Goal: Task Accomplishment & Management: Use online tool/utility

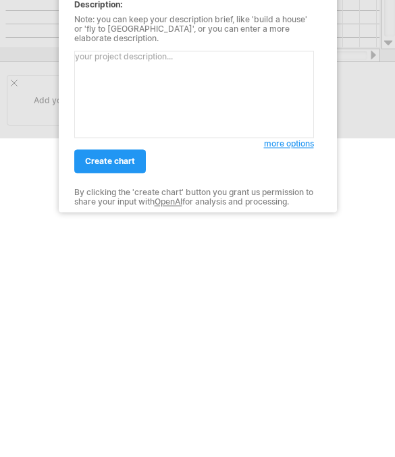
scroll to position [159, 0]
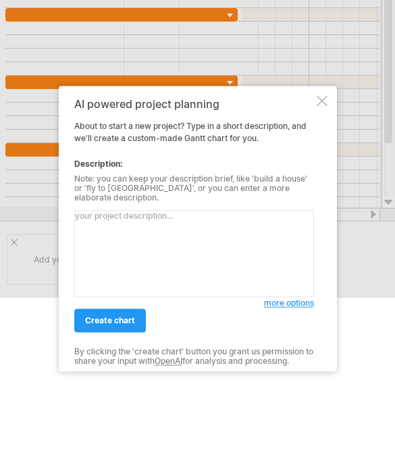
click at [300, 304] on link "more options" at bounding box center [289, 303] width 50 height 12
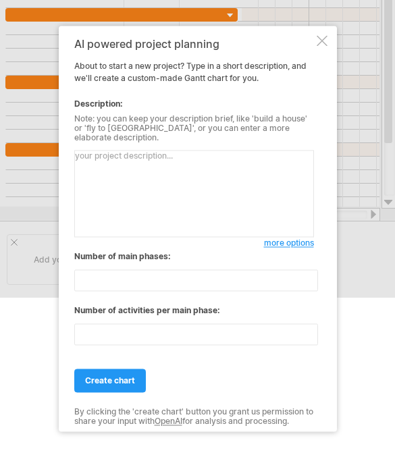
click at [297, 240] on span "more options" at bounding box center [289, 242] width 50 height 10
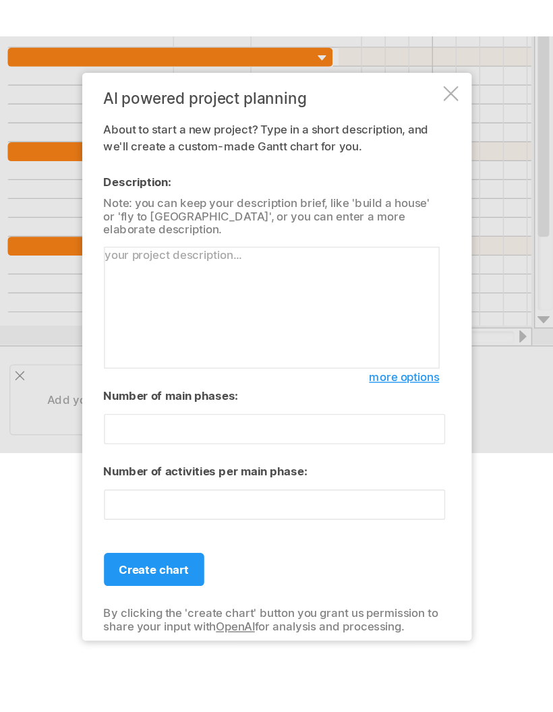
scroll to position [0, 0]
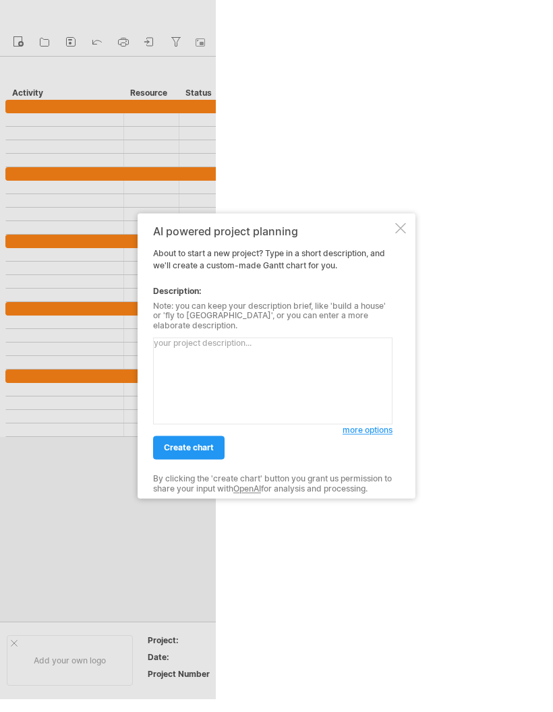
click at [386, 428] on span "more options" at bounding box center [368, 431] width 50 height 10
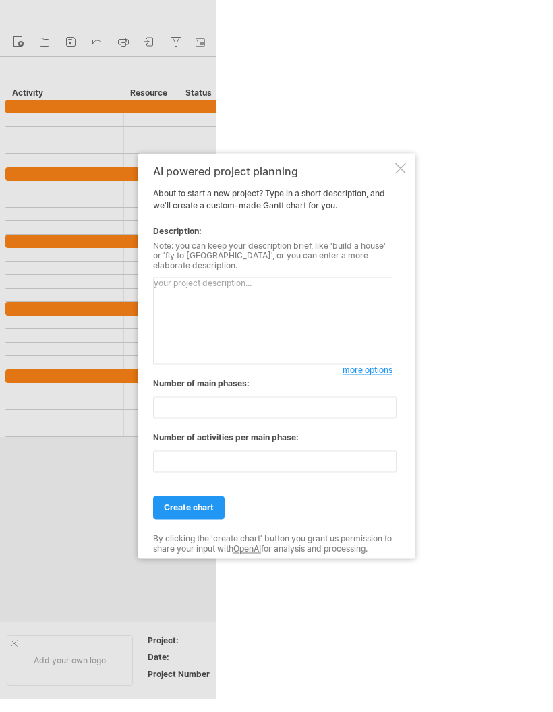
click at [170, 378] on div "Number of main phases:" at bounding box center [273, 384] width 240 height 12
click at [155, 378] on div "Number of main phases:" at bounding box center [273, 384] width 240 height 12
click at [159, 177] on div "AI powered project planning" at bounding box center [273, 171] width 240 height 12
click at [191, 171] on div "AI powered project planning" at bounding box center [273, 171] width 240 height 12
click at [237, 292] on textarea at bounding box center [273, 321] width 240 height 87
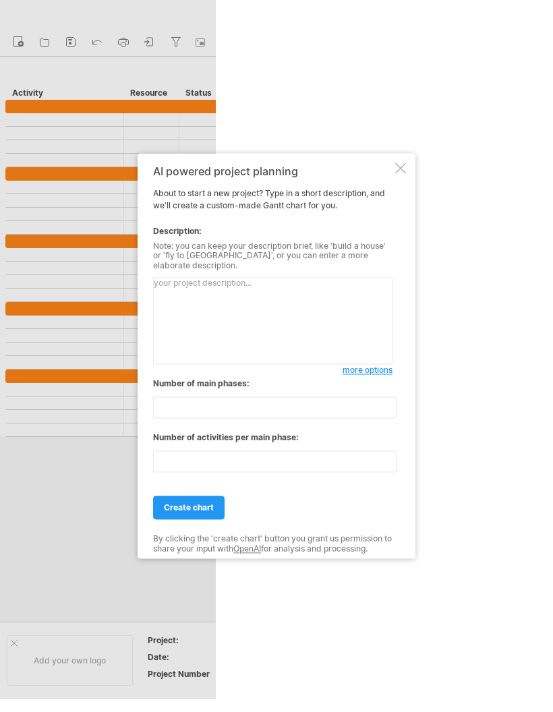
click at [237, 287] on textarea at bounding box center [273, 321] width 240 height 87
paste textarea "建置一套醫療資訊系統，包含 FHIR API 介接，負責人有：PM（專案管理者）、2位程式設計師、1位醫院使用者。時程為[DATE]至[DATE]，需完成需求…"
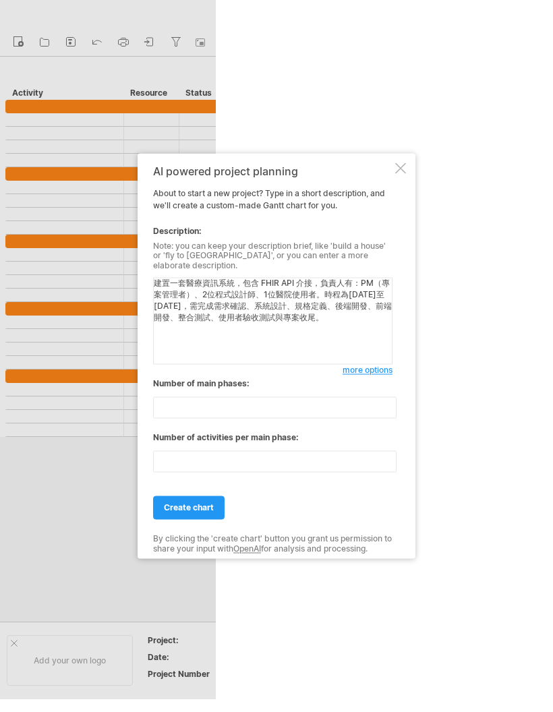
type textarea "建置一套醫療資訊系統，包含 FHIR API 介接，負責人有：PM（專案管理者）、2位程式設計師、1位醫院使用者。時程為[DATE]至[DATE]，需完成需求…"
click at [233, 400] on input "**" at bounding box center [275, 408] width 244 height 22
type input "*"
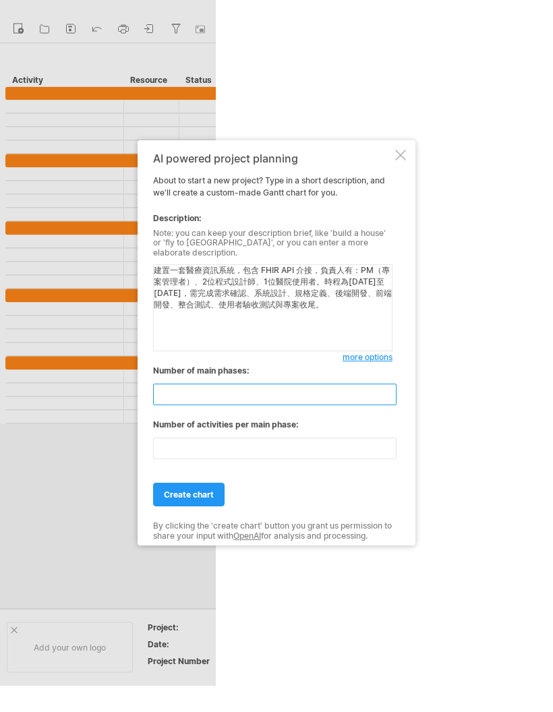
type input "*"
click at [283, 456] on input "**" at bounding box center [275, 462] width 244 height 22
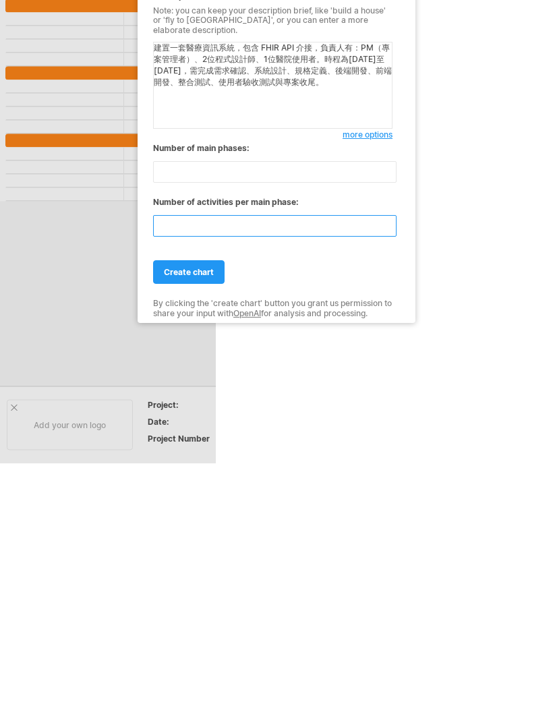
type input "*"
click at [209, 456] on span "create chart" at bounding box center [189, 508] width 50 height 10
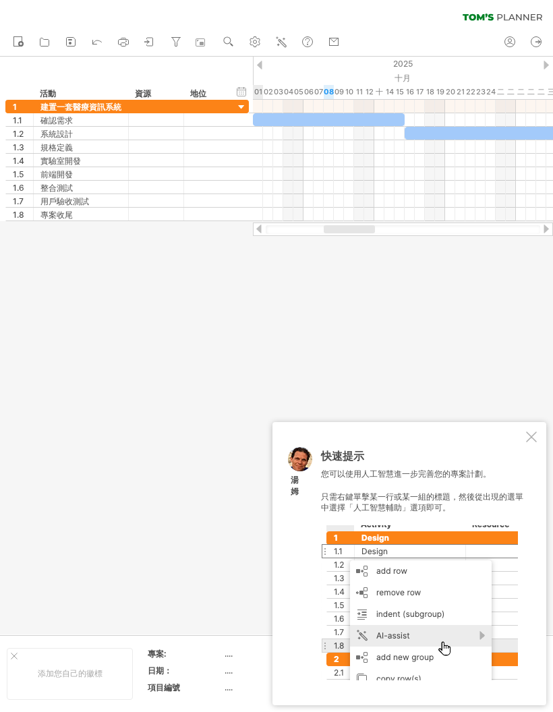
click at [394, 437] on div at bounding box center [531, 437] width 11 height 11
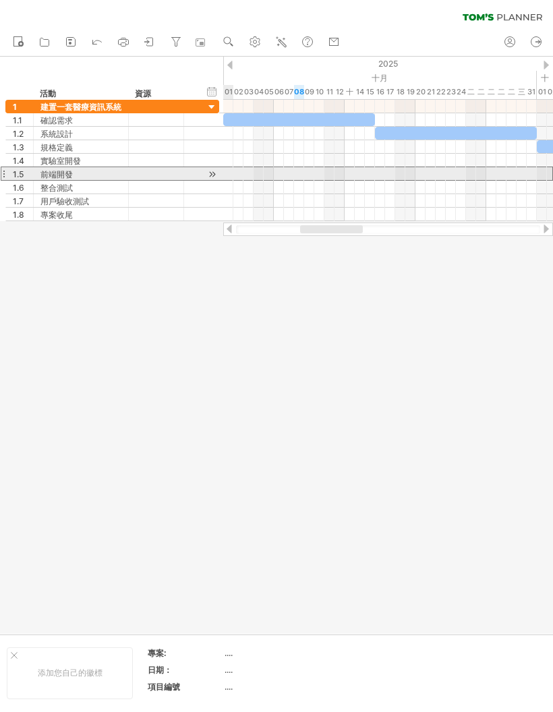
click at [210, 167] on div at bounding box center [212, 174] width 13 height 14
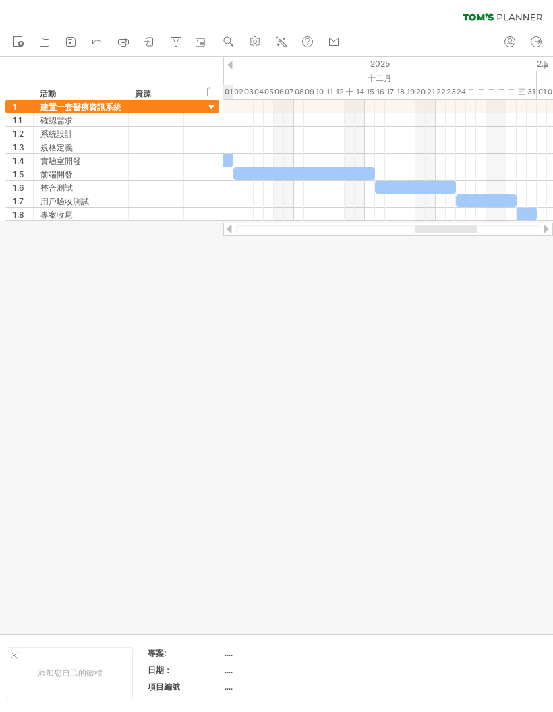
click at [287, 304] on div at bounding box center [276, 346] width 553 height 578
click at [308, 367] on div at bounding box center [276, 346] width 553 height 578
click at [32, 76] on div "隱藏開始/結束/持續時間 顯示開始/結束/持續時間 ******** 活動 ******** 資源 ****** 地位" at bounding box center [111, 78] width 223 height 43
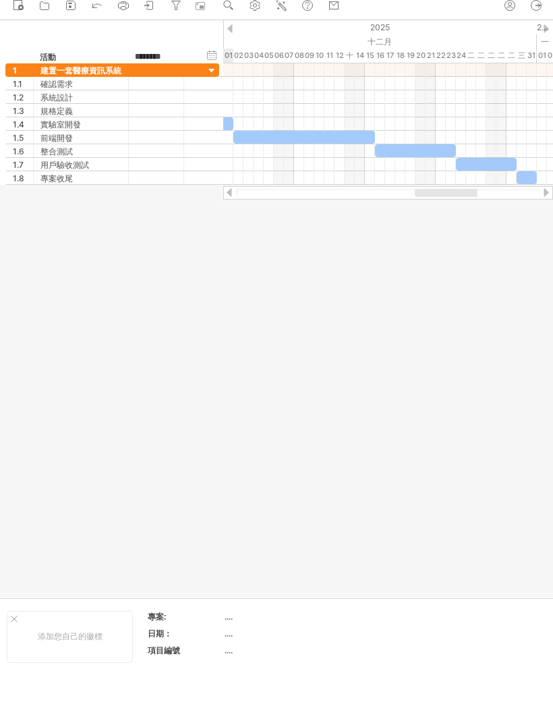
click at [260, 297] on div at bounding box center [276, 309] width 553 height 578
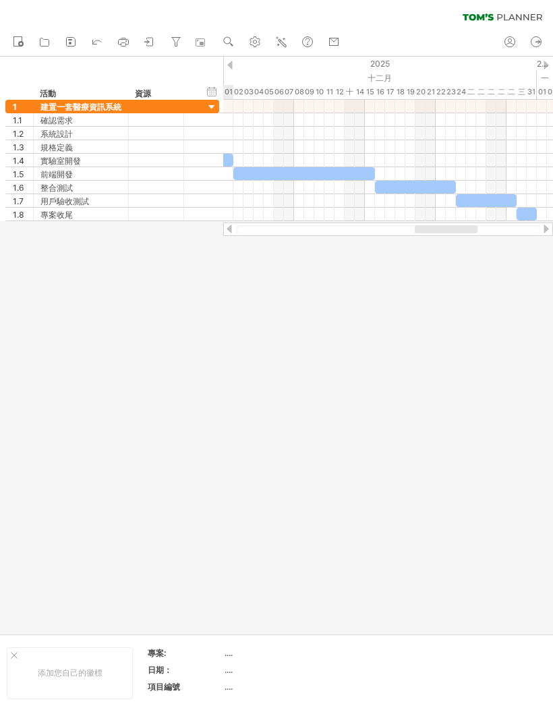
click at [337, 317] on div at bounding box center [276, 346] width 553 height 578
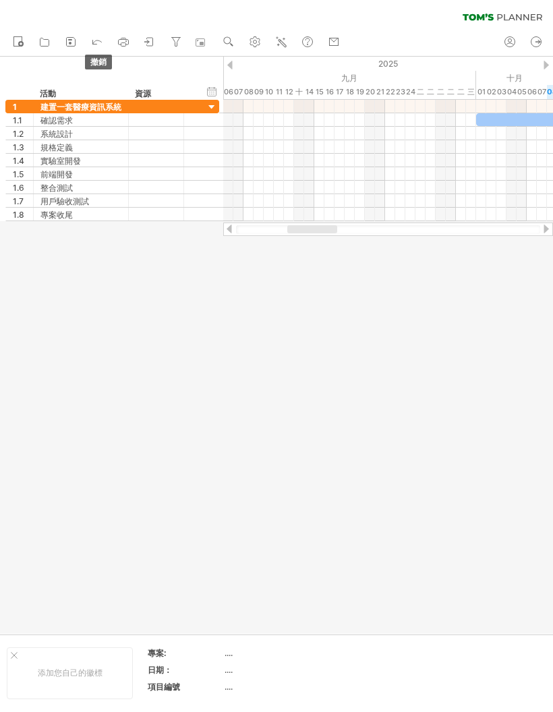
click at [104, 42] on icon at bounding box center [96, 40] width 13 height 13
click at [103, 41] on icon at bounding box center [96, 40] width 13 height 13
click at [91, 46] on icon at bounding box center [96, 40] width 13 height 13
click at [92, 45] on icon at bounding box center [96, 40] width 13 height 13
click at [96, 51] on link "撤銷" at bounding box center [98, 43] width 20 height 18
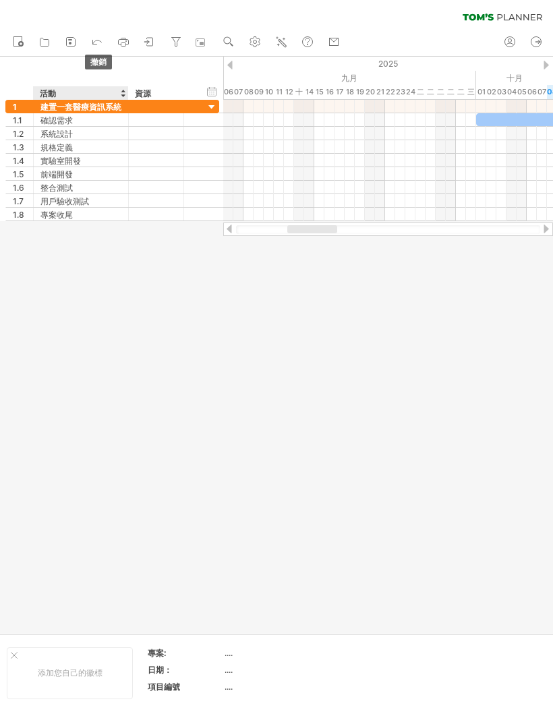
click at [96, 51] on ul "新的" at bounding box center [176, 42] width 340 height 28
click at [97, 51] on ul "新的" at bounding box center [176, 42] width 340 height 28
click at [96, 52] on ul "新的" at bounding box center [176, 42] width 340 height 28
click at [96, 53] on ul "新的" at bounding box center [176, 42] width 340 height 28
click at [97, 51] on link "撤銷" at bounding box center [98, 43] width 20 height 18
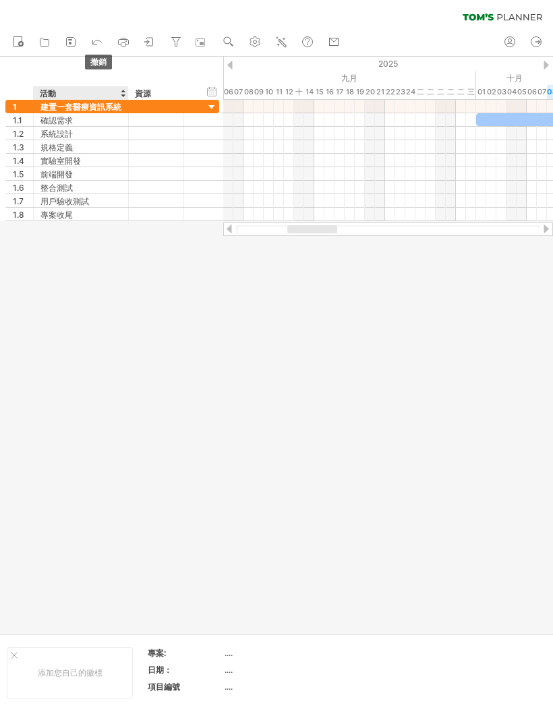
click at [96, 50] on link "撤銷" at bounding box center [98, 43] width 20 height 18
click at [92, 48] on div at bounding box center [96, 42] width 13 height 13
click at [92, 47] on icon at bounding box center [96, 40] width 13 height 13
click at [92, 48] on div at bounding box center [96, 42] width 13 height 13
click at [91, 50] on link "撤銷" at bounding box center [98, 43] width 20 height 18
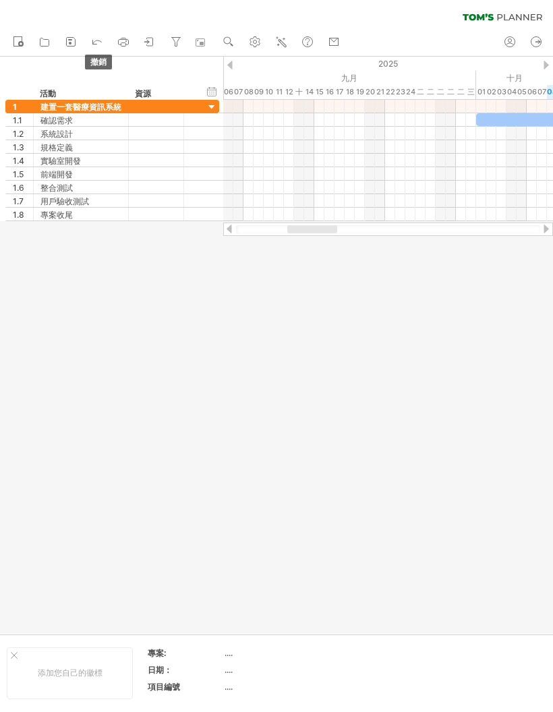
click at [102, 47] on icon at bounding box center [96, 40] width 13 height 13
click at [101, 47] on icon at bounding box center [96, 40] width 13 height 13
click at [100, 51] on link "撤銷" at bounding box center [98, 43] width 20 height 18
click at [99, 43] on icon at bounding box center [96, 40] width 13 height 13
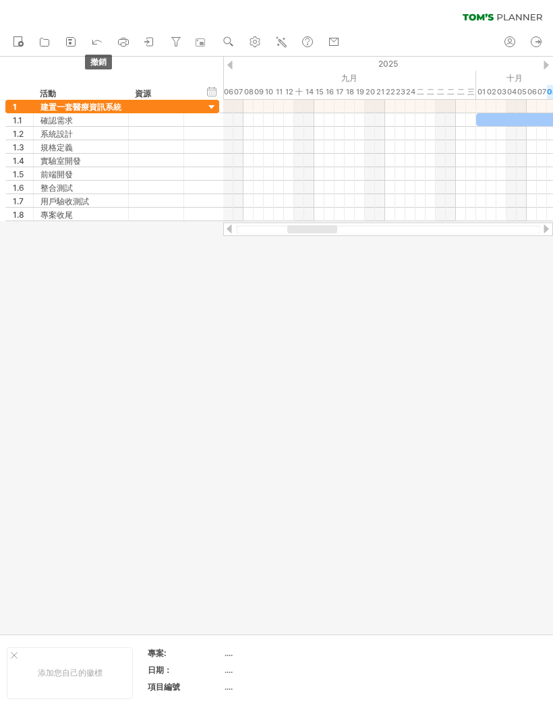
click at [98, 42] on icon at bounding box center [96, 40] width 13 height 13
click at [101, 38] on icon at bounding box center [96, 40] width 13 height 13
click at [257, 288] on div at bounding box center [276, 346] width 553 height 578
click at [99, 44] on icon at bounding box center [96, 40] width 13 height 13
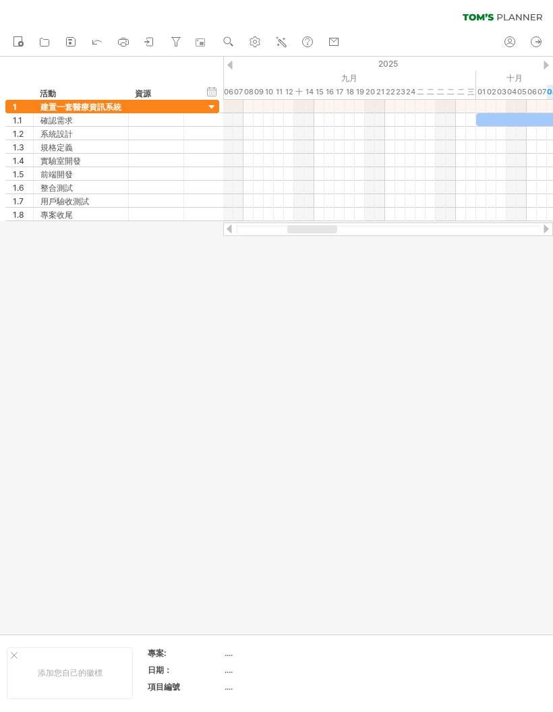
click at [99, 31] on ul "新的" at bounding box center [176, 42] width 340 height 28
click at [96, 35] on icon at bounding box center [96, 40] width 13 height 13
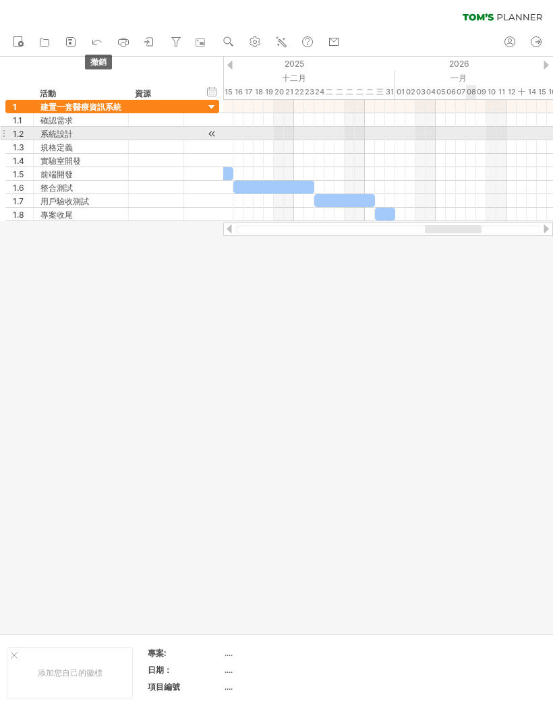
click at [394, 138] on div at bounding box center [388, 133] width 330 height 13
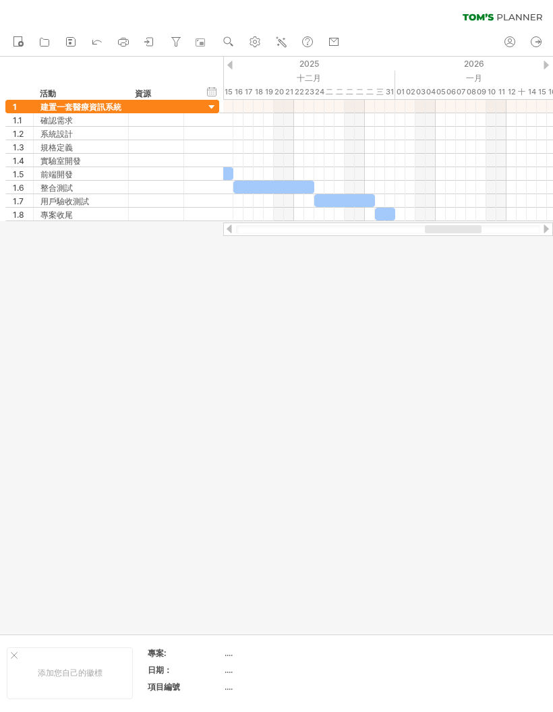
click at [394, 14] on icon at bounding box center [503, 16] width 80 height 7
click at [394, 38] on circle at bounding box center [537, 42] width 10 height 10
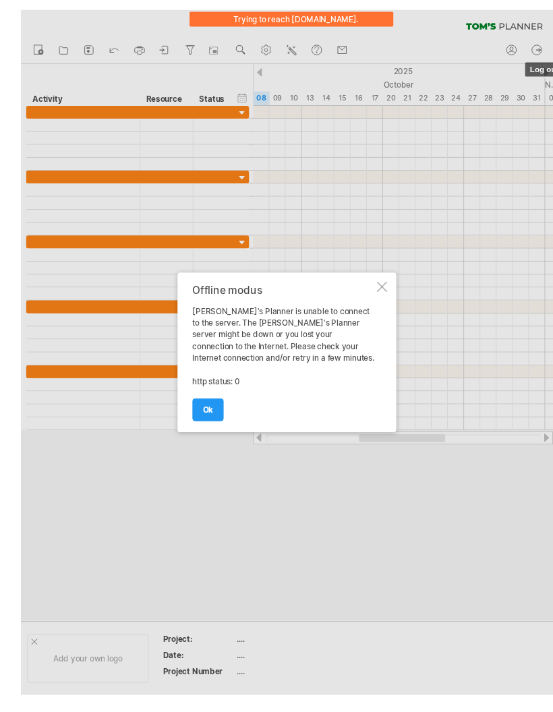
scroll to position [11, 0]
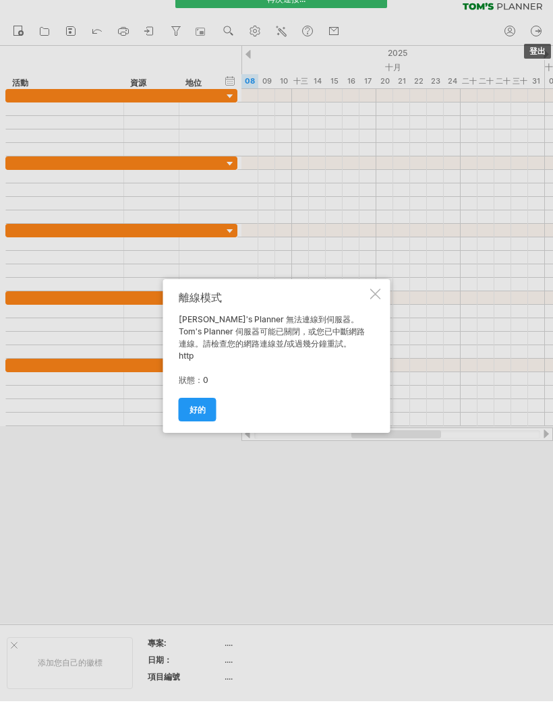
click at [183, 410] on link "好的" at bounding box center [198, 410] width 38 height 24
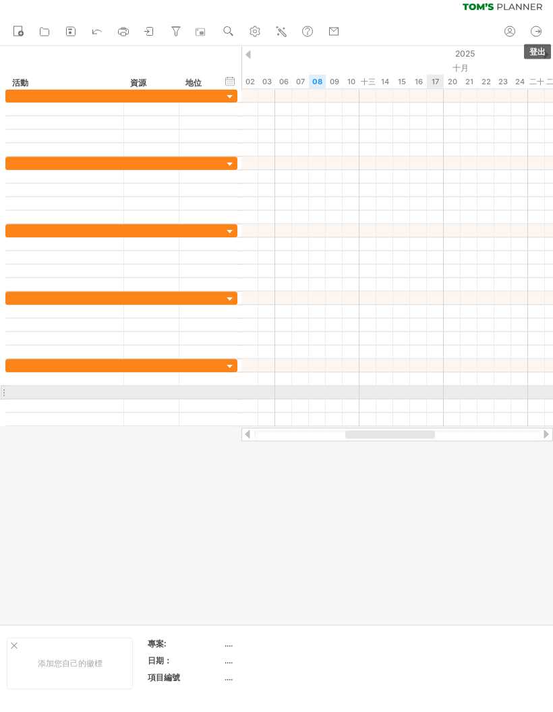
scroll to position [0, 0]
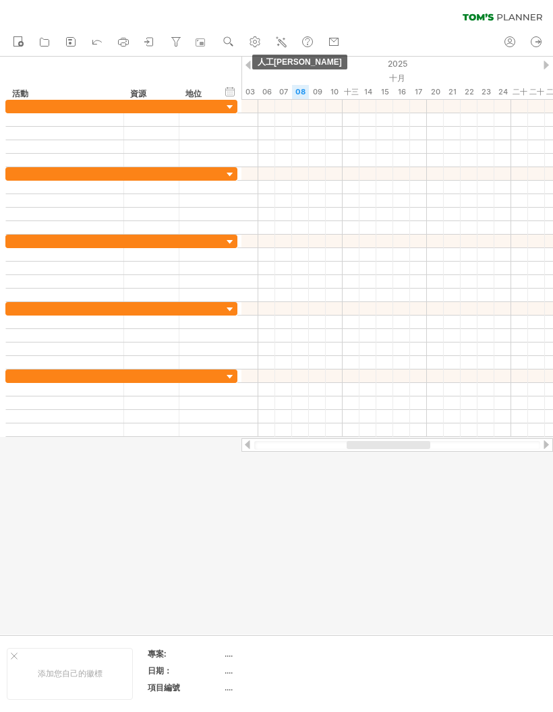
click at [285, 42] on icon at bounding box center [281, 41] width 13 height 13
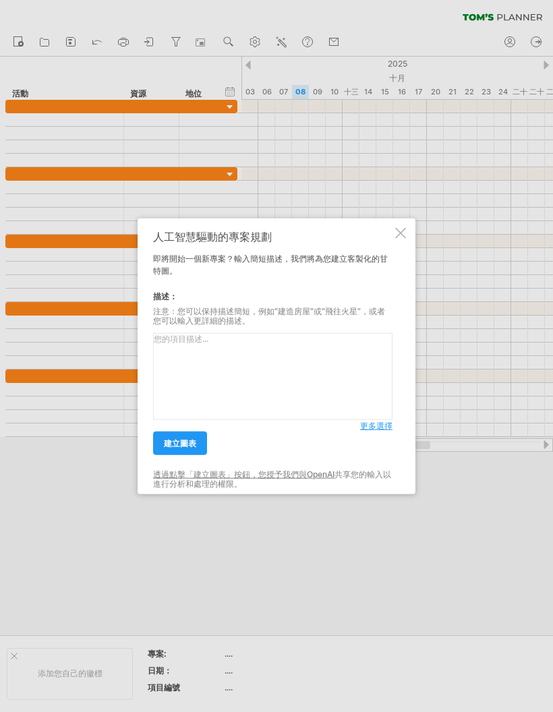
click at [375, 431] on font "更多選擇" at bounding box center [376, 426] width 32 height 10
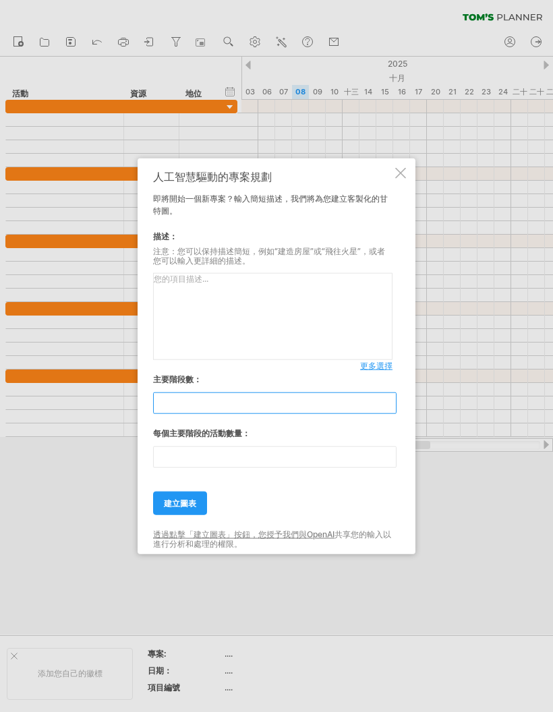
click at [294, 414] on input "**" at bounding box center [275, 404] width 244 height 22
type input "*"
click at [242, 456] on input "**" at bounding box center [275, 458] width 244 height 22
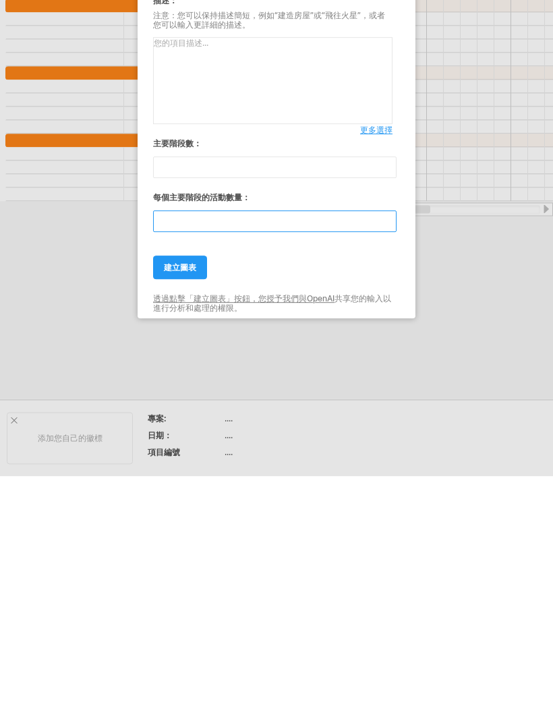
type input "*"
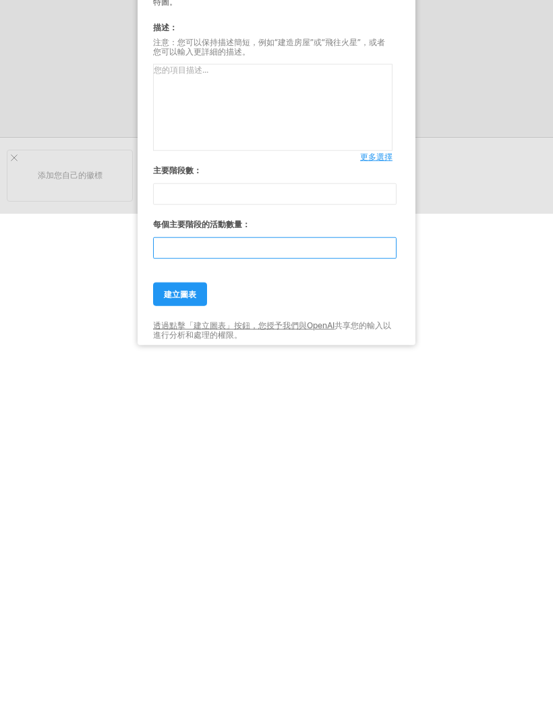
scroll to position [476, 0]
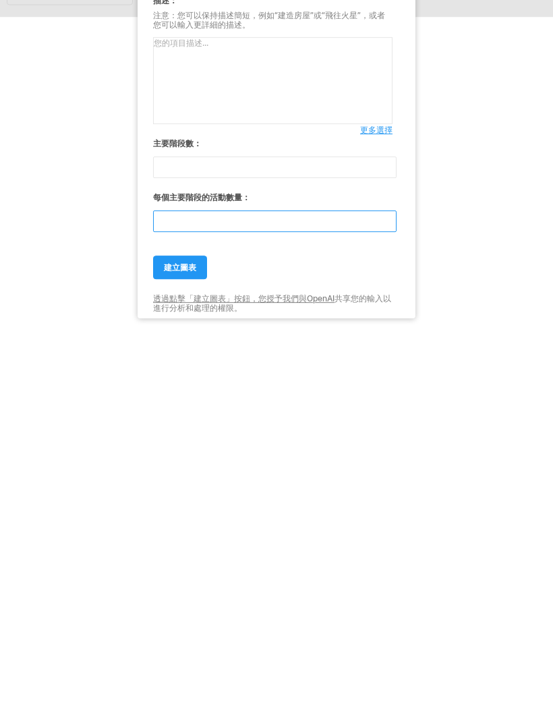
type input "*"
click at [266, 273] on textarea at bounding box center [273, 316] width 240 height 87
click at [247, 273] on textarea at bounding box center [273, 316] width 240 height 87
paste textarea "建置一套醫療資訊系統，包含 FHIR API 介接，負責人有：PM（專案管理者）、2位程式設計師、1位醫院使用者。時程為[DATE]至[DATE]，需完成需求…"
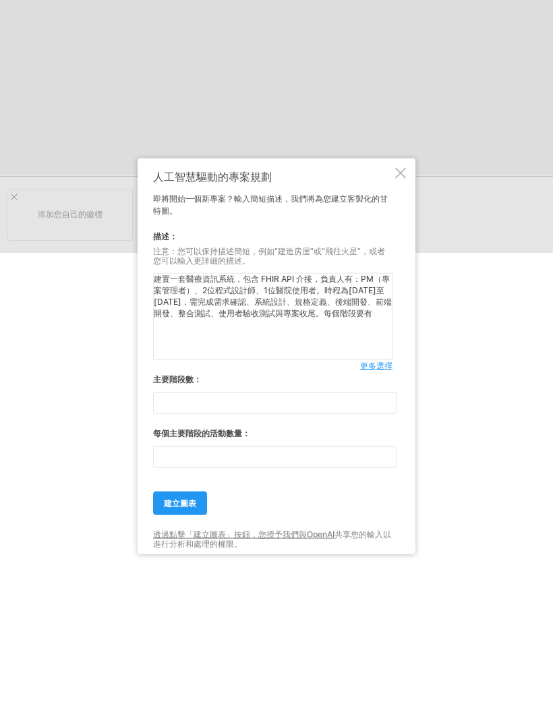
click at [283, 331] on textarea "建置一套醫療資訊系統，包含 FHIR API 介接，負責人有：PM（專案管理者）、2位程式設計師、1位醫院使用者。時程為[DATE]至[DATE]，需完成需求…" at bounding box center [273, 316] width 240 height 87
click at [242, 336] on textarea "建置一套醫療資訊系統，包含 FHIR API 介接，負責人有：PM（專案管理者）、2位程式設計師、1位醫院使用者。時程為[DATE]至[DATE]，需完成需求…" at bounding box center [273, 316] width 240 height 87
click at [254, 337] on textarea "建置一套醫療資訊系統，包含 FHIR API 介接，負責人有：PM（專案管理者）、2位程式設計師、1位醫院使用者。時程為[DATE]至[DATE]，需完成需求…" at bounding box center [273, 316] width 240 height 87
paste textarea "「任務名稱」「開始時間」「結束時間」「負責人」，不要只剩下時間軸，否則看起來太空洞。"
click at [352, 341] on textarea "建置一套醫療資訊系統，包含 FHIR API 介接，負責人有：PM（專案管理者）、2位程式設計師、1位醫院使用者。時程為[DATE]至[DATE]，需完成需求…" at bounding box center [273, 316] width 240 height 87
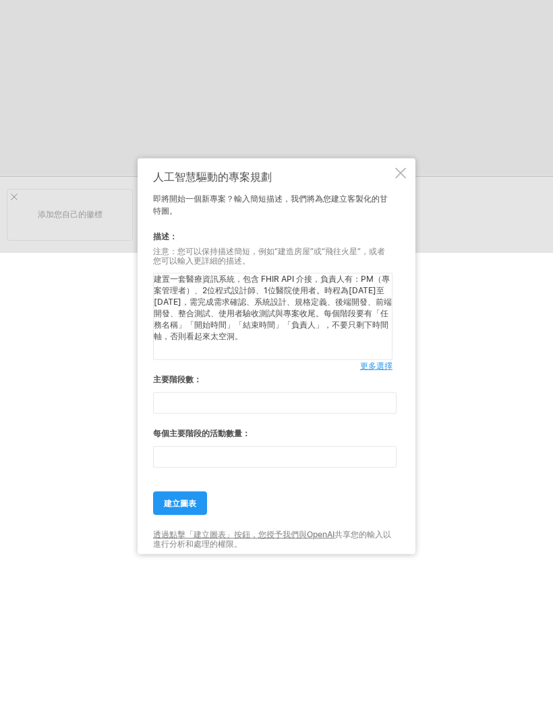
click at [343, 339] on textarea "建置一套醫療資訊系統，包含 FHIR API 介接，負責人有：PM（專案管理者）、2位程式設計師、1位醫院使用者。時程為[DATE]至[DATE]，需完成需求…" at bounding box center [273, 316] width 240 height 87
paste textarea "圖上最好能看得出「PM」「設計師」「使用者」各階段有參與"
click at [321, 336] on textarea "建置一套醫療資訊系統，包含 FHIR API 介接，負責人有：PM（專案管理者）、2位程式設計師、1位醫院使用者。時程為[DATE]至[DATE]，需完成需求…" at bounding box center [273, 316] width 240 height 87
click at [271, 338] on textarea "建置一套醫療資訊系統，包含 FHIR API 介接，負責人有：PM（專案管理者）、2位程式設計師、1位醫院使用者。時程為[DATE]至[DATE]，需完成需求…" at bounding box center [273, 316] width 240 height 87
click at [306, 337] on textarea "建置一套醫療資訊系統，包含 FHIR API 介接，負責人有：PM（專案管理者）、2位程式設計師、1位醫院使用者。時程為[DATE]至[DATE]，需完成需求…" at bounding box center [273, 316] width 240 height 87
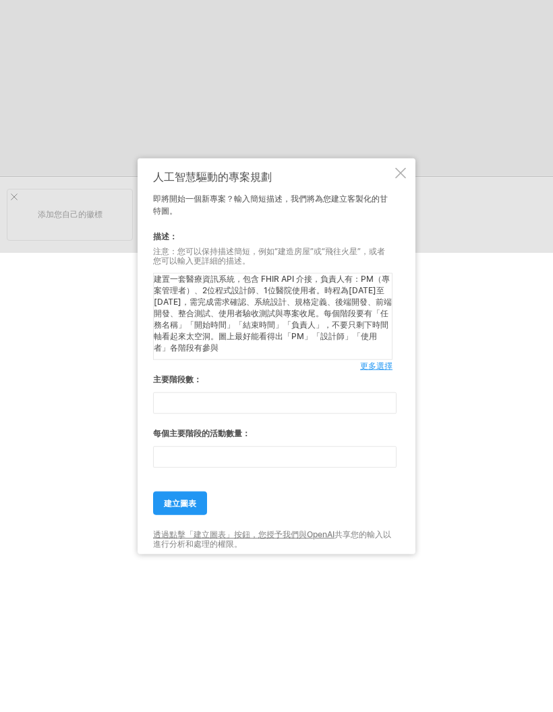
click at [340, 352] on textarea "建置一套醫療資訊系統，包含 FHIR API 介接，負責人有：PM（專案管理者）、2位程式設計師、1位醫院使用者。時程為[DATE]至[DATE]，需完成需求…" at bounding box center [273, 316] width 240 height 87
type textarea "建置一套醫療資訊系統，包含 FHIR API 介接，負責人有：PM（專案管理者）、2位程式設計師、1位醫院使用者。時程為[DATE]至[DATE]，需完成需求…"
click at [281, 354] on textarea "建置一套醫療資訊系統，包含 FHIR API 介接，負責人有：PM（專案管理者）、2位程式設計師、1位醫院使用者。時程為[DATE]至[DATE]，需完成需求…" at bounding box center [273, 316] width 240 height 87
click at [293, 354] on textarea "建置一套醫療資訊系統，包含 FHIR API 介接，負責人有：PM（專案管理者）、2位程式設計師、1位醫院使用者。時程為[DATE]至[DATE]，需完成需求…" at bounding box center [273, 316] width 240 height 87
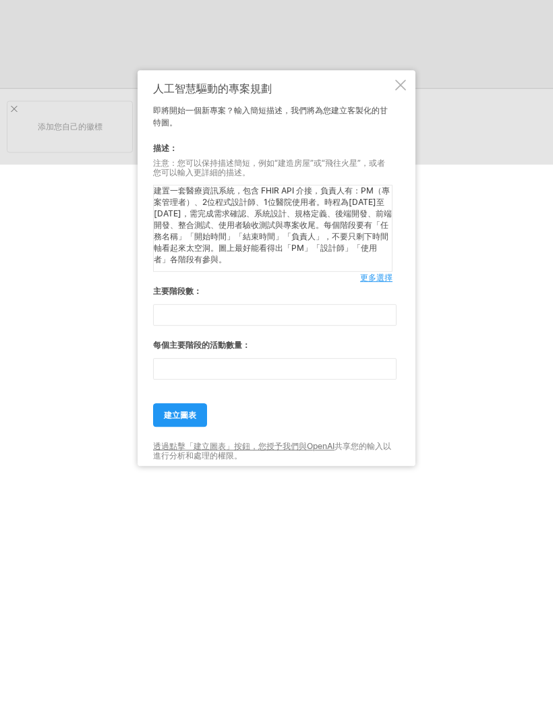
click at [200, 456] on link "建立圖表" at bounding box center [180, 504] width 54 height 24
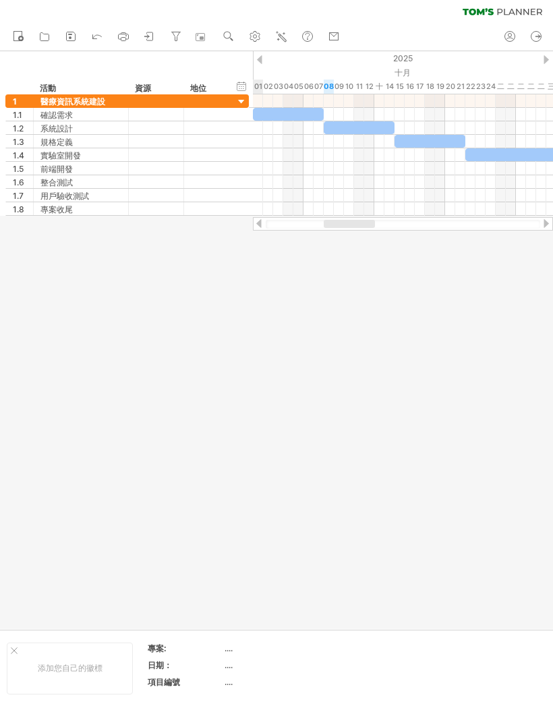
scroll to position [0, 0]
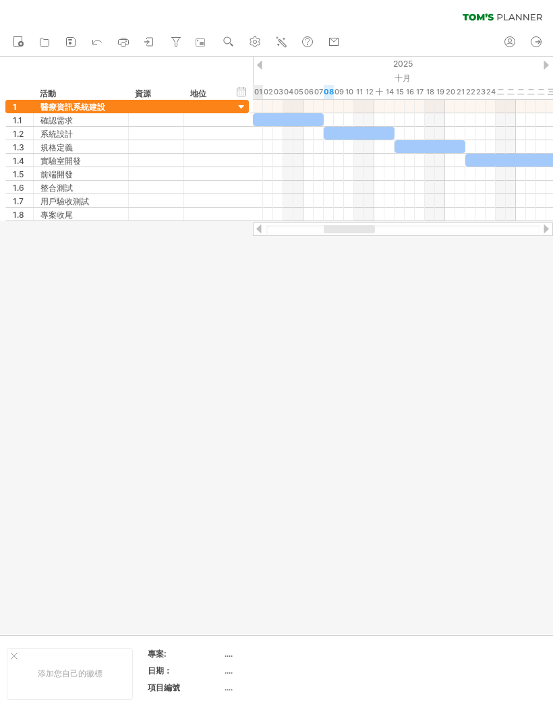
click at [252, 264] on div at bounding box center [276, 346] width 553 height 578
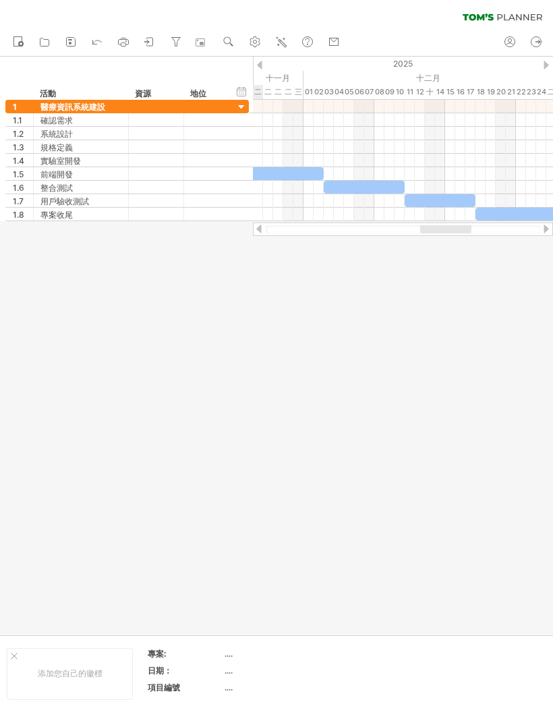
click at [376, 191] on div at bounding box center [364, 187] width 81 height 13
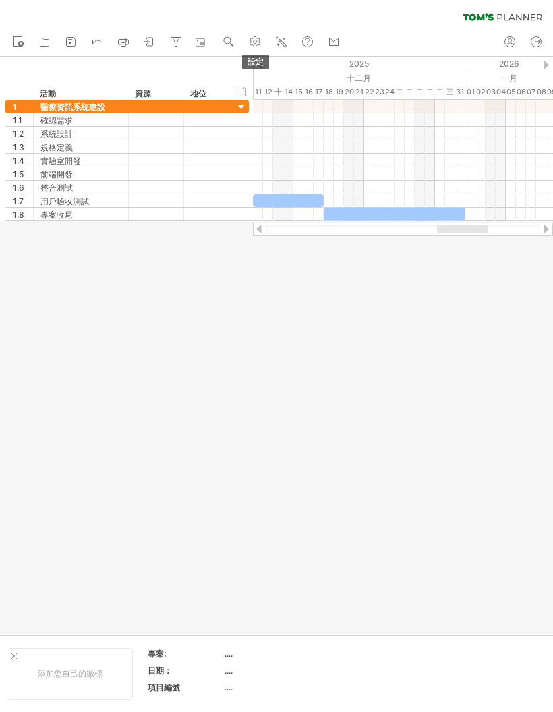
click at [265, 37] on link "設定" at bounding box center [256, 43] width 20 height 18
select select "*"
select select "**"
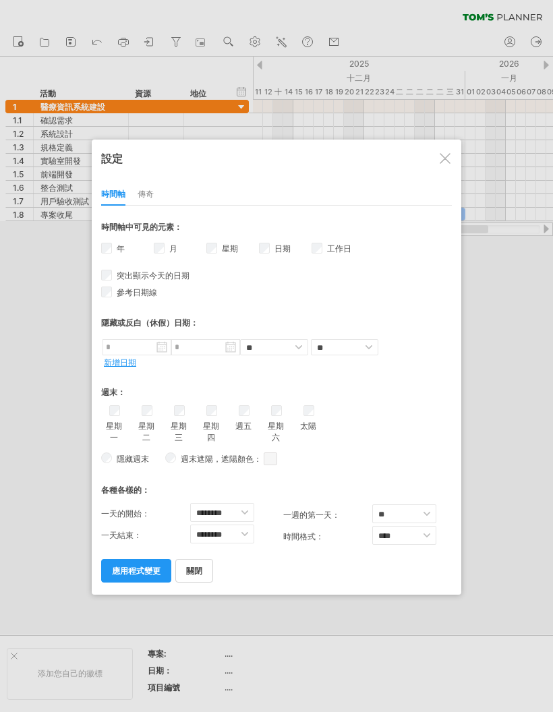
click at [394, 157] on div at bounding box center [445, 158] width 11 height 11
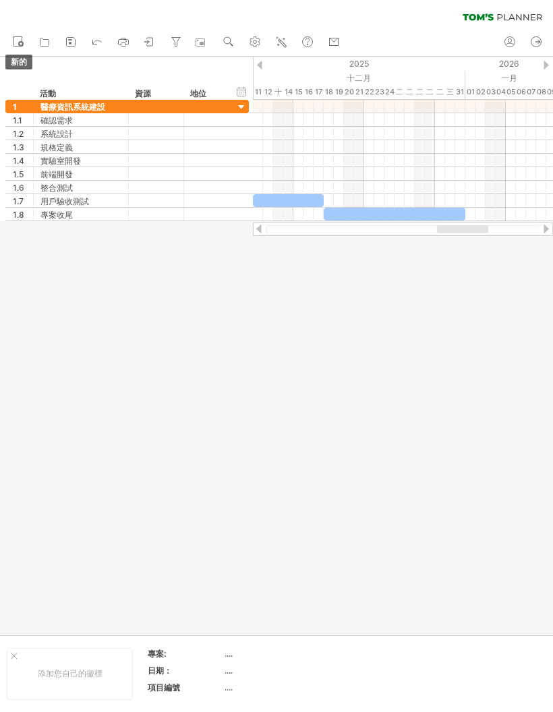
click at [20, 41] on icon at bounding box center [17, 40] width 13 height 13
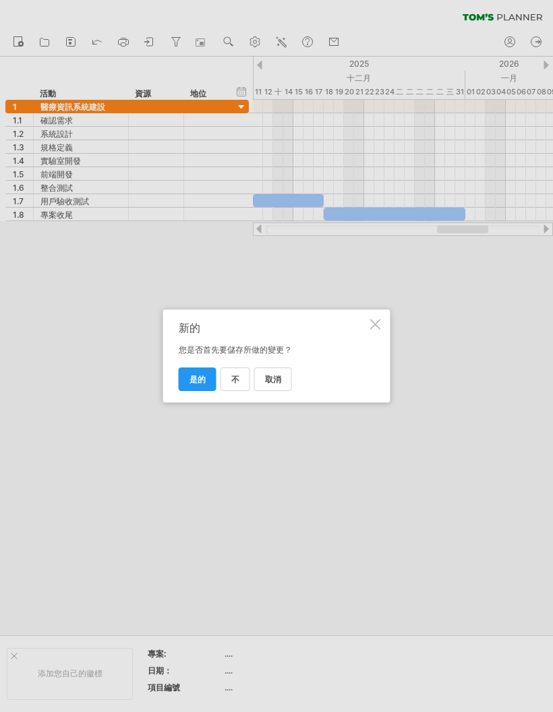
click at [385, 317] on div "新的 您是否首先要儲存所做的變更？ 取消 不 是的" at bounding box center [276, 356] width 227 height 93
click at [374, 320] on div at bounding box center [375, 324] width 11 height 11
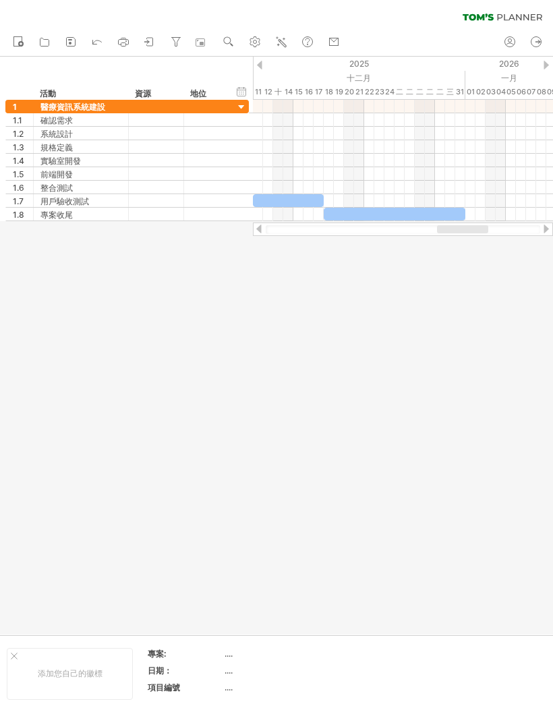
click at [73, 44] on icon at bounding box center [70, 41] width 13 height 13
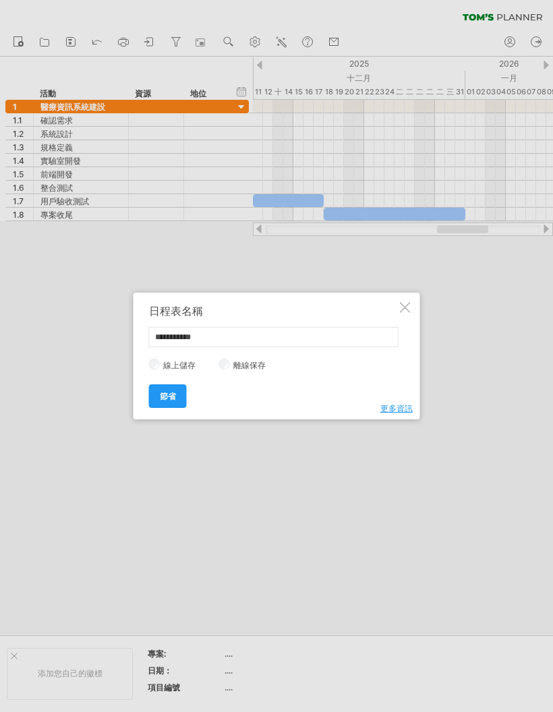
click at [394, 291] on div at bounding box center [276, 356] width 553 height 712
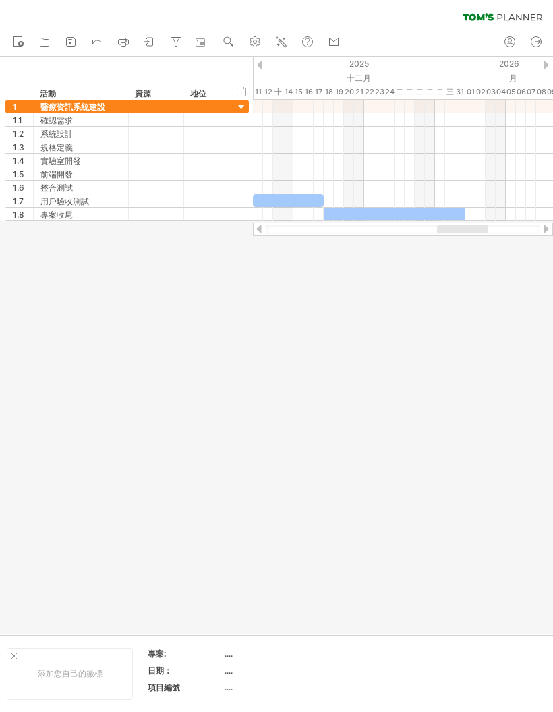
click at [45, 38] on icon at bounding box center [44, 41] width 13 height 13
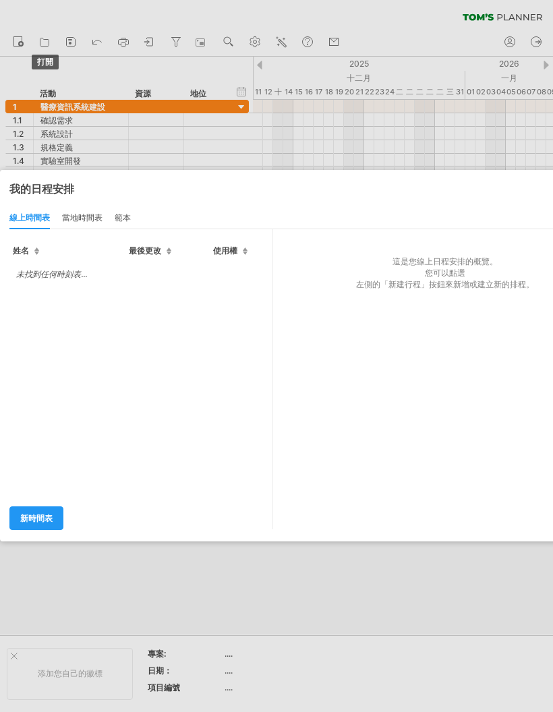
click at [394, 167] on div at bounding box center [276, 356] width 553 height 712
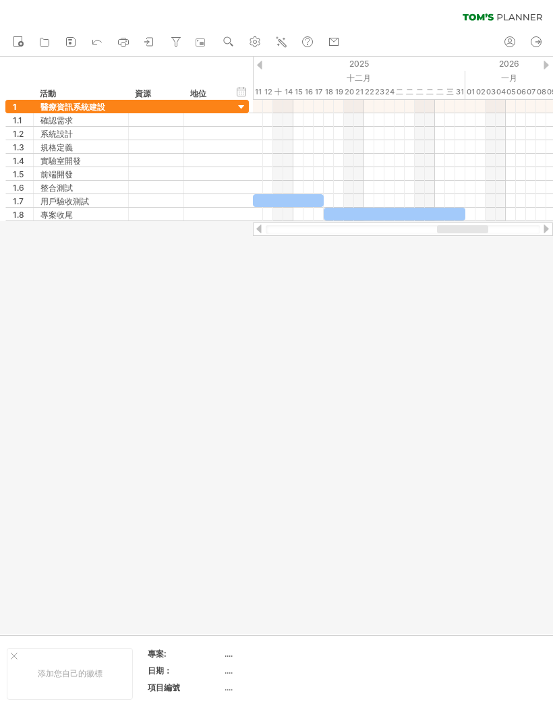
click at [68, 45] on icon at bounding box center [70, 41] width 13 height 13
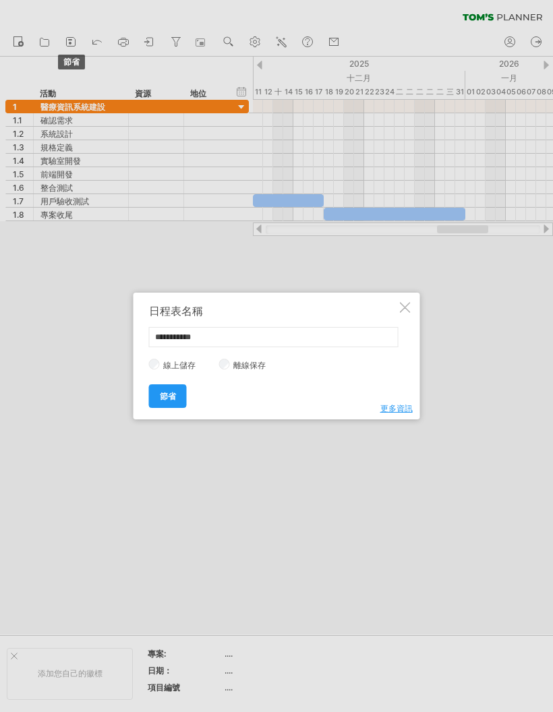
click at [276, 331] on input "**********" at bounding box center [274, 337] width 250 height 20
click at [252, 364] on font "離線保存" at bounding box center [249, 365] width 32 height 10
click at [394, 413] on font "更多資訊" at bounding box center [397, 408] width 32 height 10
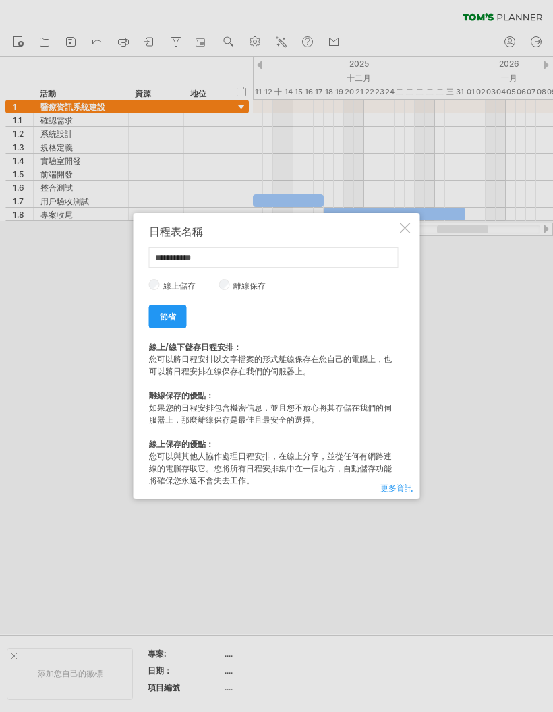
click at [186, 286] on font "線上儲存" at bounding box center [179, 286] width 32 height 10
click at [202, 256] on input "**********" at bounding box center [274, 258] width 250 height 20
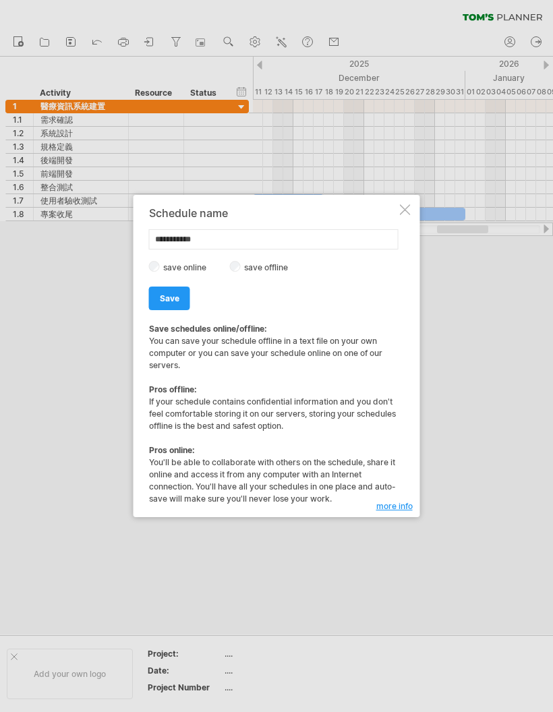
click at [394, 204] on div "**********" at bounding box center [277, 356] width 287 height 322
click at [237, 240] on input "**********" at bounding box center [274, 239] width 250 height 20
click at [168, 239] on input "**********" at bounding box center [274, 239] width 250 height 20
click at [168, 238] on input "**********" at bounding box center [274, 239] width 250 height 20
paste input "**********"
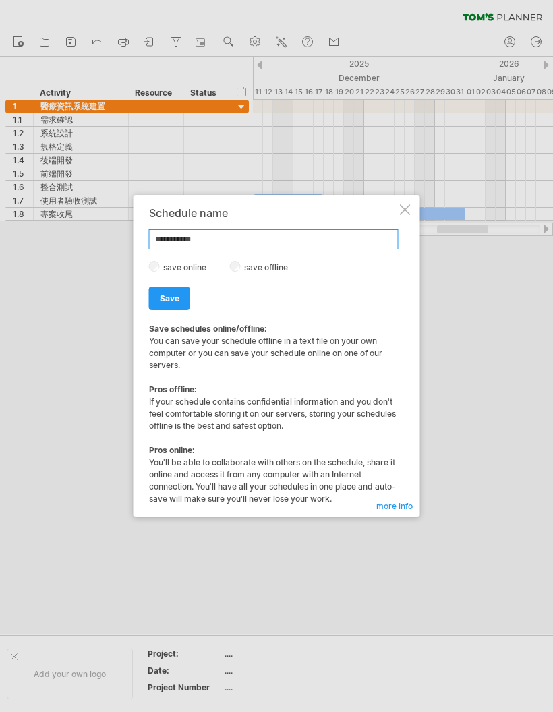
type input "**********"
click at [394, 208] on div at bounding box center [405, 209] width 11 height 11
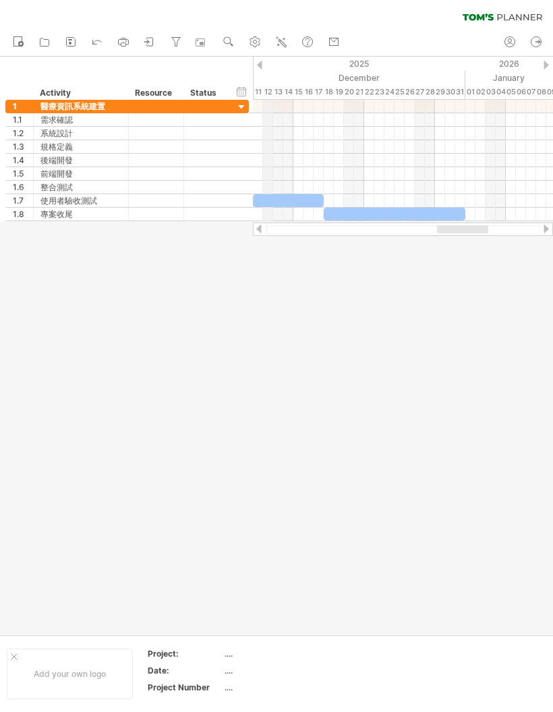
click at [262, 64] on div at bounding box center [259, 65] width 5 height 9
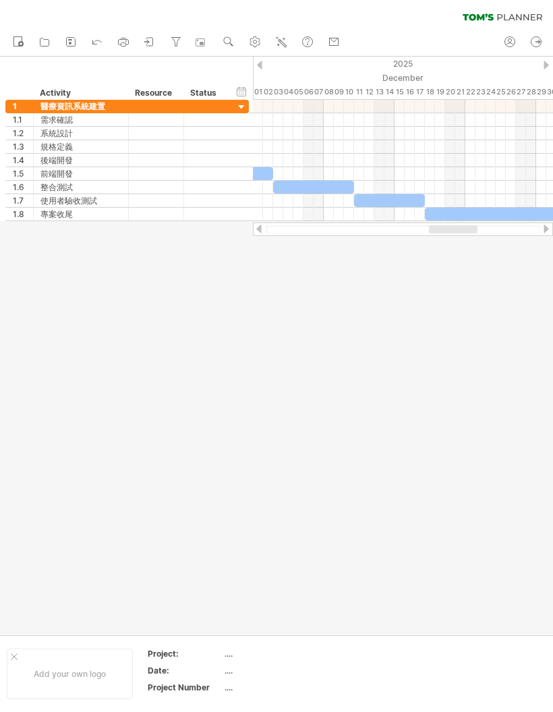
click at [260, 63] on div at bounding box center [259, 65] width 5 height 9
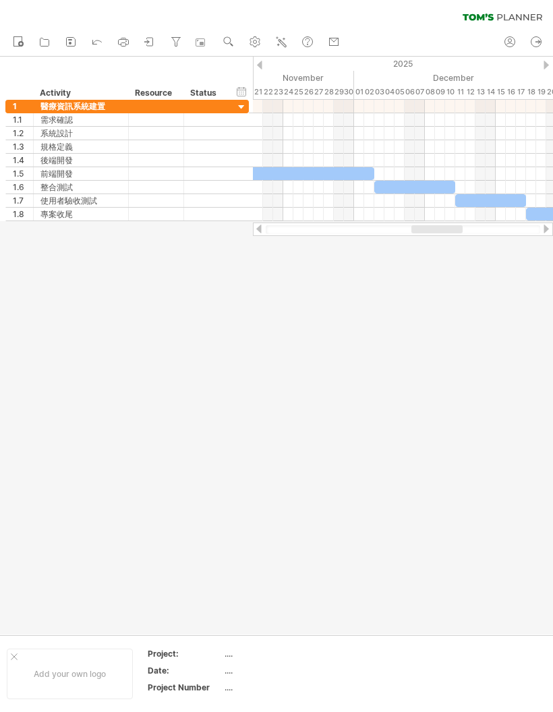
click at [260, 63] on div at bounding box center [259, 65] width 5 height 9
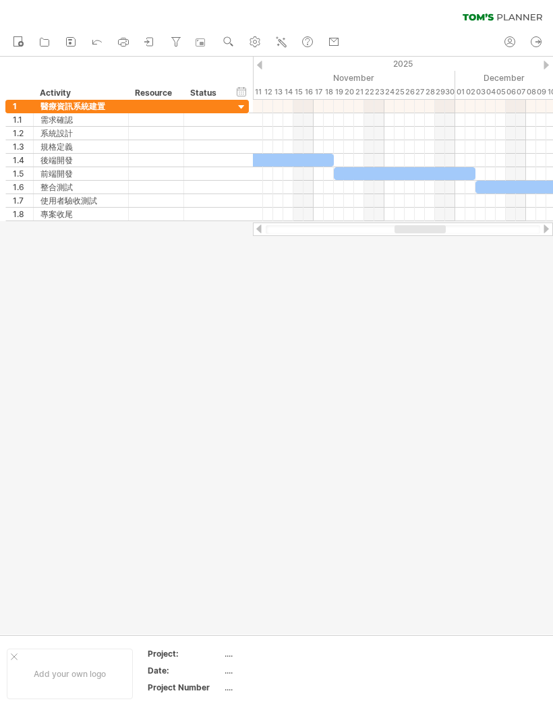
click at [258, 67] on div at bounding box center [259, 65] width 5 height 9
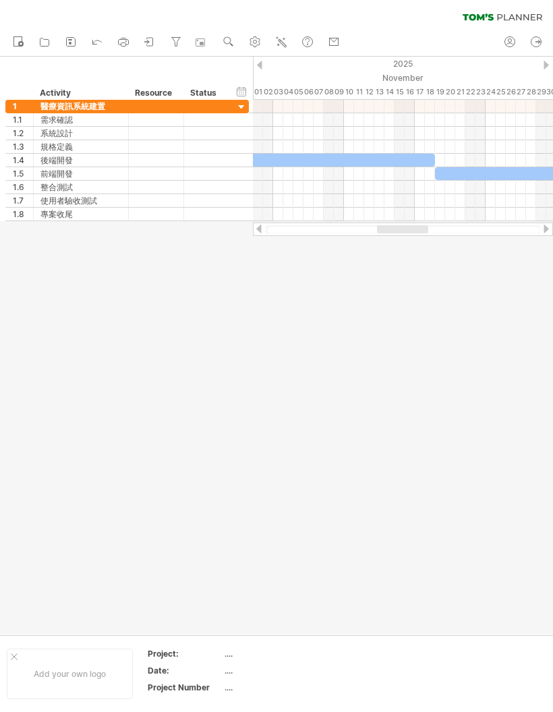
click at [255, 67] on div "2025" at bounding box center [389, 64] width 961 height 14
click at [260, 67] on div at bounding box center [259, 65] width 5 height 9
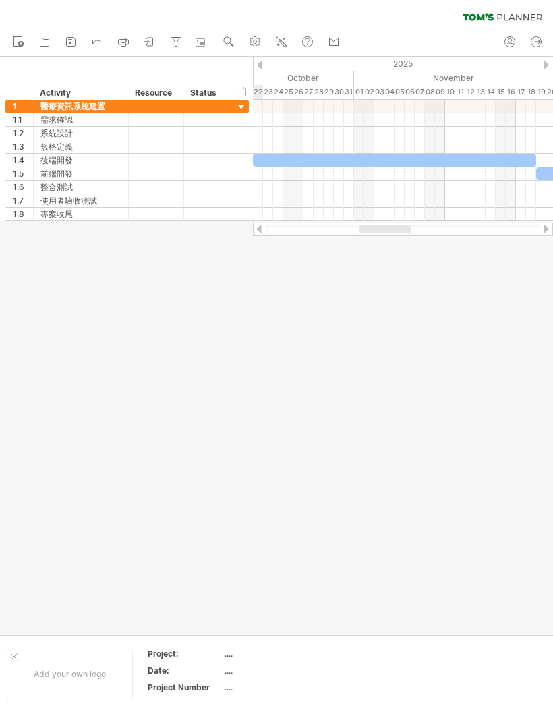
click at [264, 63] on div "2025" at bounding box center [333, 64] width 1275 height 14
click at [264, 68] on div "2025" at bounding box center [333, 64] width 1275 height 14
click at [263, 65] on div "2025" at bounding box center [333, 64] width 1275 height 14
click at [258, 68] on div at bounding box center [259, 65] width 5 height 9
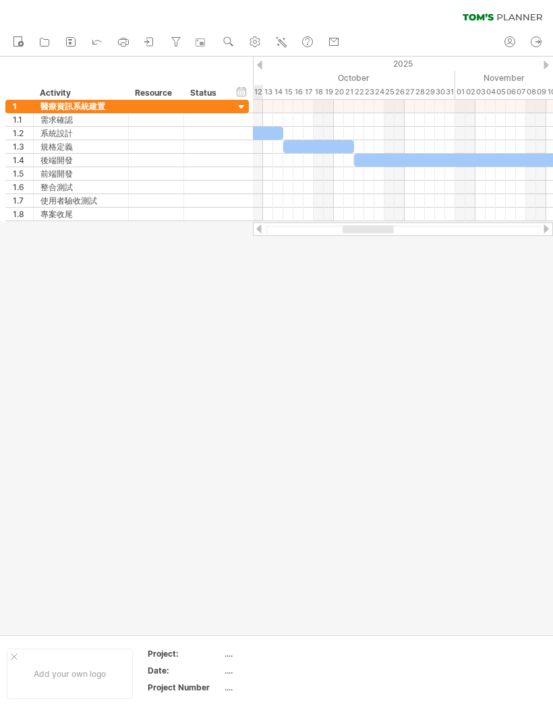
click at [261, 67] on div at bounding box center [259, 65] width 5 height 9
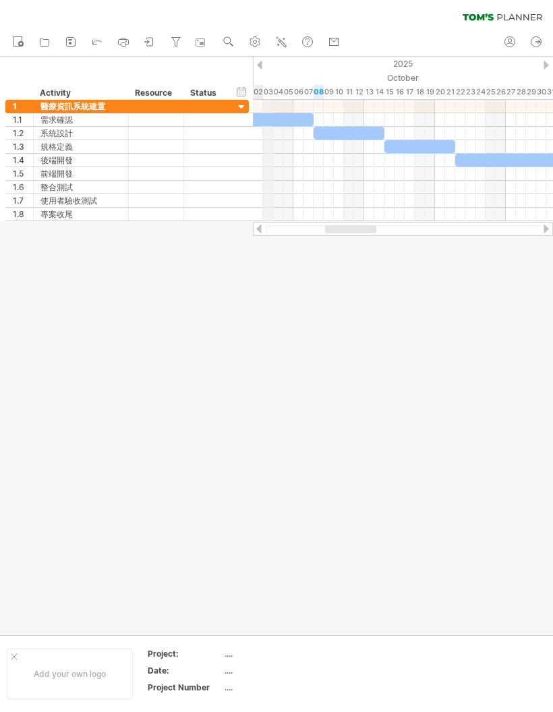
click at [263, 60] on div "2025" at bounding box center [536, 64] width 1275 height 14
click at [264, 60] on div "2025" at bounding box center [536, 64] width 1275 height 14
click at [255, 67] on div "2025" at bounding box center [536, 64] width 1275 height 14
click at [262, 60] on div "2025" at bounding box center [536, 64] width 1275 height 14
click at [261, 63] on div at bounding box center [259, 65] width 5 height 9
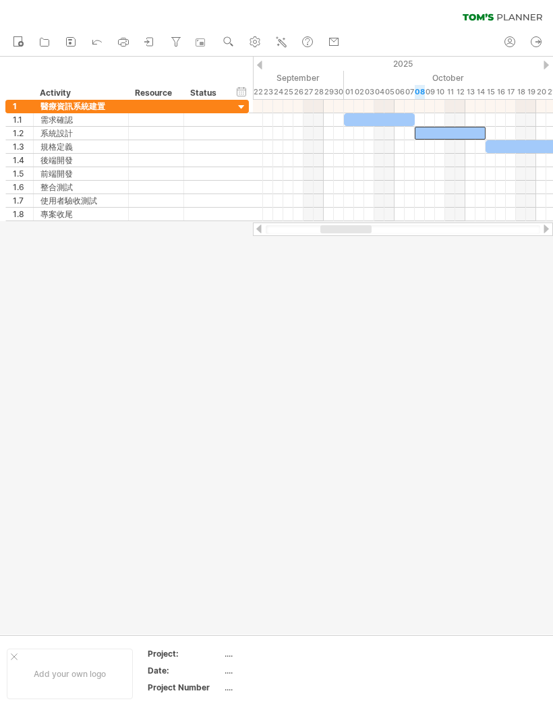
click at [394, 135] on div at bounding box center [450, 133] width 71 height 13
click at [394, 132] on div at bounding box center [450, 133] width 71 height 13
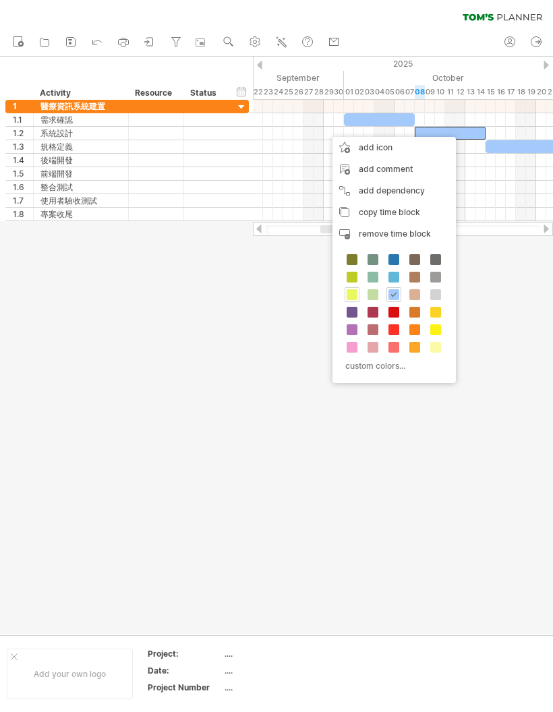
click at [356, 293] on span at bounding box center [352, 294] width 11 height 11
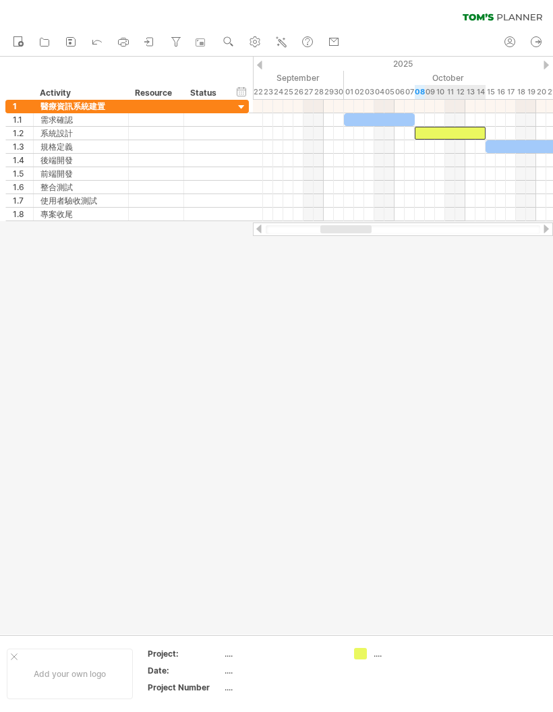
click at [394, 132] on div at bounding box center [450, 133] width 71 height 13
click at [394, 134] on div at bounding box center [450, 133] width 71 height 13
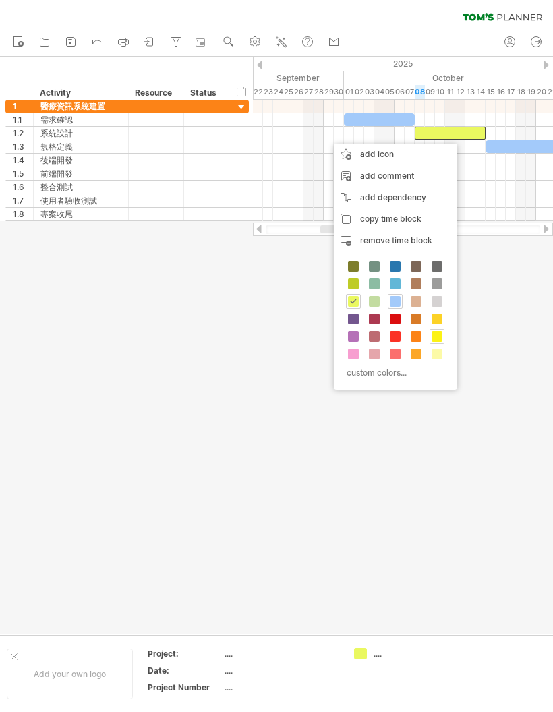
click at [394, 331] on span at bounding box center [437, 336] width 11 height 11
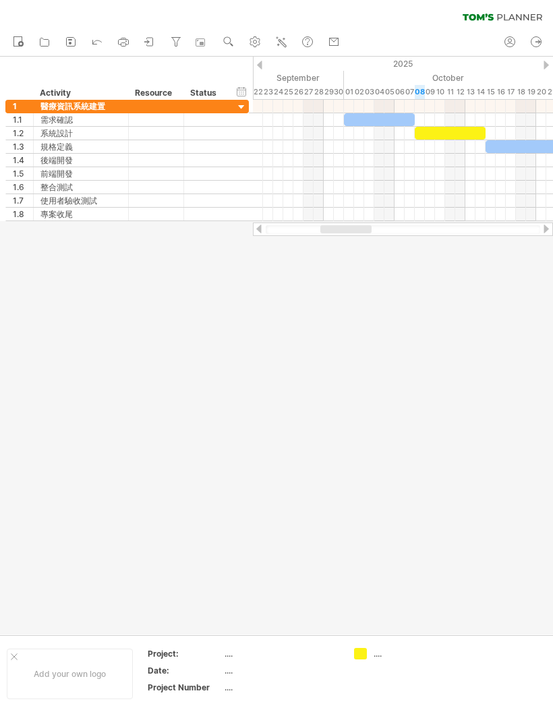
click at [394, 64] on div at bounding box center [546, 65] width 5 height 9
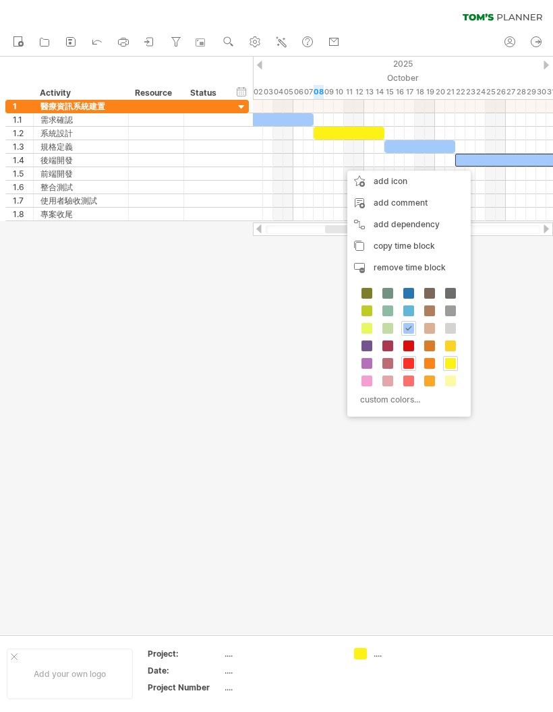
click at [394, 359] on span at bounding box center [408, 363] width 11 height 11
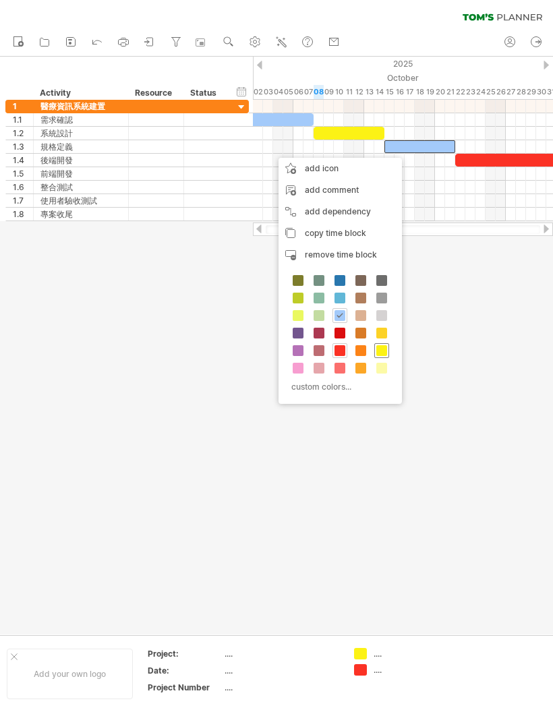
click at [383, 351] on span at bounding box center [381, 350] width 11 height 11
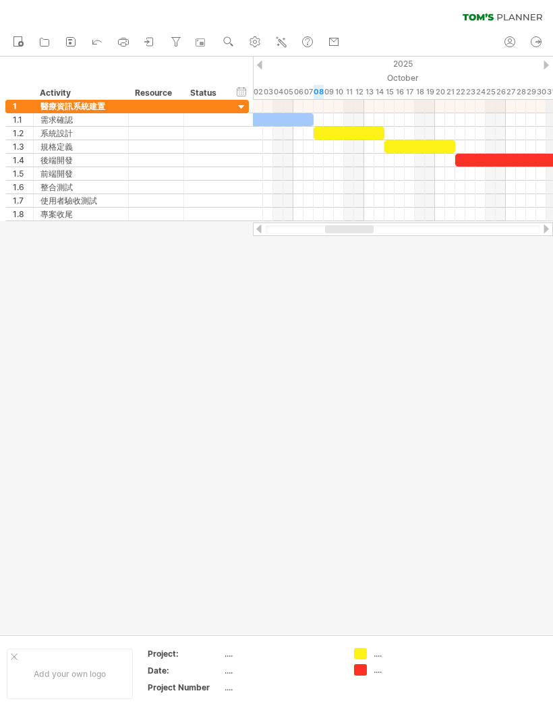
click at [394, 60] on div "2025" at bounding box center [384, 64] width 1579 height 14
click at [394, 68] on div "2025" at bounding box center [384, 64] width 1579 height 14
click at [394, 61] on div at bounding box center [546, 65] width 5 height 9
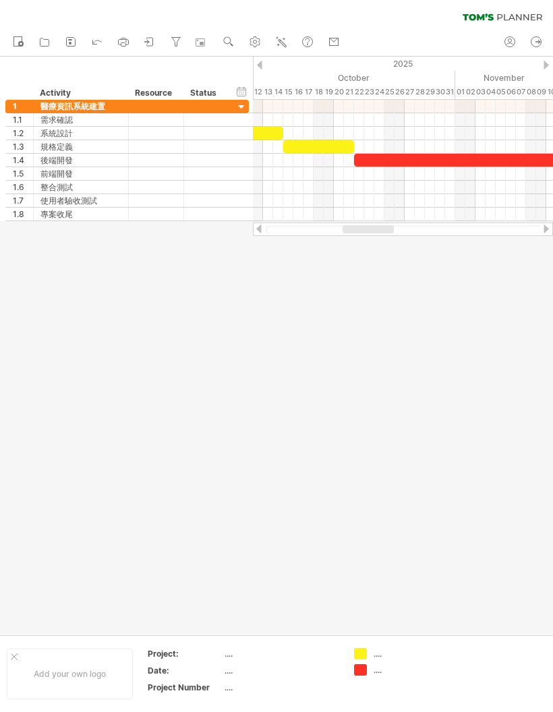
click at [394, 62] on div at bounding box center [546, 65] width 5 height 9
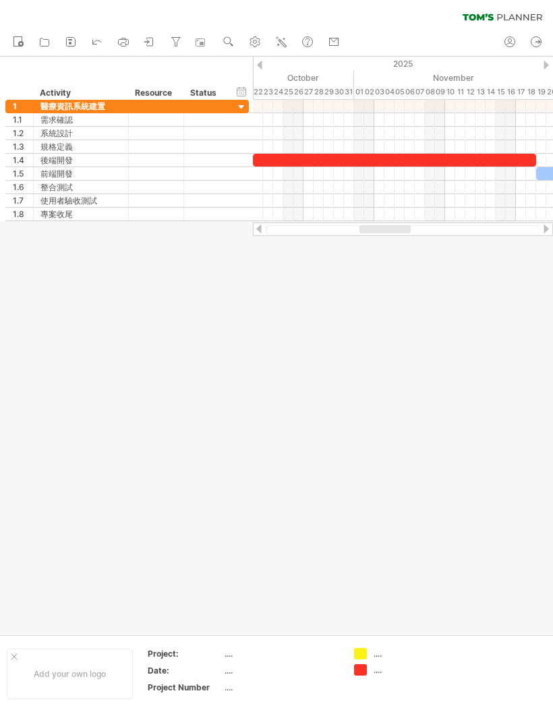
click at [394, 66] on div at bounding box center [546, 65] width 5 height 9
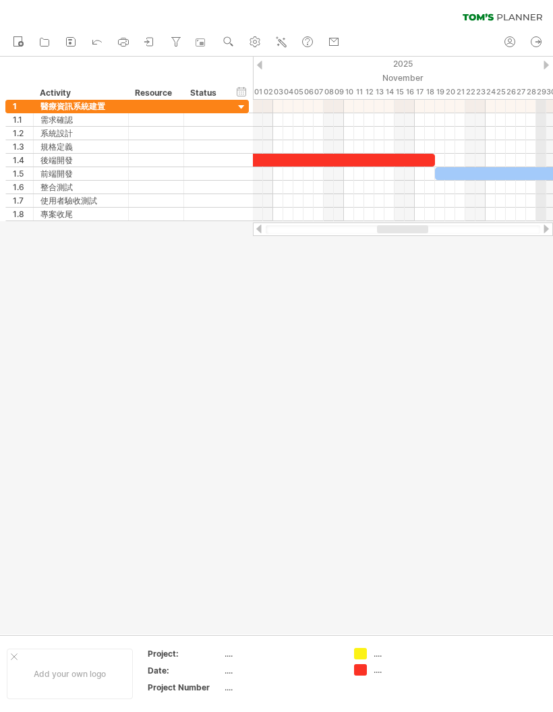
click at [394, 65] on div "2025" at bounding box center [81, 64] width 1579 height 14
click at [394, 61] on div at bounding box center [546, 65] width 5 height 9
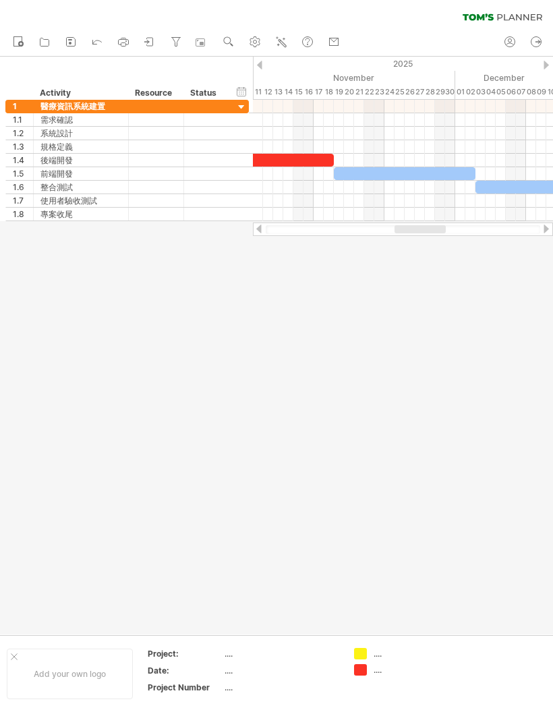
click at [394, 67] on div at bounding box center [546, 65] width 5 height 9
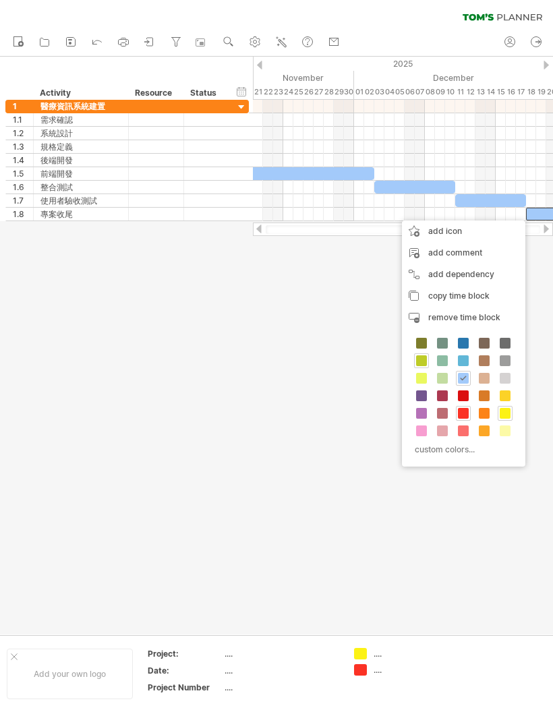
click at [394, 360] on span at bounding box center [421, 361] width 11 height 11
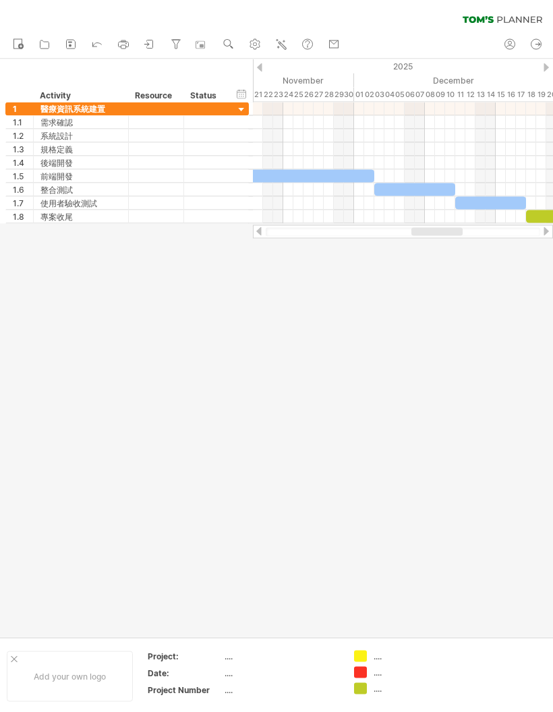
click at [394, 300] on div at bounding box center [276, 346] width 553 height 578
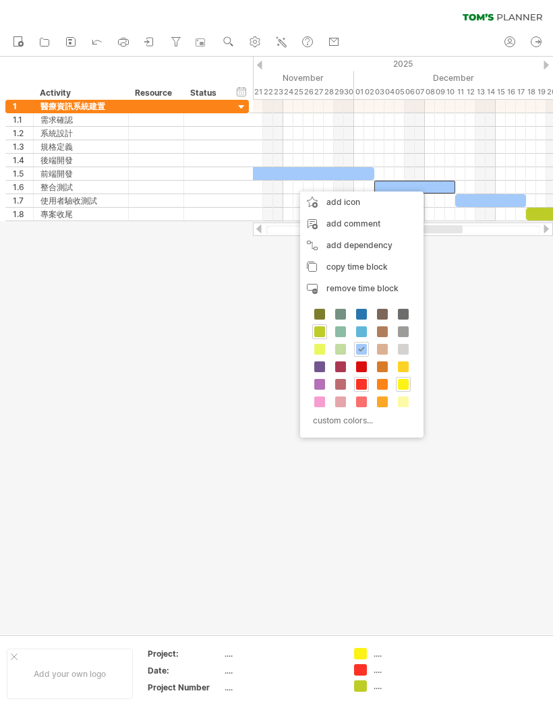
click at [362, 381] on span at bounding box center [361, 384] width 11 height 11
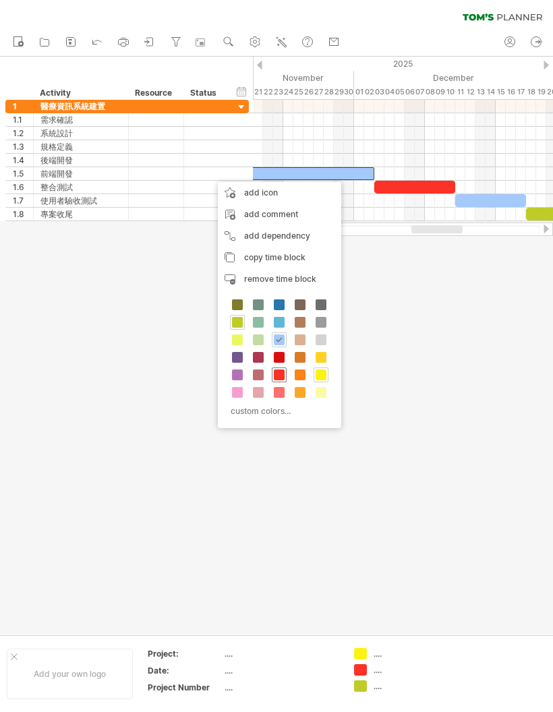
click at [283, 376] on span at bounding box center [279, 375] width 11 height 11
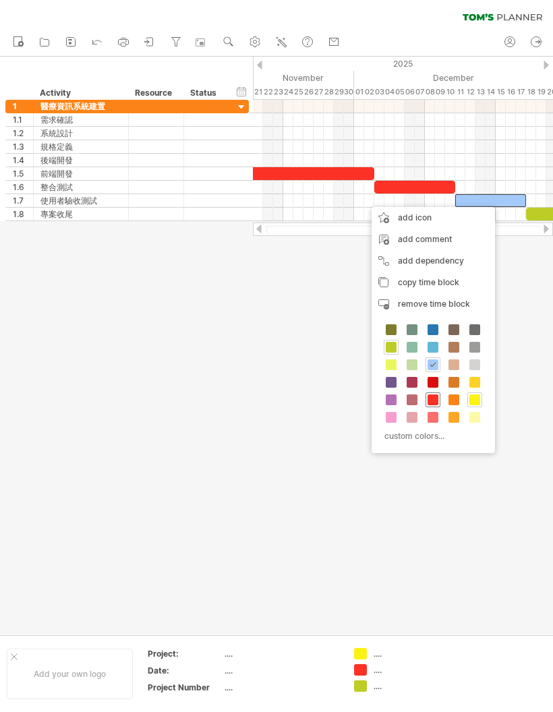
click at [394, 395] on span at bounding box center [433, 400] width 11 height 11
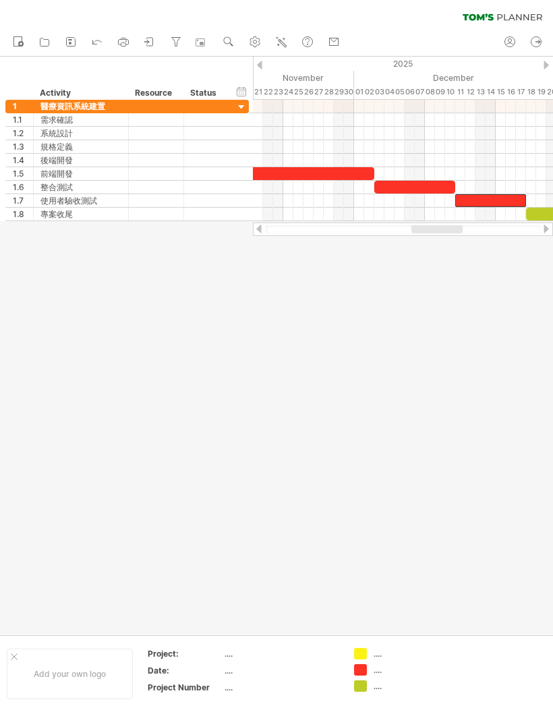
click at [262, 232] on div at bounding box center [259, 229] width 11 height 9
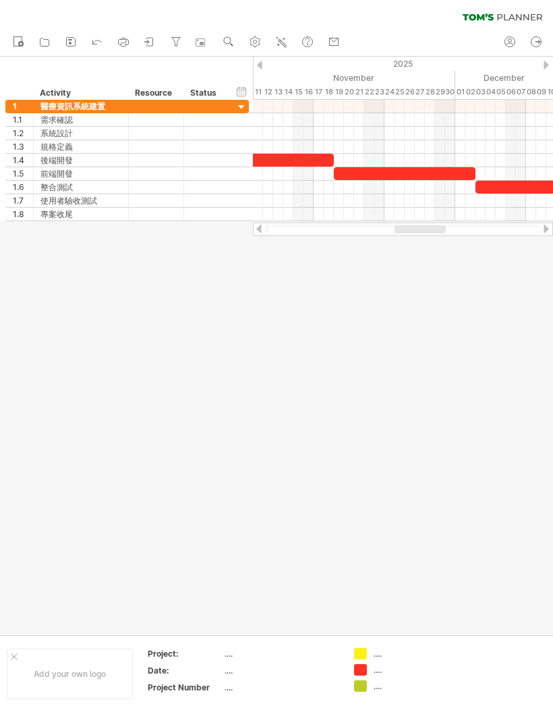
click at [264, 230] on div at bounding box center [259, 229] width 11 height 9
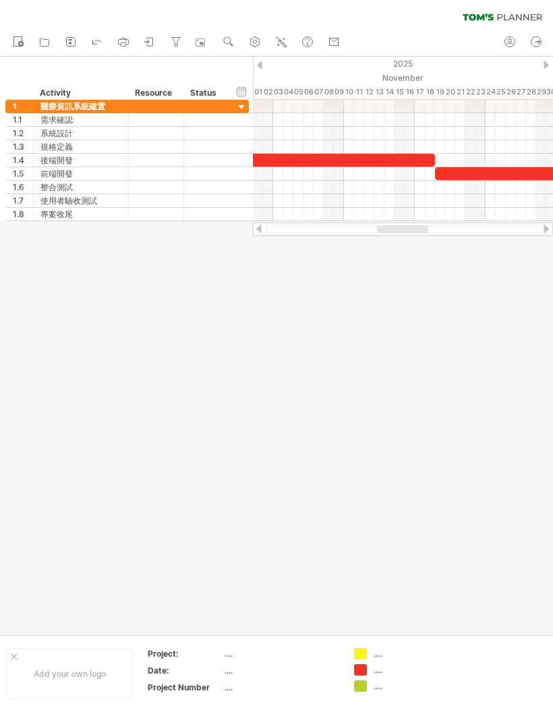
click at [262, 231] on div at bounding box center [259, 229] width 11 height 9
click at [261, 231] on div at bounding box center [259, 229] width 11 height 9
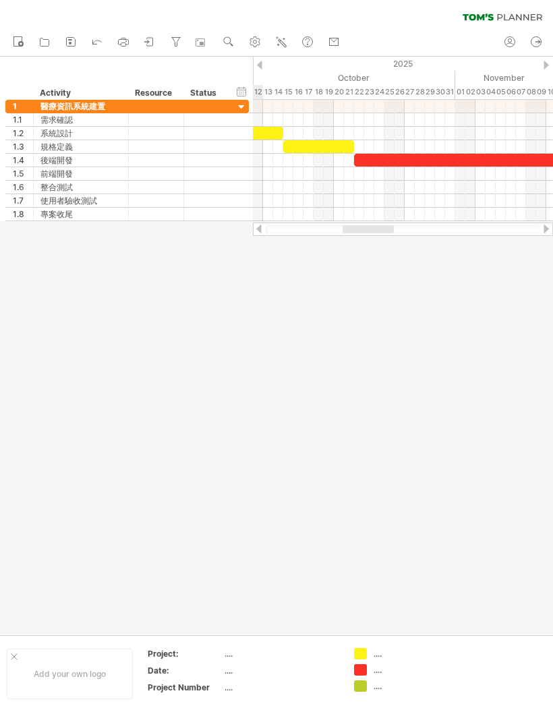
click at [261, 231] on div at bounding box center [259, 229] width 11 height 9
click at [262, 233] on div at bounding box center [259, 229] width 11 height 9
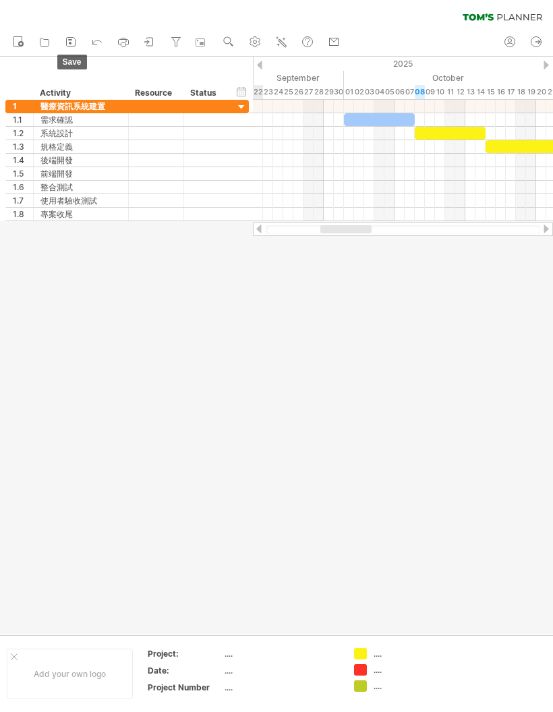
click at [74, 46] on icon at bounding box center [71, 42] width 9 height 9
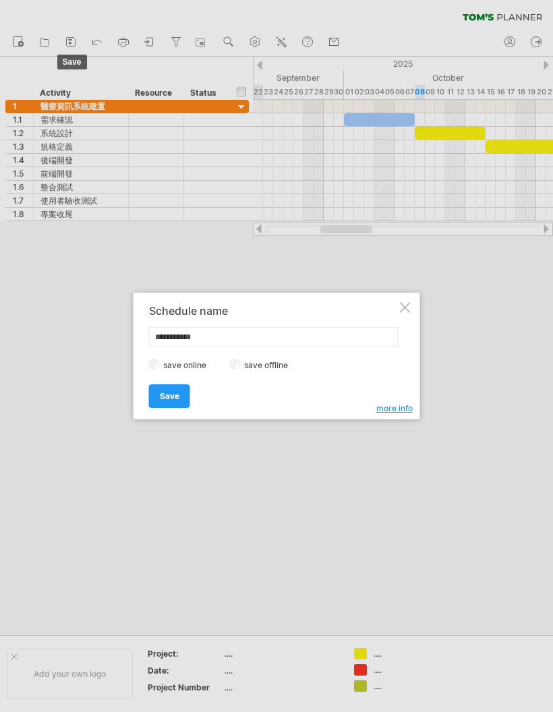
click at [249, 339] on input "**********" at bounding box center [274, 337] width 250 height 20
click at [174, 339] on input "**********" at bounding box center [274, 337] width 250 height 20
click at [173, 339] on input "**********" at bounding box center [274, 337] width 250 height 20
type input "**********"
click at [394, 312] on div at bounding box center [405, 307] width 11 height 11
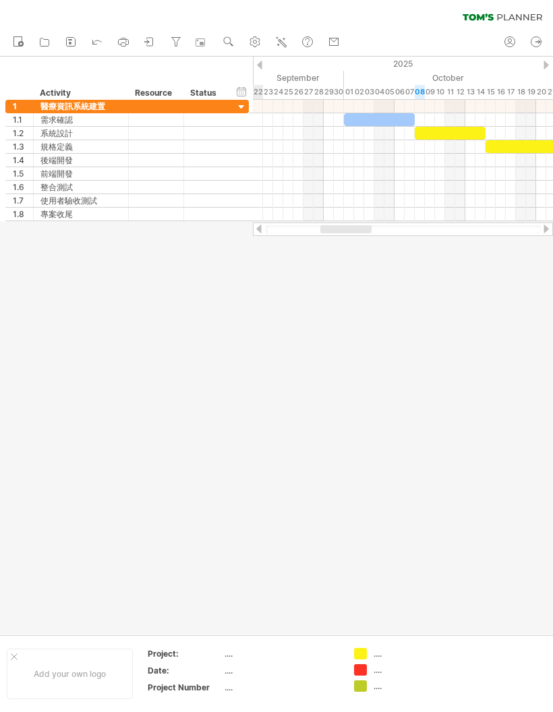
click at [73, 40] on icon at bounding box center [70, 41] width 13 height 13
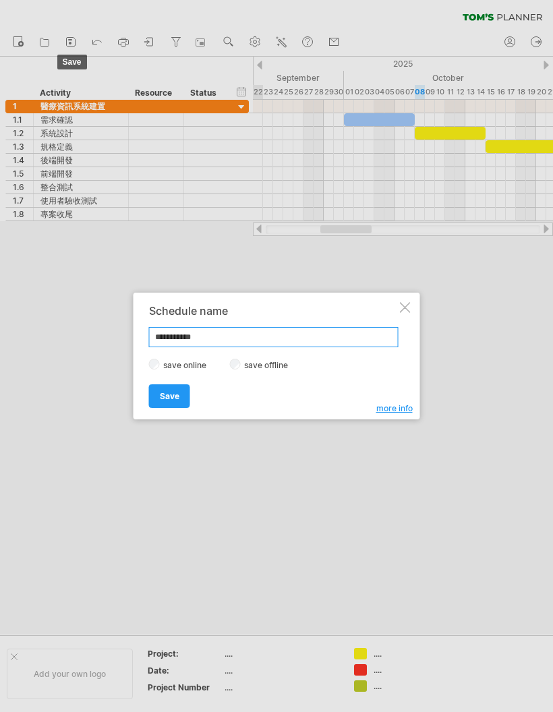
click at [219, 344] on input "**********" at bounding box center [274, 337] width 250 height 20
click at [167, 334] on input "**********" at bounding box center [274, 337] width 250 height 20
click at [167, 333] on input "**********" at bounding box center [274, 337] width 250 height 20
paste input "**********"
click at [165, 339] on input "**********" at bounding box center [274, 337] width 250 height 20
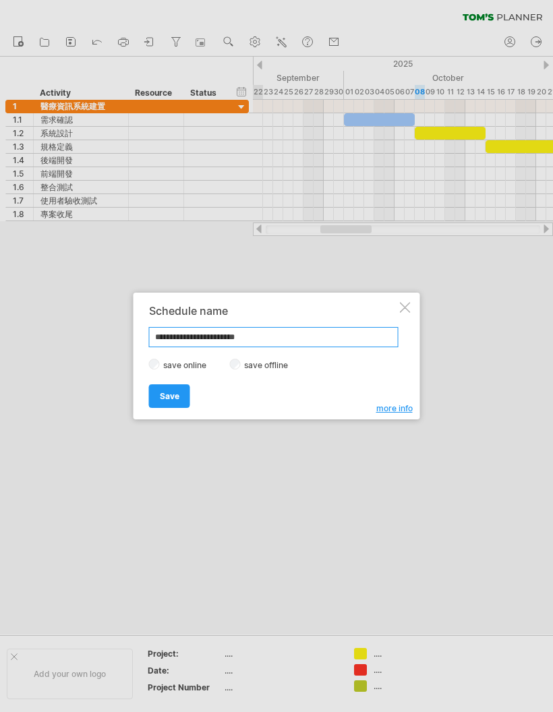
click at [165, 339] on input "**********" at bounding box center [274, 337] width 250 height 20
type input "**********"
click at [163, 393] on span "Save" at bounding box center [170, 396] width 20 height 10
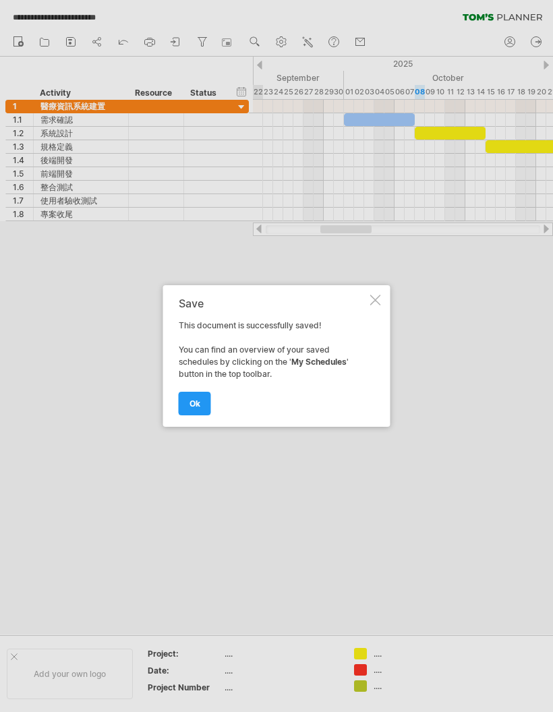
click at [196, 404] on span "ok" at bounding box center [195, 404] width 11 height 10
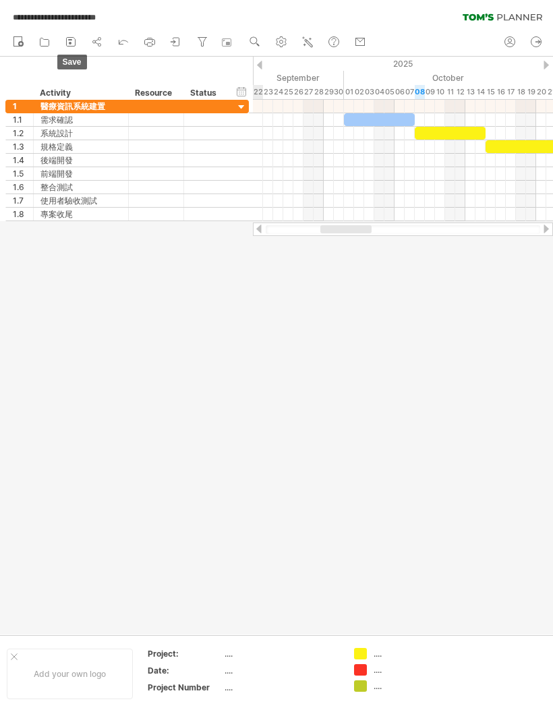
click at [80, 39] on link "save" at bounding box center [72, 43] width 20 height 18
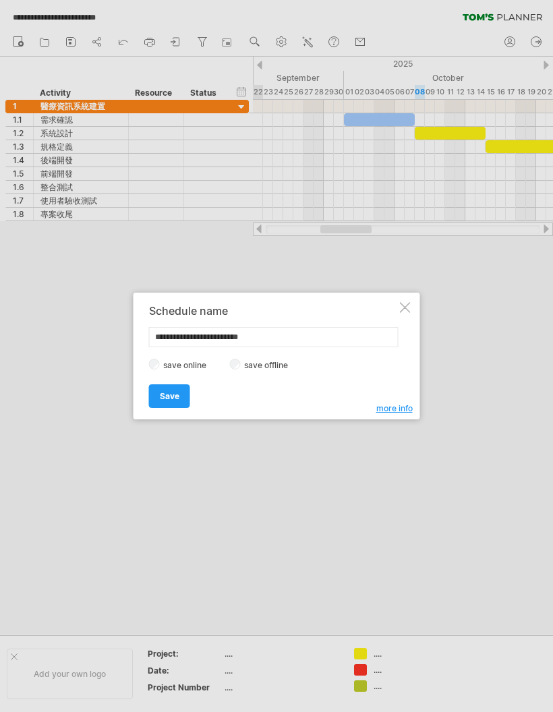
click at [394, 302] on div "**********" at bounding box center [277, 356] width 287 height 127
click at [99, 32] on div at bounding box center [276, 356] width 553 height 712
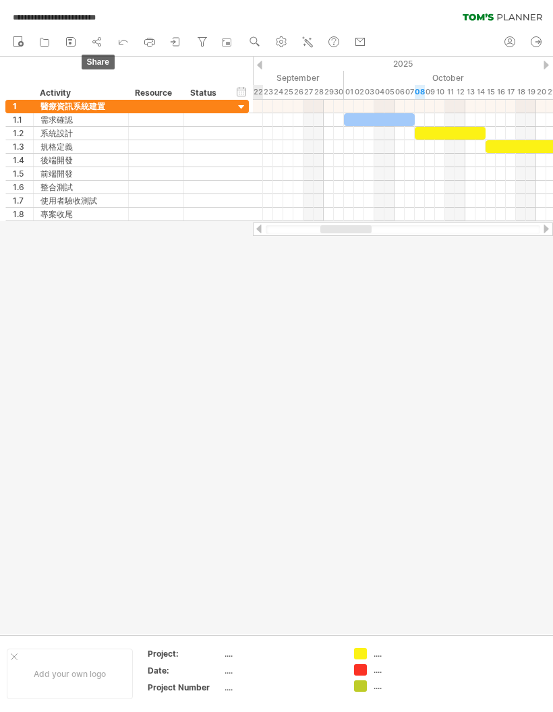
click at [107, 38] on link "share" at bounding box center [98, 43] width 20 height 18
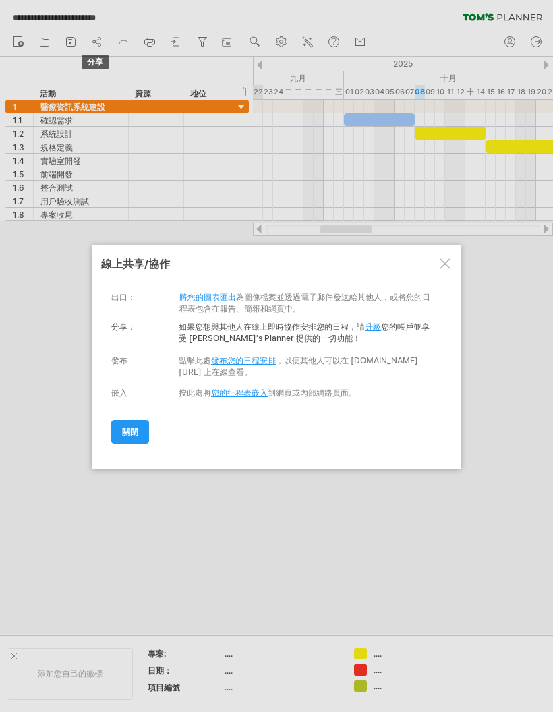
click at [229, 299] on font "將您的圖表匯出" at bounding box center [207, 297] width 57 height 10
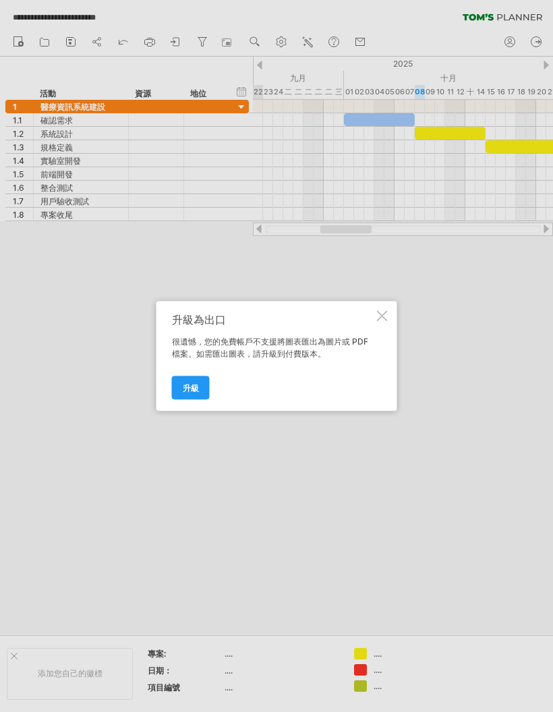
click at [388, 308] on div "升級為出口 很遺憾，您的免費帳戶不支援將圖表匯出為圖片或 PDF 檔案。如需匯出圖表，請升級到付費版本。 升級" at bounding box center [277, 357] width 241 height 110
click at [390, 312] on div "升級為出口 很遺憾，您的免費帳戶不支援將圖表匯出為圖片或 PDF 檔案。如需匯出圖表，請升級到付費版本。 升級" at bounding box center [277, 357] width 241 height 110
click at [389, 312] on div "升級為出口 很遺憾，您的免費帳戶不支援將圖表匯出為圖片或 PDF 檔案。如需匯出圖表，請升級到付費版本。 升級" at bounding box center [277, 357] width 241 height 110
click at [387, 316] on div at bounding box center [382, 316] width 11 height 11
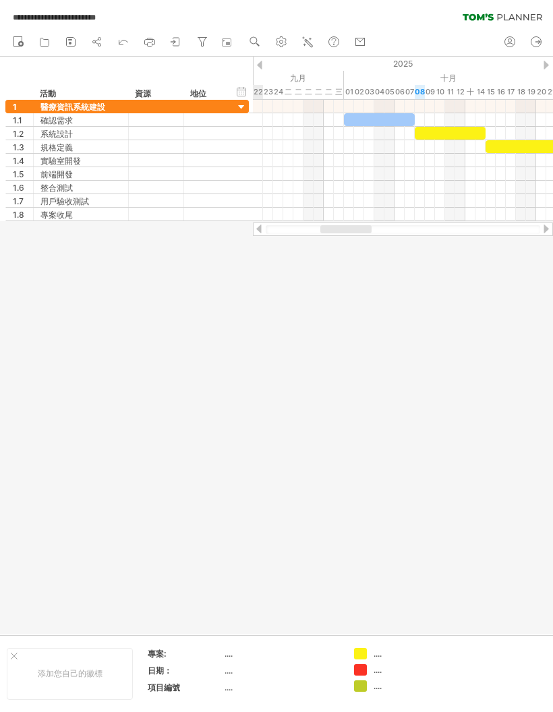
click at [289, 40] on link "settings" at bounding box center [283, 43] width 20 height 18
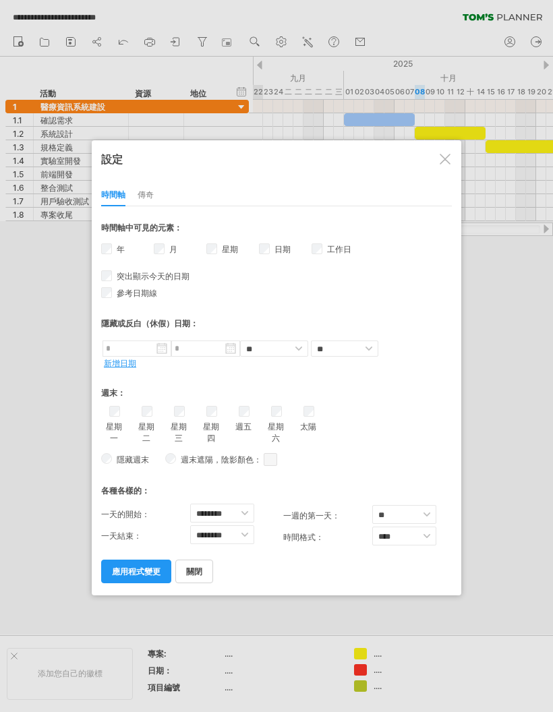
click at [394, 161] on div at bounding box center [445, 159] width 11 height 11
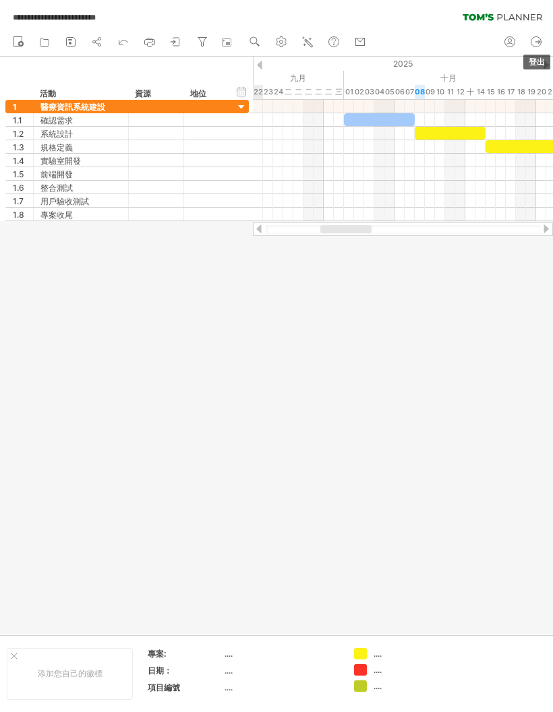
click at [394, 46] on icon at bounding box center [536, 41] width 13 height 13
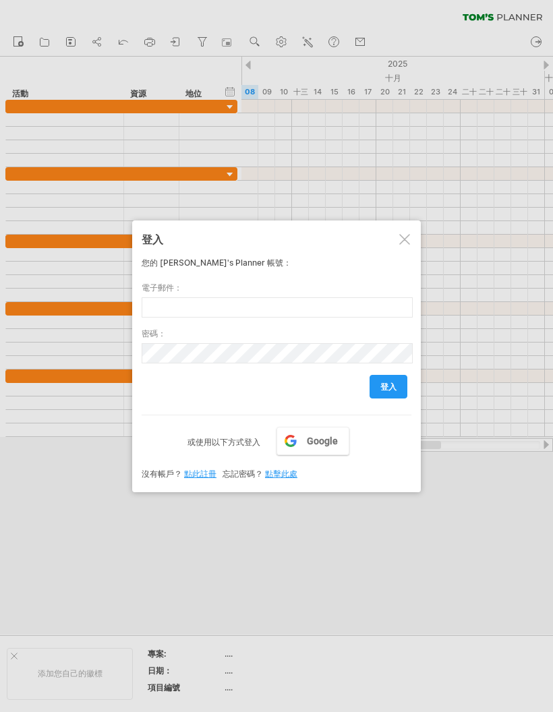
click at [394, 218] on div at bounding box center [276, 356] width 553 height 712
click at [394, 233] on div "登入" at bounding box center [277, 240] width 270 height 26
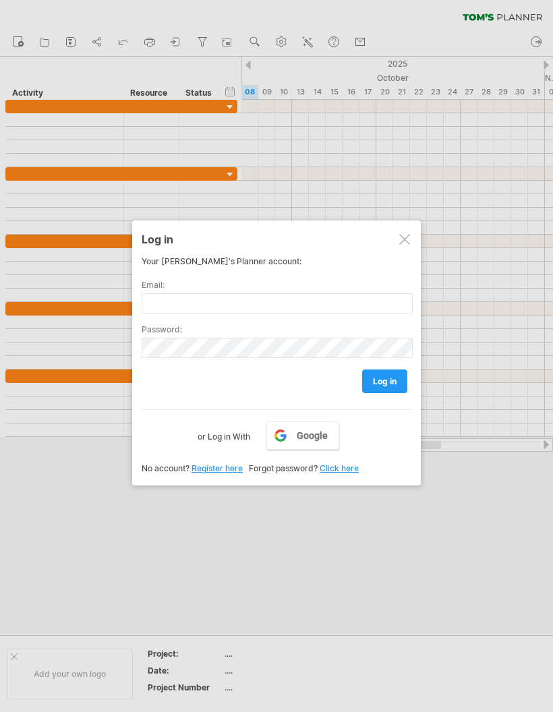
click at [394, 244] on div at bounding box center [404, 239] width 11 height 11
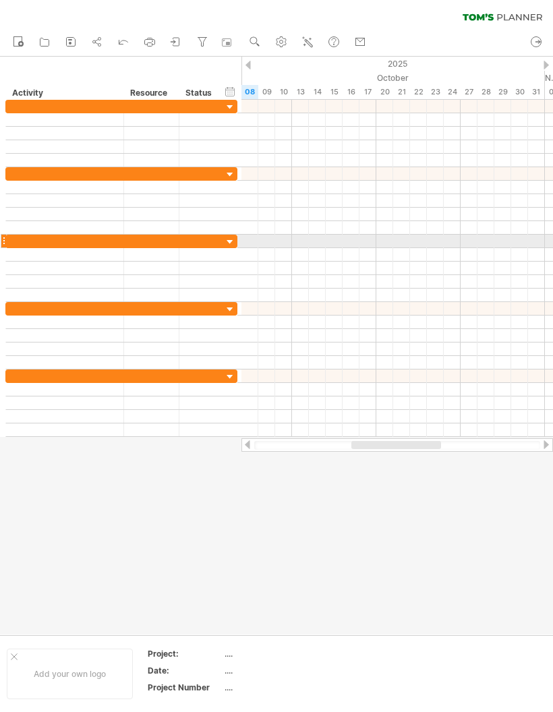
click at [394, 244] on div at bounding box center [398, 241] width 312 height 13
click at [394, 47] on circle at bounding box center [537, 42] width 10 height 10
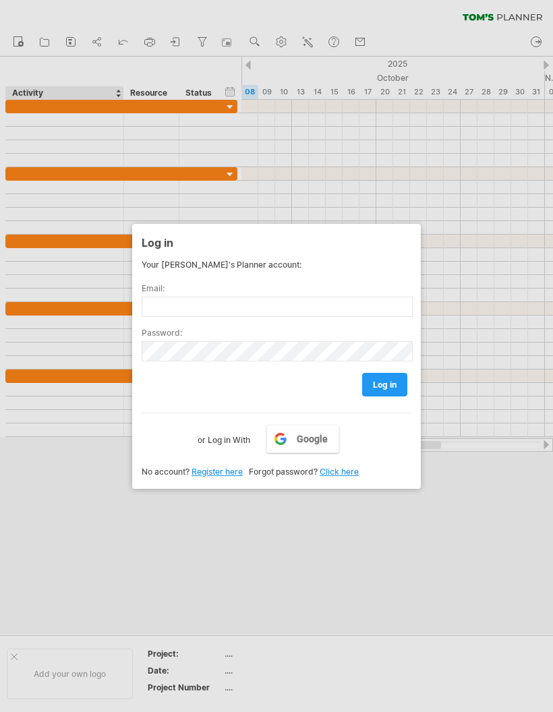
click at [327, 432] on link "Google" at bounding box center [302, 439] width 73 height 28
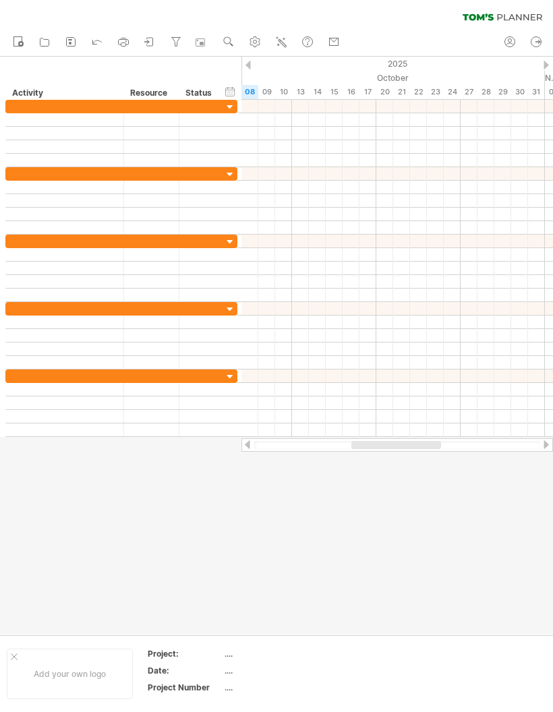
click at [24, 27] on div "clear filter reapply filter" at bounding box center [276, 14] width 553 height 28
click at [55, 36] on link "open" at bounding box center [46, 43] width 20 height 18
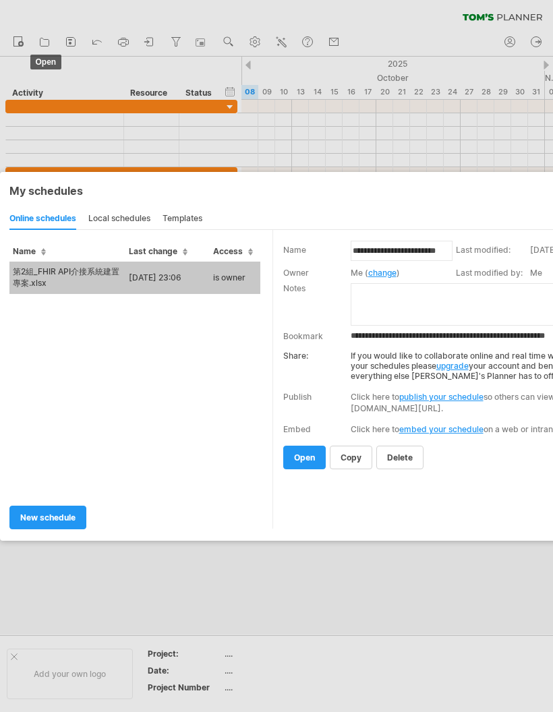
click at [65, 279] on td "第2組_FHIR API介接系統建置專案.xlsx" at bounding box center [67, 278] width 116 height 32
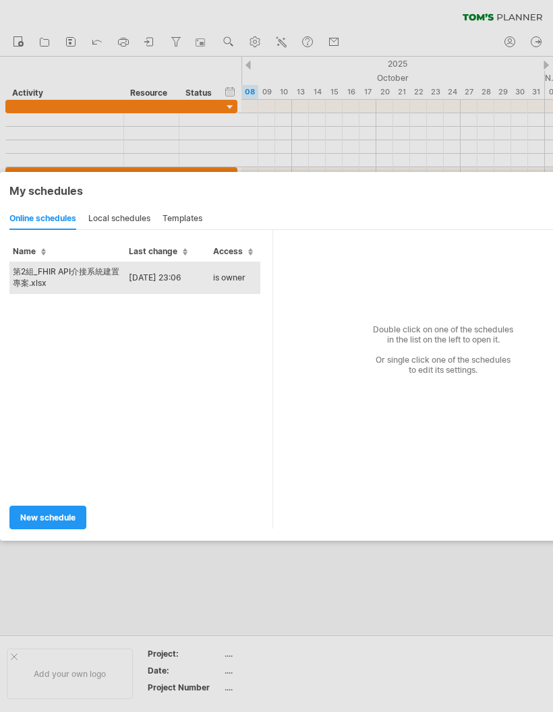
click at [101, 279] on td "第2組_FHIR API介接系統建置專案.xlsx" at bounding box center [67, 278] width 116 height 32
click at [101, 279] on div at bounding box center [65, 281] width 104 height 13
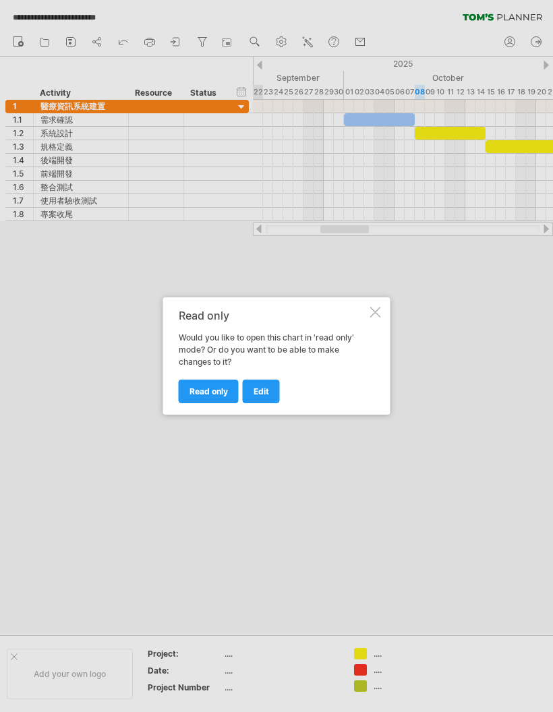
click at [391, 308] on div at bounding box center [276, 356] width 553 height 712
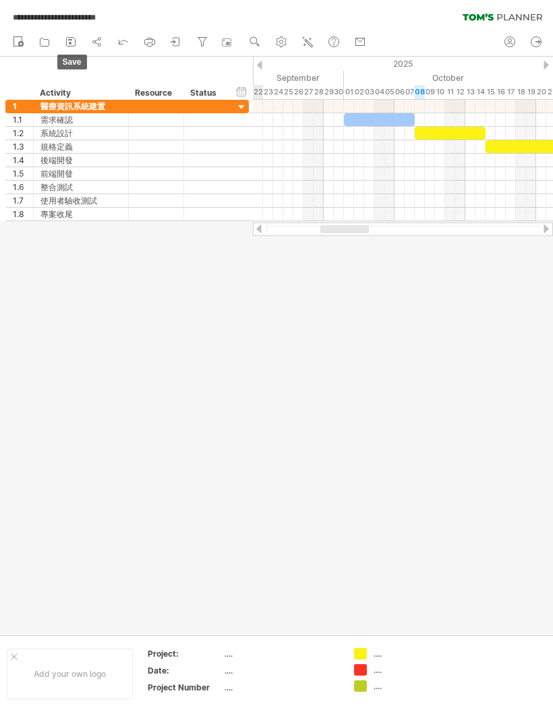
click at [76, 36] on icon at bounding box center [70, 41] width 13 height 13
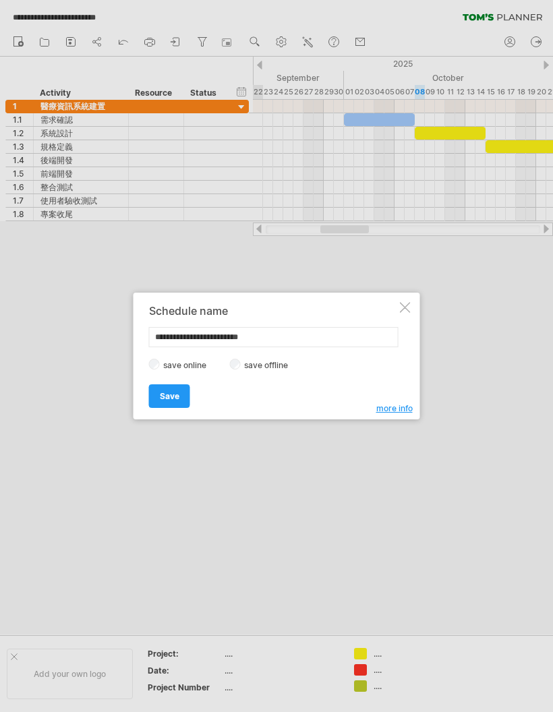
click at [287, 368] on label "save offline" at bounding box center [270, 365] width 59 height 10
click at [166, 404] on link "Save" at bounding box center [169, 397] width 41 height 24
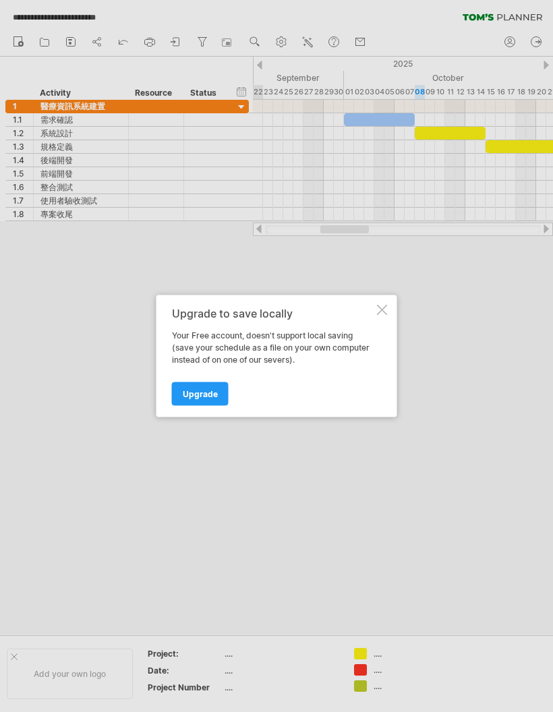
click at [186, 401] on link "Upgrade" at bounding box center [200, 395] width 57 height 24
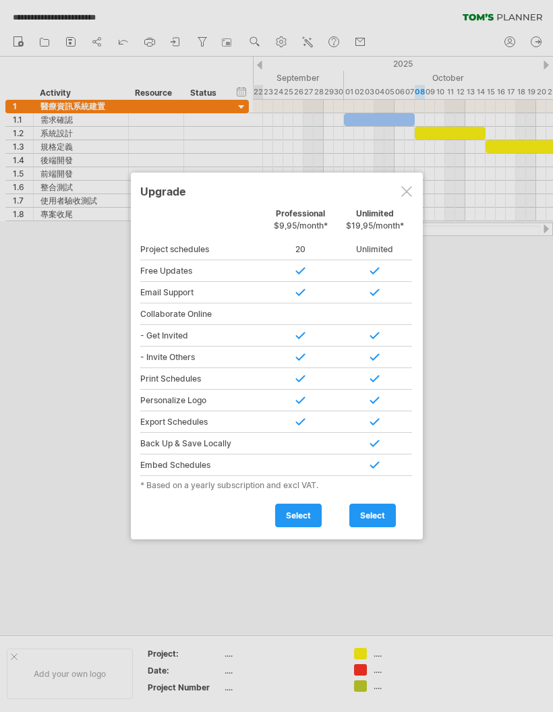
click at [394, 191] on div at bounding box center [406, 191] width 11 height 11
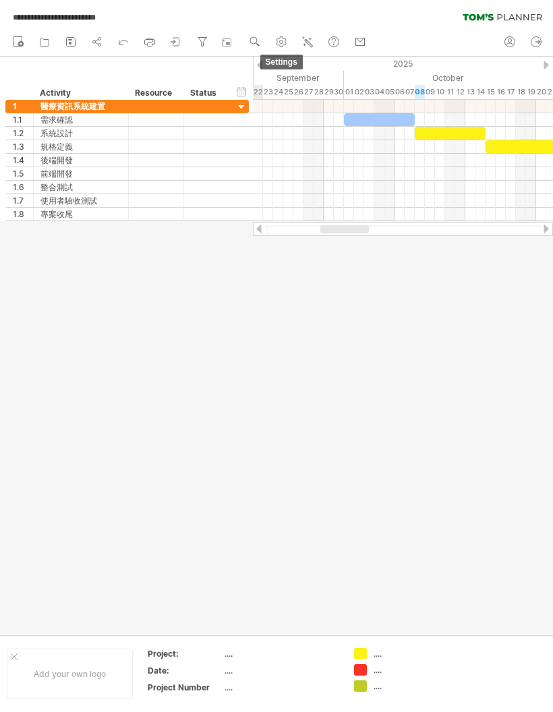
click at [279, 36] on use at bounding box center [281, 41] width 13 height 13
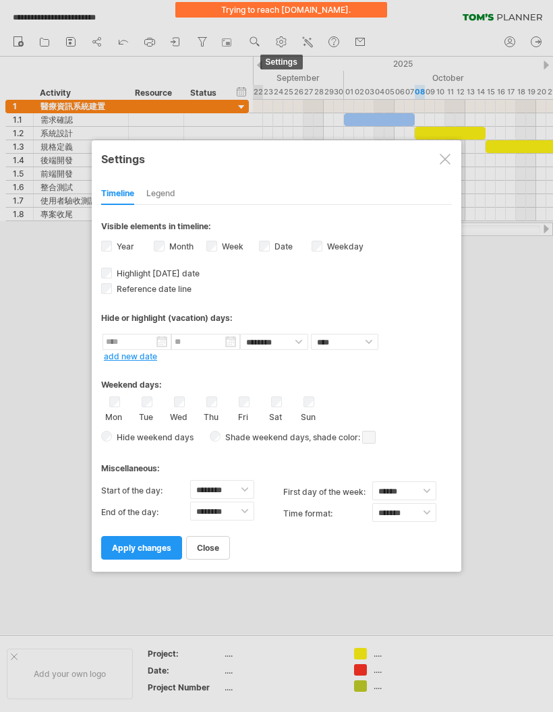
click at [394, 179] on div "Timeline Legend" at bounding box center [276, 190] width 351 height 29
click at [394, 162] on div at bounding box center [445, 159] width 11 height 11
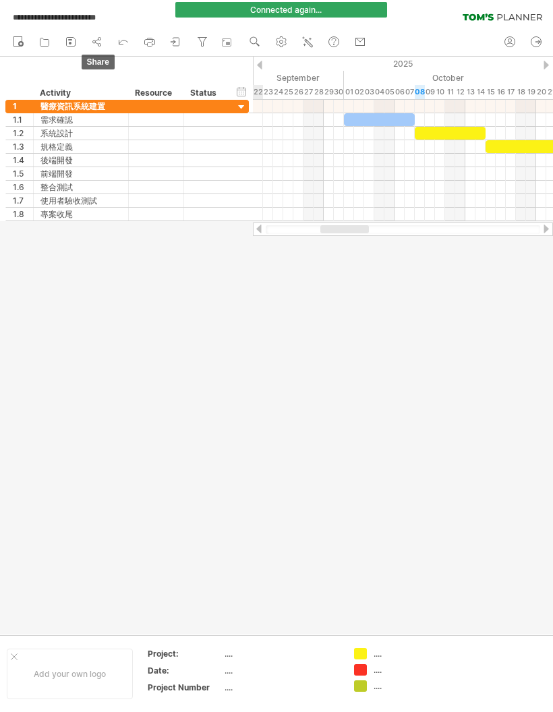
click at [99, 40] on icon at bounding box center [96, 41] width 13 height 13
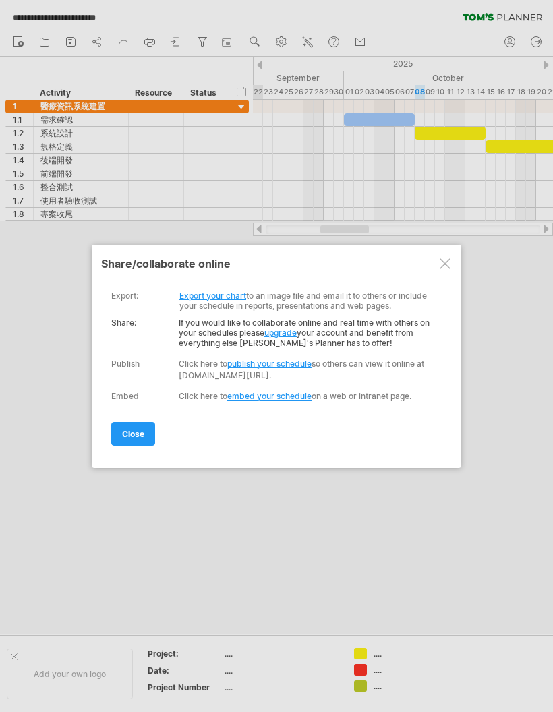
click at [394, 264] on div at bounding box center [445, 263] width 11 height 11
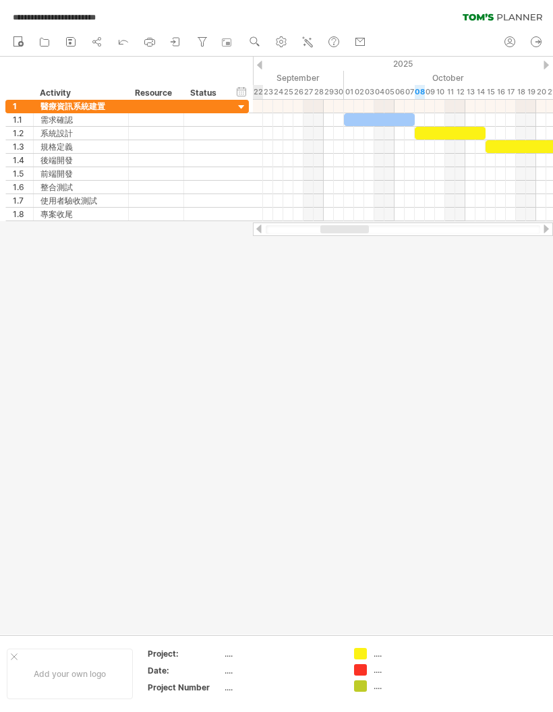
click at [32, 38] on ul "new open" at bounding box center [189, 42] width 366 height 28
click at [20, 38] on icon at bounding box center [17, 40] width 13 height 13
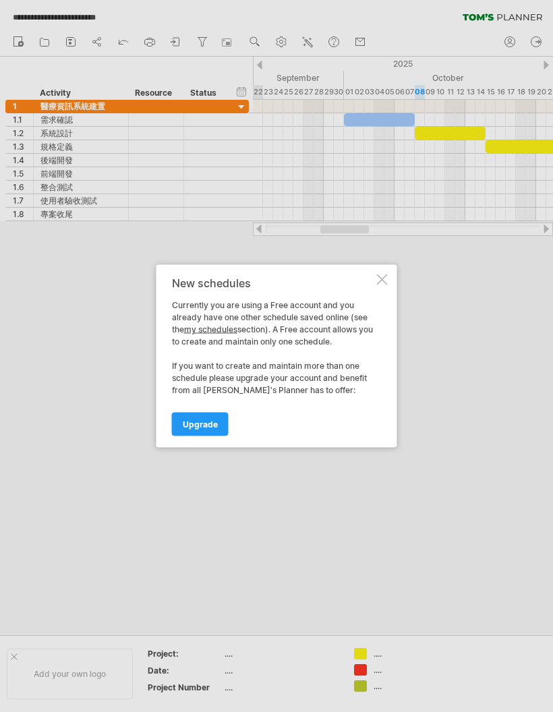
click at [394, 273] on div at bounding box center [276, 356] width 553 height 712
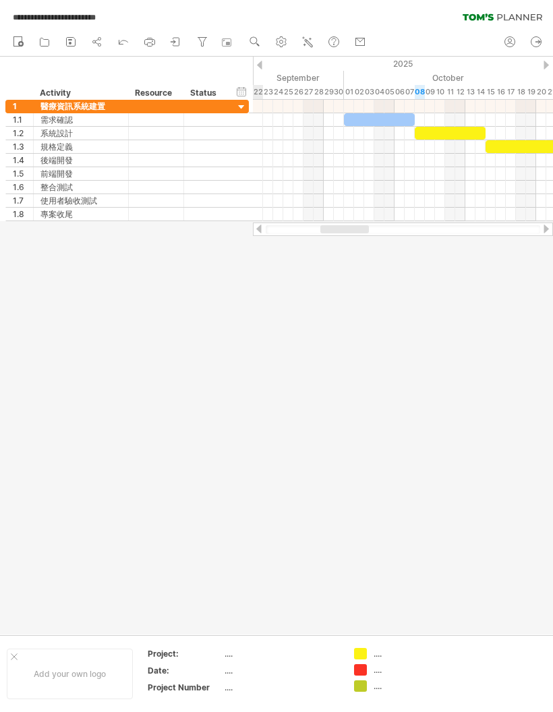
click at [51, 42] on icon at bounding box center [44, 41] width 13 height 13
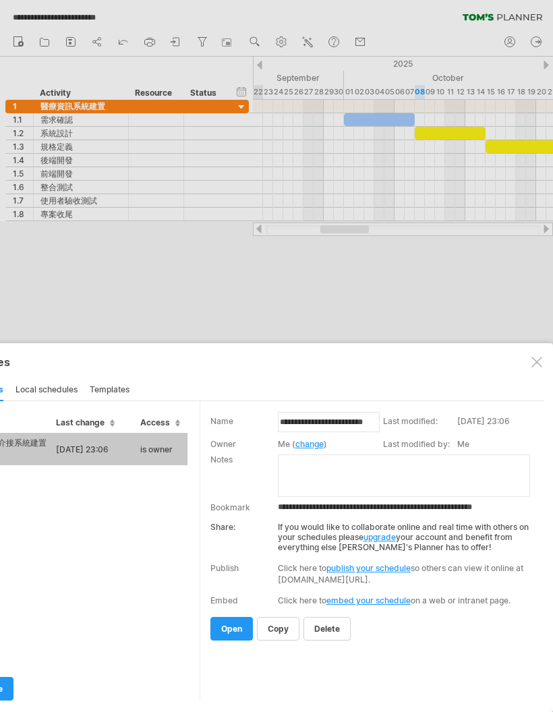
click at [385, 456] on link "upgrade" at bounding box center [380, 537] width 32 height 10
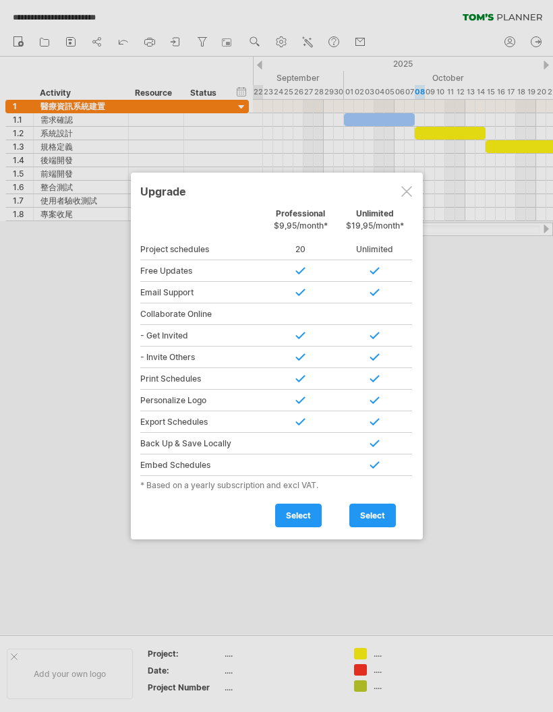
click at [377, 271] on div at bounding box center [375, 271] width 74 height 22
click at [377, 341] on div at bounding box center [375, 336] width 74 height 22
click at [369, 299] on div at bounding box center [375, 293] width 74 height 22
click at [313, 296] on div at bounding box center [301, 293] width 74 height 22
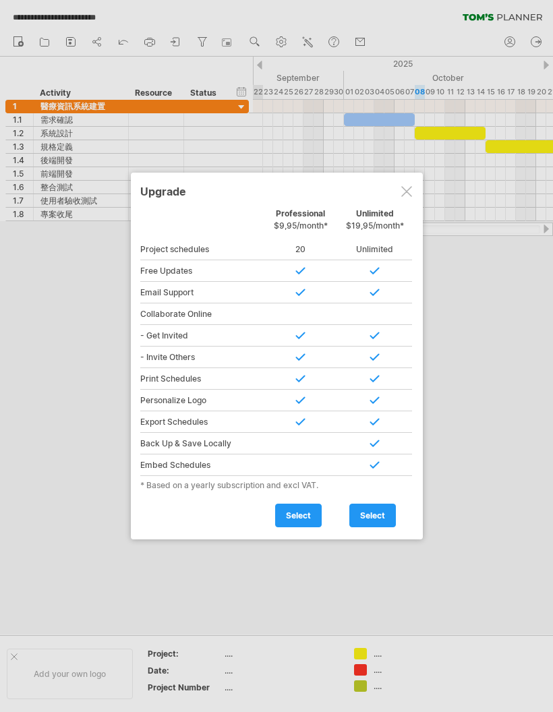
click at [394, 183] on div "Upgrade" at bounding box center [276, 191] width 273 height 24
click at [394, 193] on div at bounding box center [406, 191] width 11 height 11
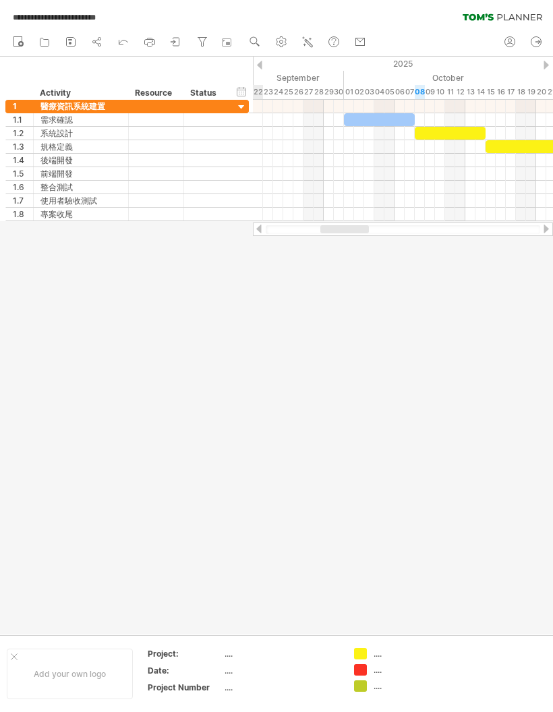
click at [7, 80] on div "hide start/end/duration show start/end/duration ******** Activity ******** Reso…" at bounding box center [126, 78] width 253 height 43
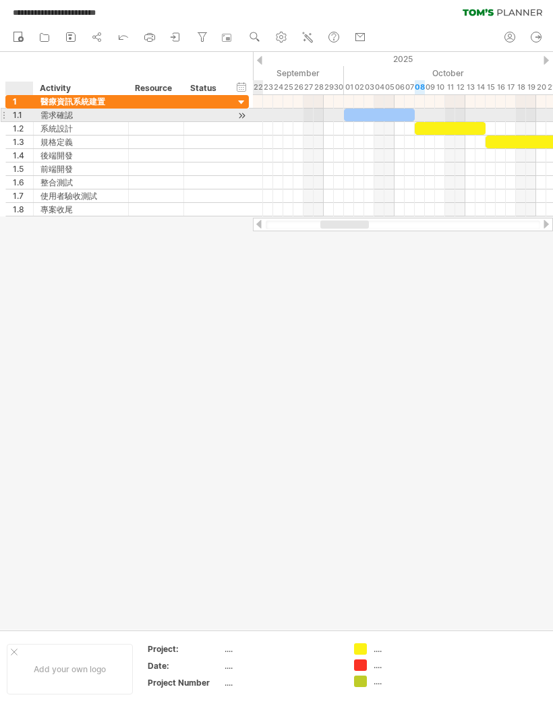
click at [21, 92] on input "text" at bounding box center [22, 88] width 20 height 13
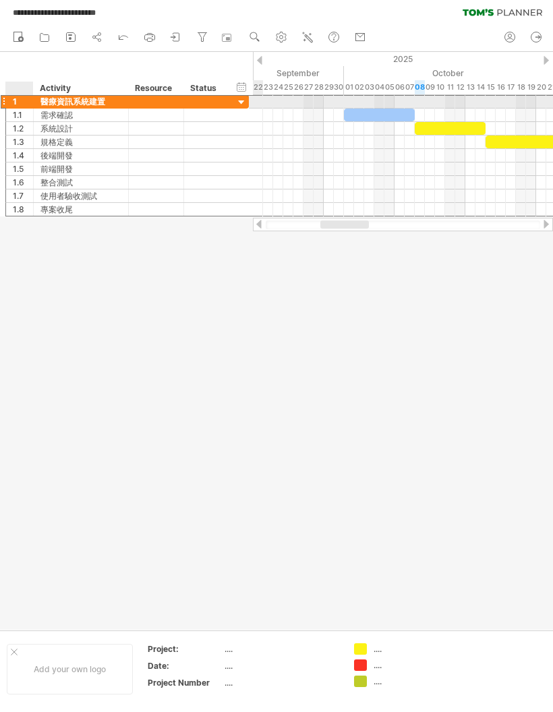
click at [18, 101] on div "1" at bounding box center [23, 101] width 20 height 13
click at [17, 101] on div "1" at bounding box center [23, 101] width 20 height 13
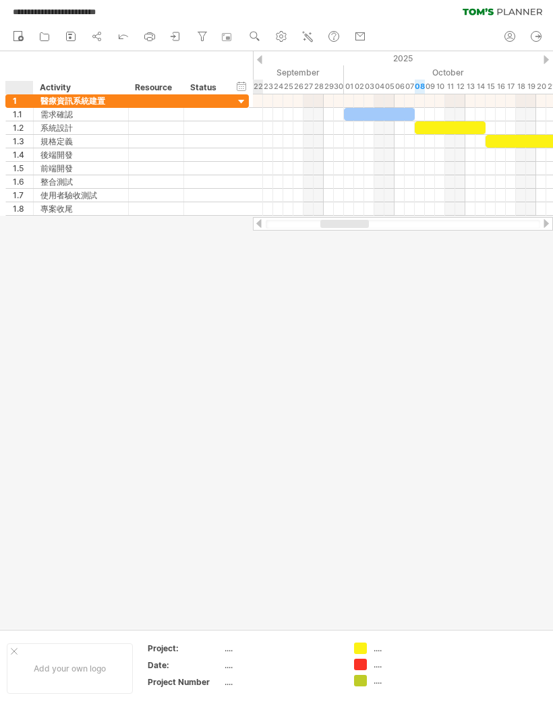
scroll to position [0, 0]
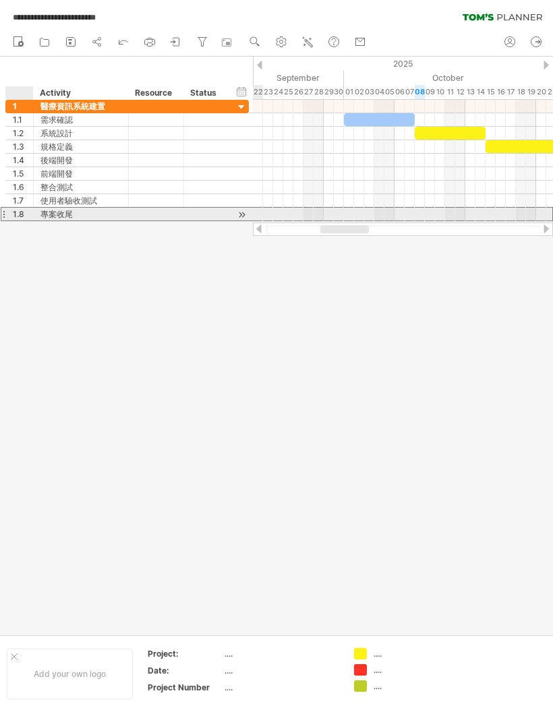
click at [20, 210] on div "1.8" at bounding box center [23, 214] width 20 height 13
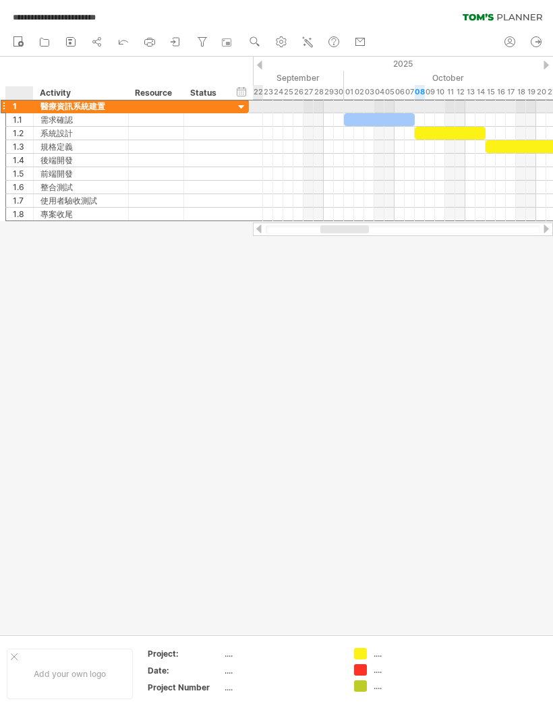
click at [12, 106] on div "1" at bounding box center [20, 106] width 28 height 13
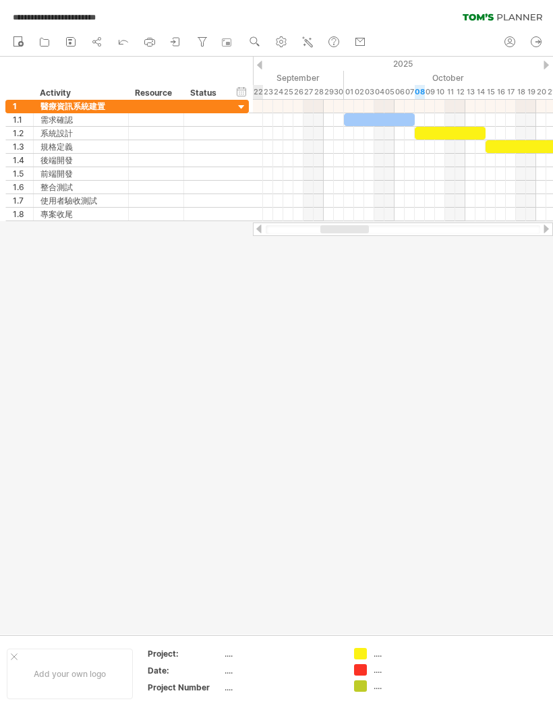
click at [394, 202] on div at bounding box center [403, 200] width 300 height 13
click at [394, 296] on div at bounding box center [276, 346] width 553 height 578
click at [360, 43] on use at bounding box center [360, 41] width 13 height 13
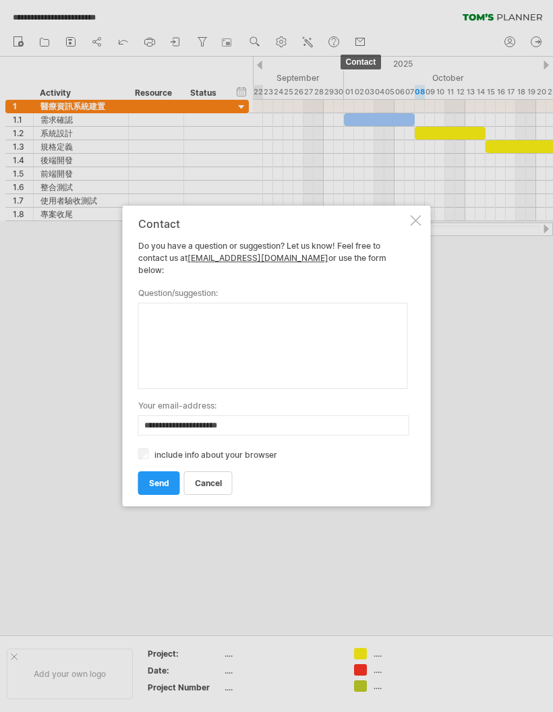
click at [150, 456] on link "send" at bounding box center [159, 484] width 42 height 24
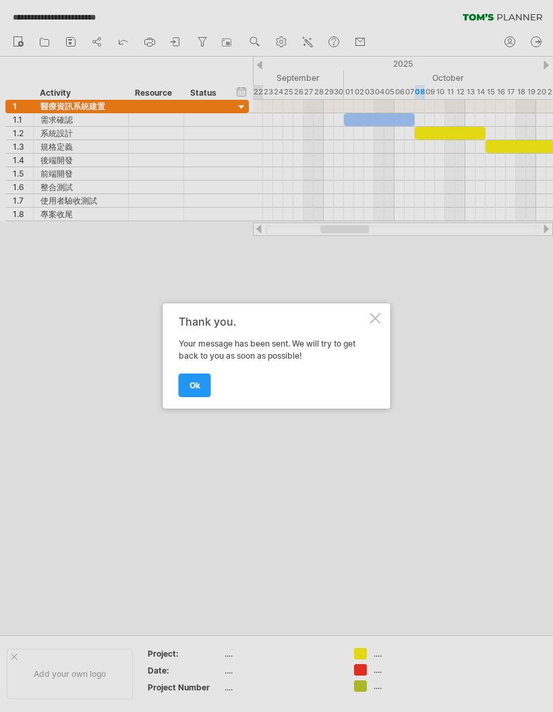
click at [383, 317] on div "Thank you. Your message has been sent. We will try to get back to you as soon a…" at bounding box center [276, 356] width 227 height 105
click at [383, 312] on div "Thank you. Your message has been sent. We will try to get back to you as soon a…" at bounding box center [276, 356] width 227 height 105
click at [380, 321] on div at bounding box center [375, 318] width 11 height 11
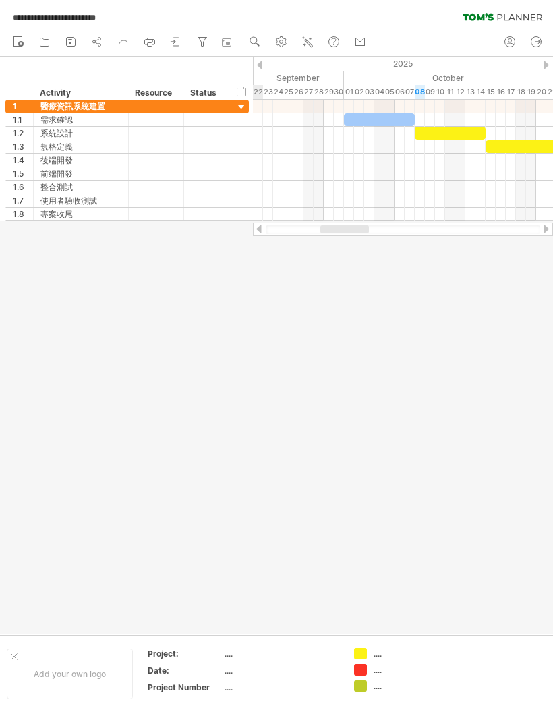
click at [376, 323] on div at bounding box center [276, 346] width 553 height 578
click at [22, 18] on span "**********" at bounding box center [54, 17] width 96 height 12
click at [22, 35] on icon at bounding box center [17, 40] width 13 height 13
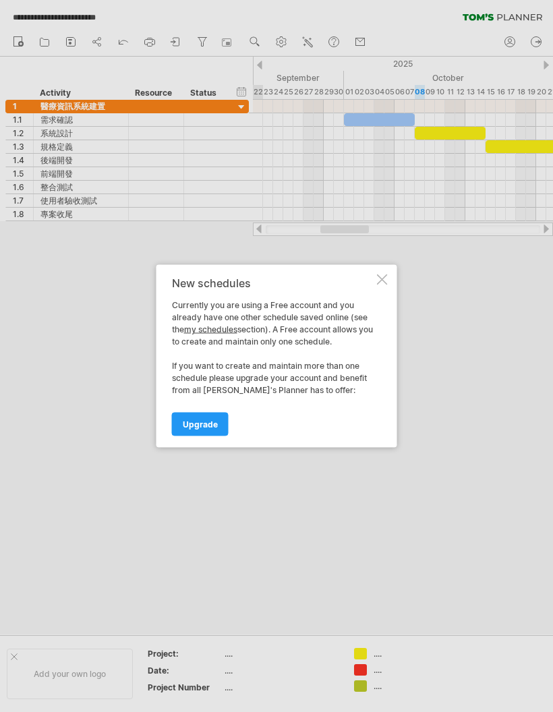
click at [393, 276] on div "New schedules Currently you are using a Free account and you already have one o…" at bounding box center [277, 356] width 241 height 183
click at [387, 282] on div at bounding box center [382, 280] width 11 height 11
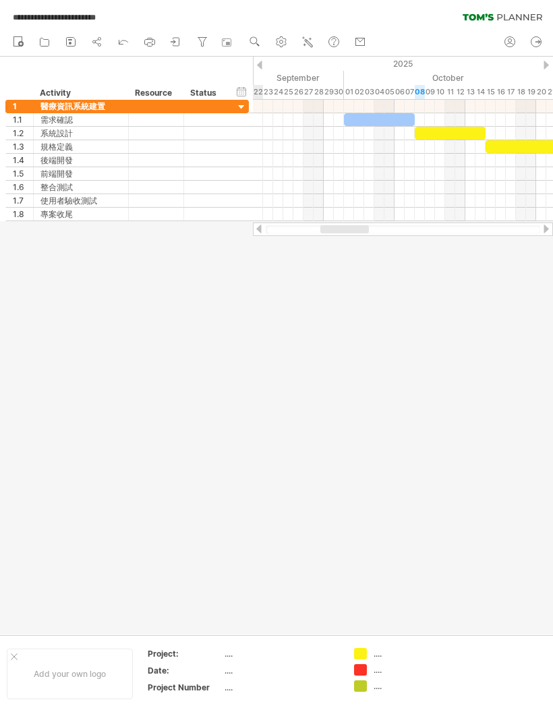
click at [157, 36] on icon at bounding box center [149, 41] width 13 height 13
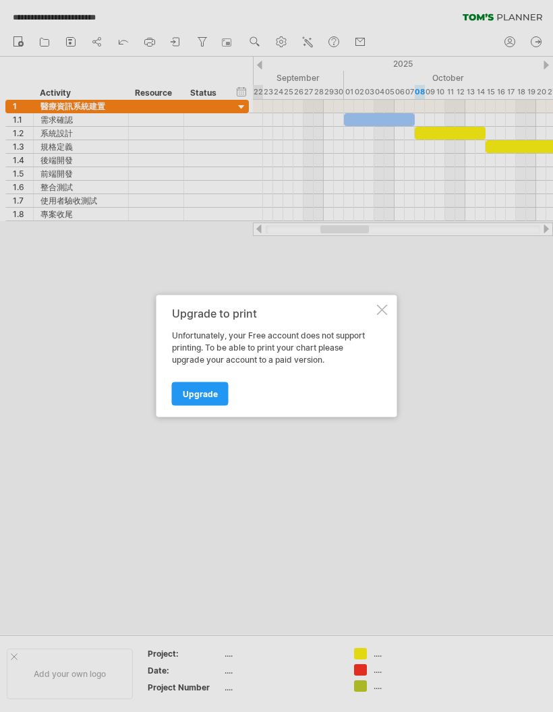
click at [393, 307] on div "Upgrade to print Unfortunately, your Free account does not support printing. To…" at bounding box center [277, 357] width 241 height 122
click at [386, 308] on div at bounding box center [382, 310] width 11 height 11
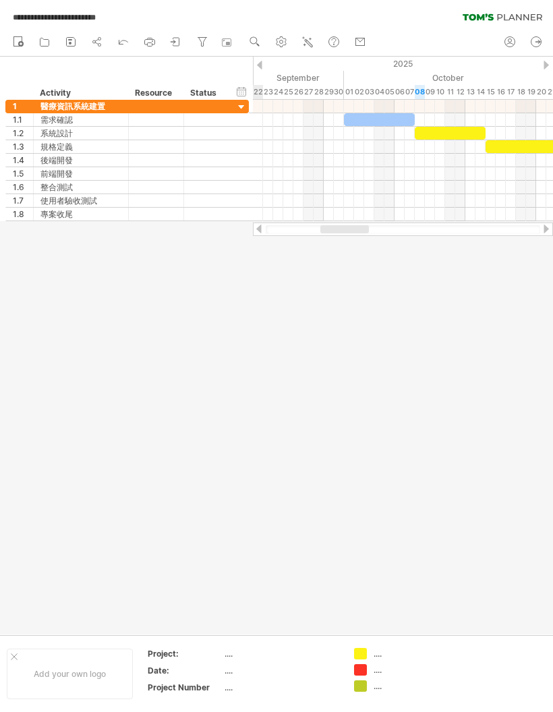
click at [181, 45] on icon at bounding box center [175, 41] width 13 height 13
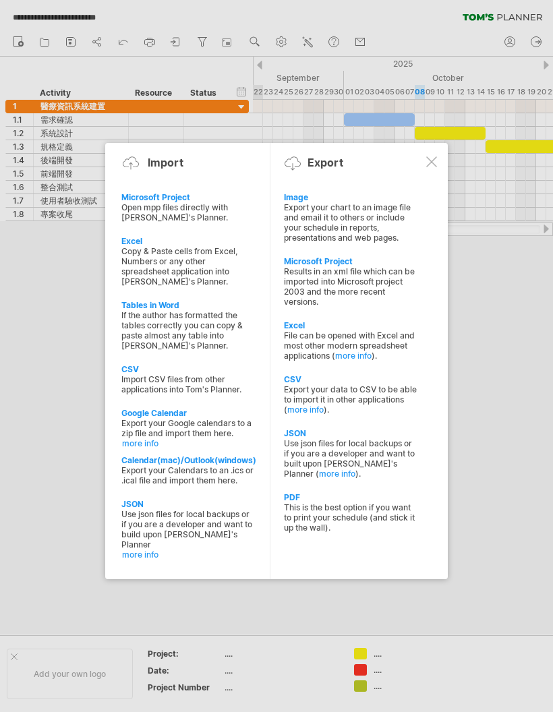
click at [359, 186] on div "Image Export your chart to an image file and email it to others or include your…" at bounding box center [350, 218] width 147 height 64
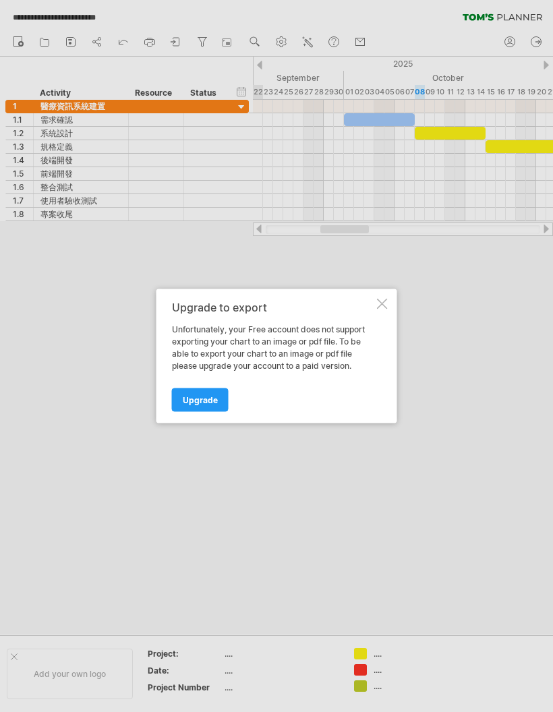
click at [184, 401] on span "Upgrade" at bounding box center [200, 400] width 35 height 10
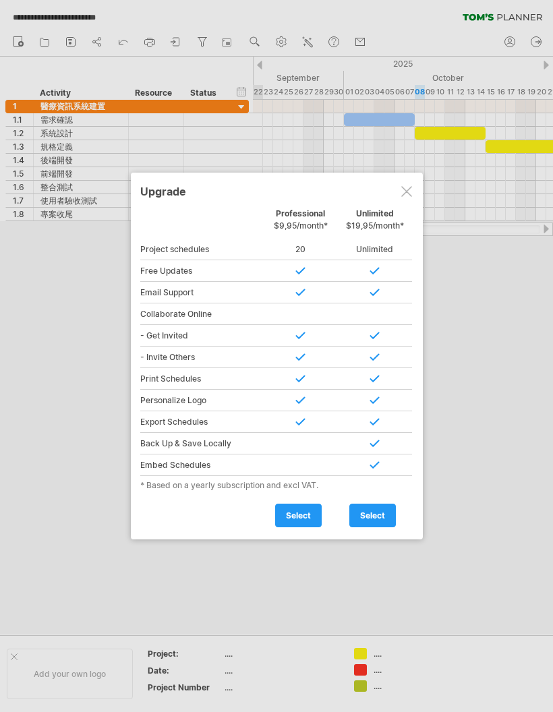
click at [394, 189] on div at bounding box center [406, 191] width 11 height 11
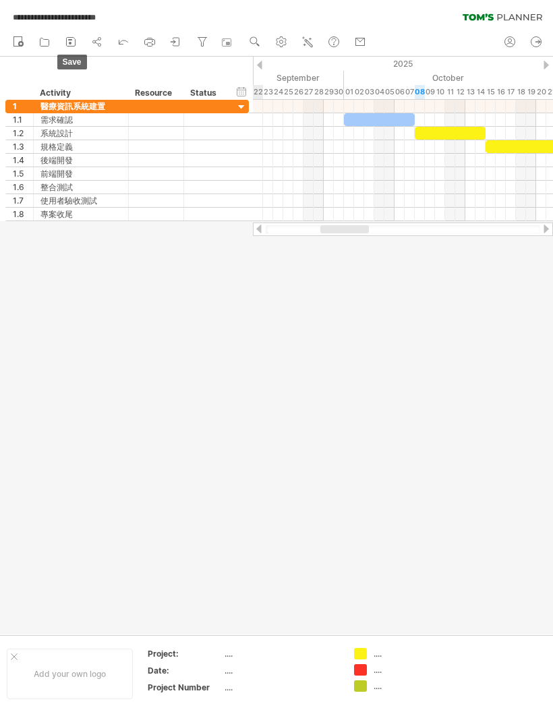
click at [70, 40] on rect at bounding box center [70, 39] width 4 height 1
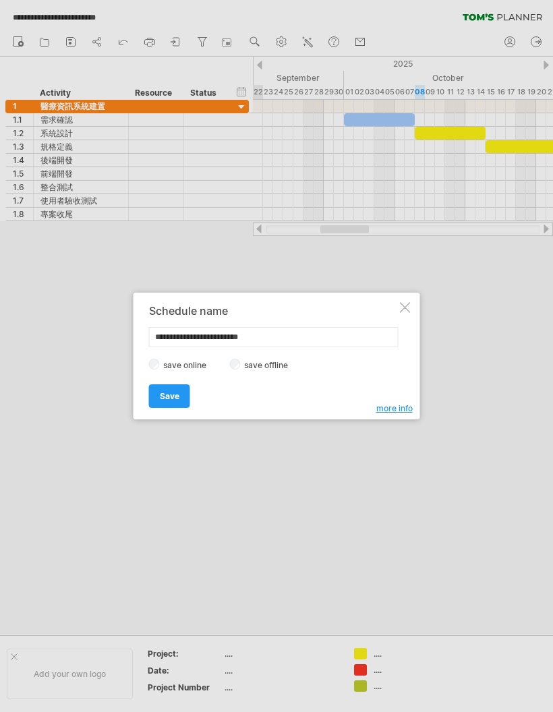
click at [394, 403] on span "more info" at bounding box center [394, 408] width 36 height 10
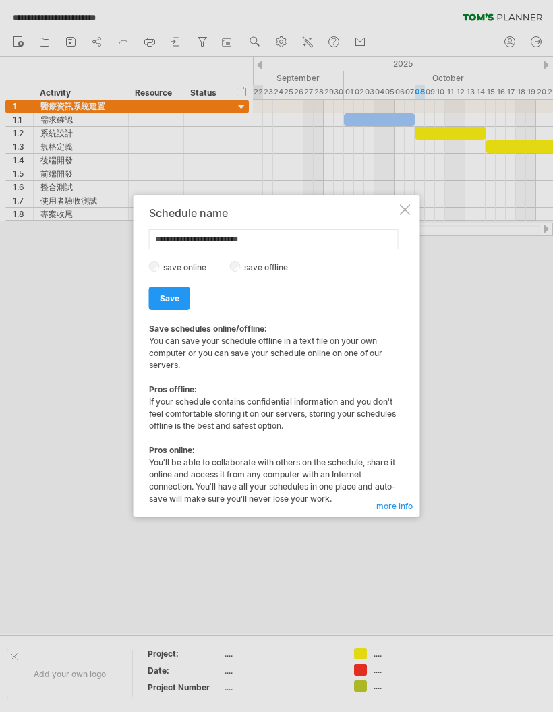
click at [155, 326] on strong "Save schedules online/offline:" at bounding box center [208, 329] width 118 height 10
click at [152, 335] on div "Save schedules online/offline: You can save your schedule offline in a text fil…" at bounding box center [273, 414] width 248 height 182
click at [157, 333] on strong "Save schedules online/offline:" at bounding box center [208, 329] width 118 height 10
click at [394, 206] on div at bounding box center [405, 209] width 11 height 11
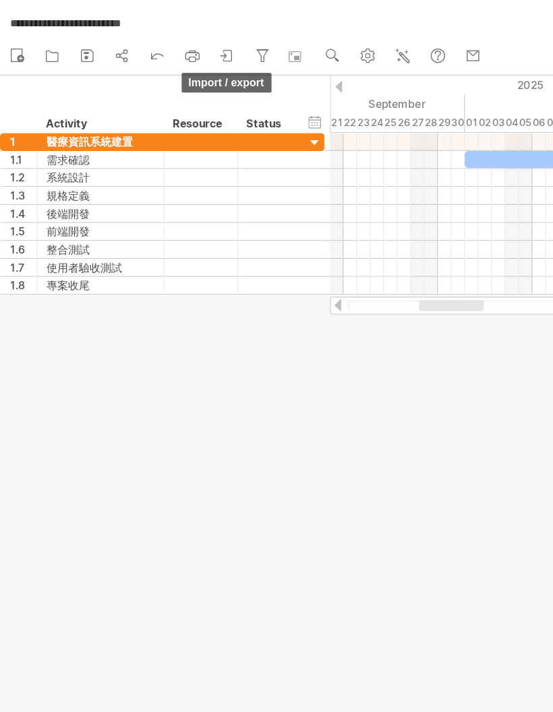
click at [176, 45] on icon at bounding box center [175, 41] width 13 height 13
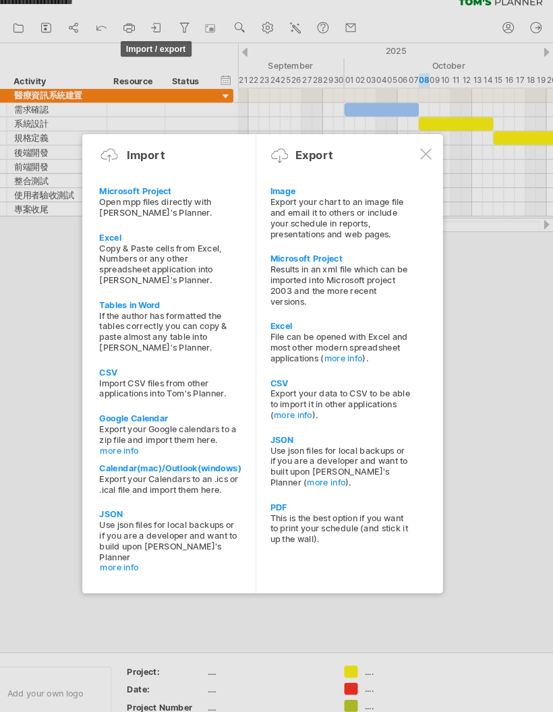
click at [121, 246] on div "Copy & Paste cells from Excel, Numbers or any other spreadsheet application int…" at bounding box center [188, 266] width 134 height 40
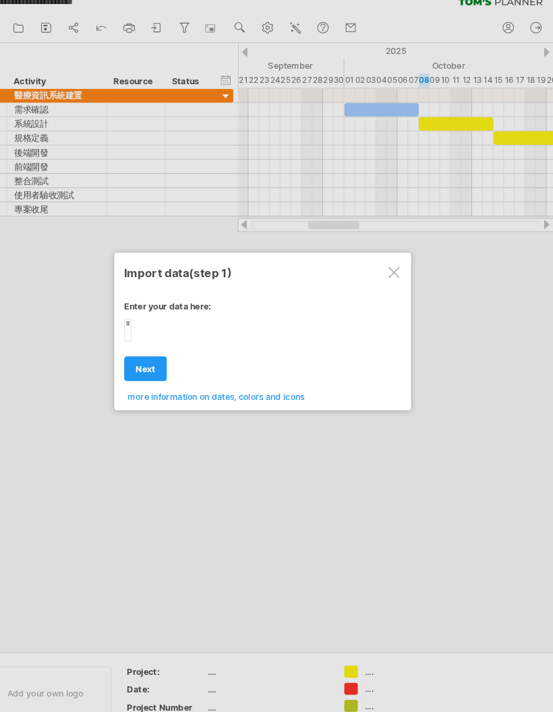
type textarea "**********"
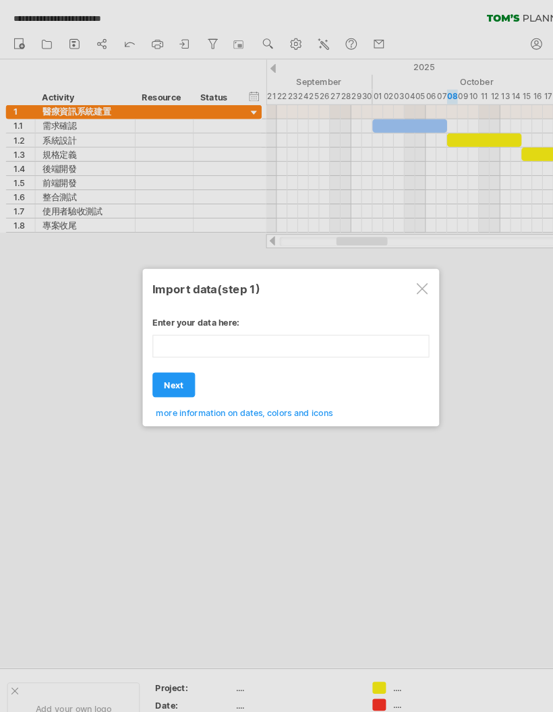
click at [394, 269] on div "Import data (step 1)" at bounding box center [276, 274] width 263 height 24
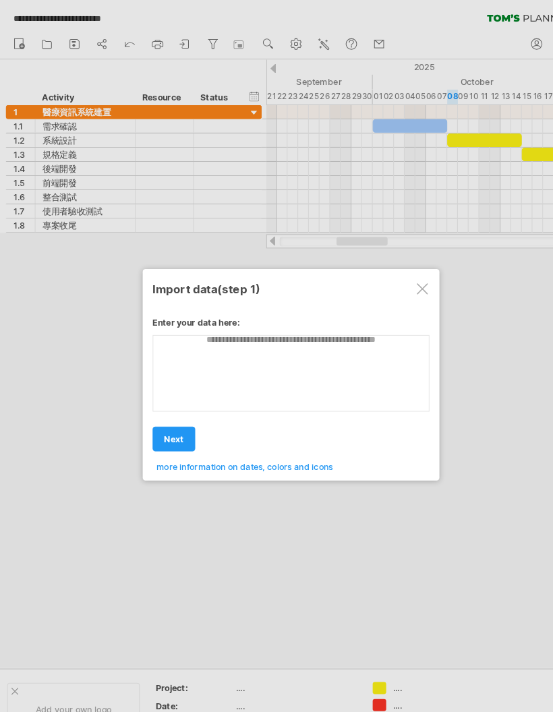
click at [394, 277] on div at bounding box center [401, 274] width 11 height 11
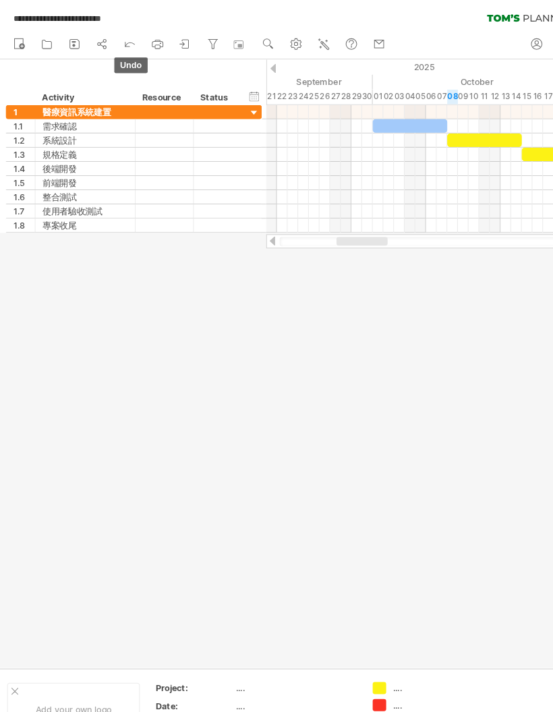
click at [127, 42] on icon at bounding box center [123, 40] width 13 height 13
click at [175, 47] on icon at bounding box center [175, 41] width 13 height 13
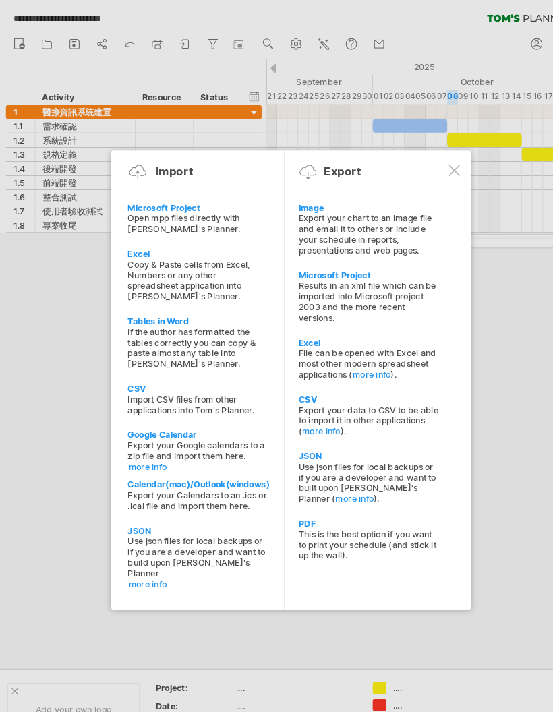
click at [300, 321] on div "Excel" at bounding box center [351, 325] width 134 height 10
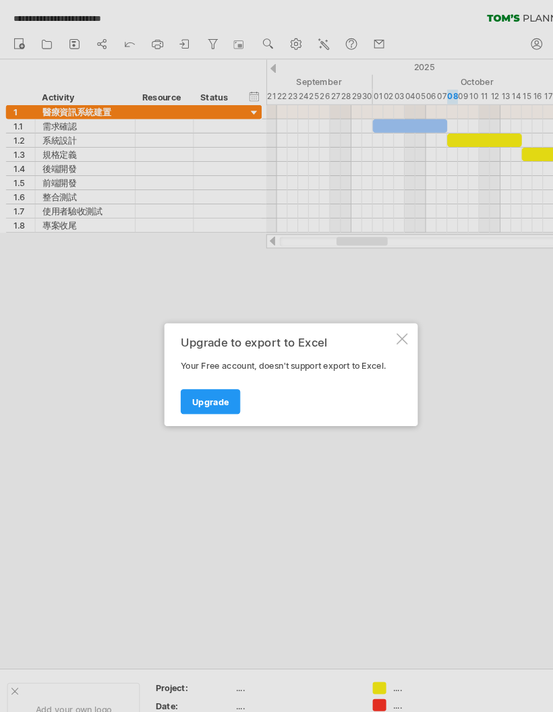
click at [387, 322] on div at bounding box center [382, 322] width 11 height 11
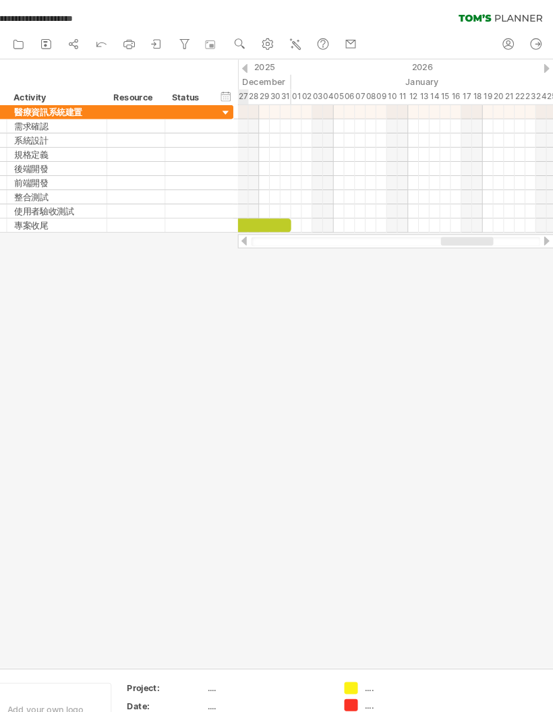
click at [169, 43] on icon at bounding box center [175, 41] width 13 height 13
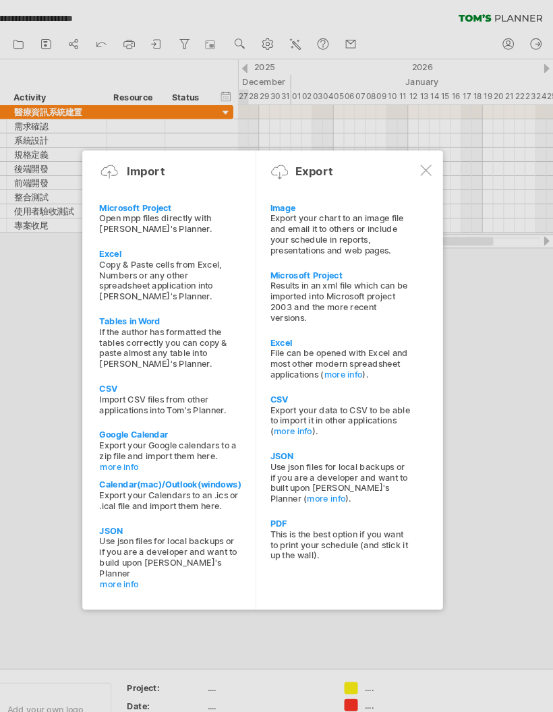
click at [284, 325] on div "Excel" at bounding box center [351, 325] width 134 height 10
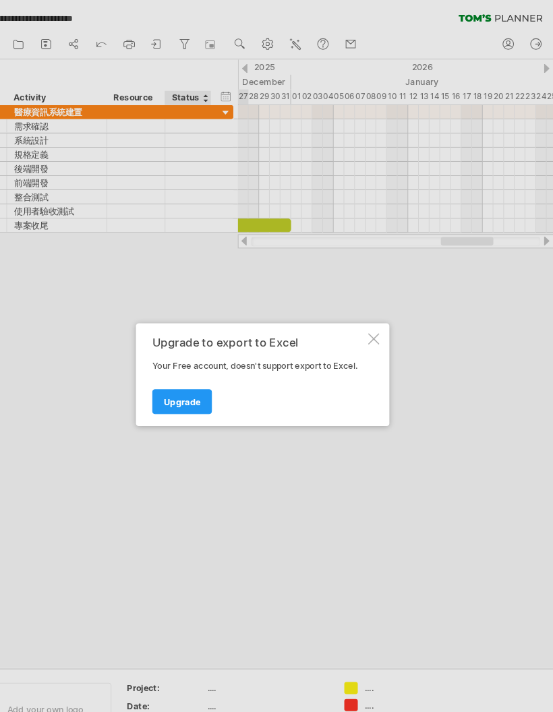
click at [188, 383] on span "Upgrade" at bounding box center [200, 382] width 35 height 10
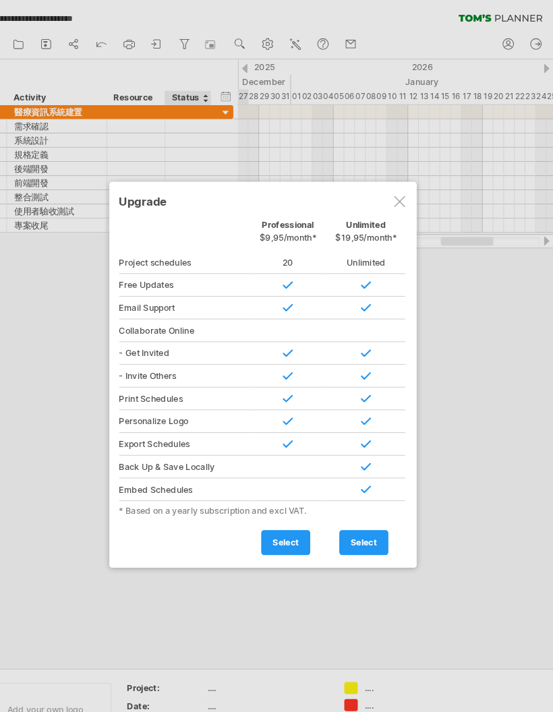
click at [394, 188] on div at bounding box center [406, 191] width 11 height 11
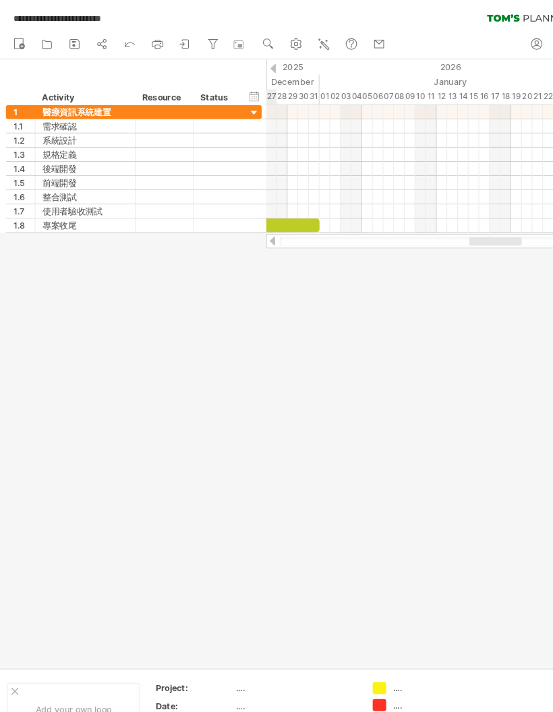
click at [185, 44] on link "import / export" at bounding box center [177, 43] width 20 height 18
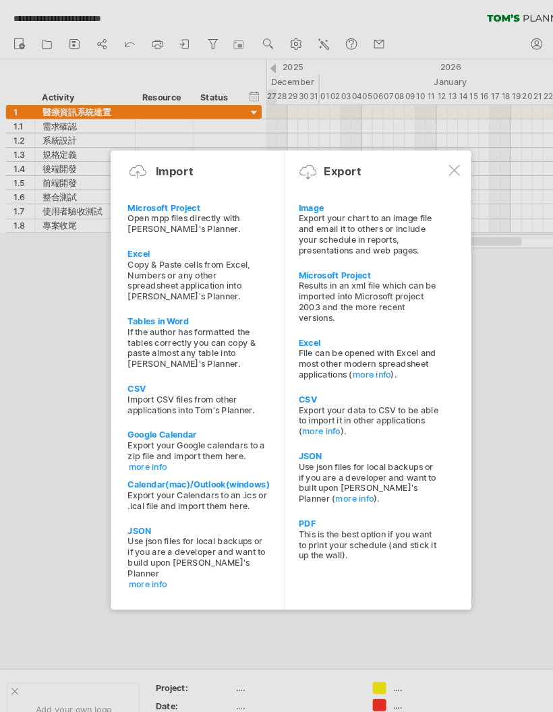
click at [298, 456] on div "PDF" at bounding box center [351, 498] width 134 height 10
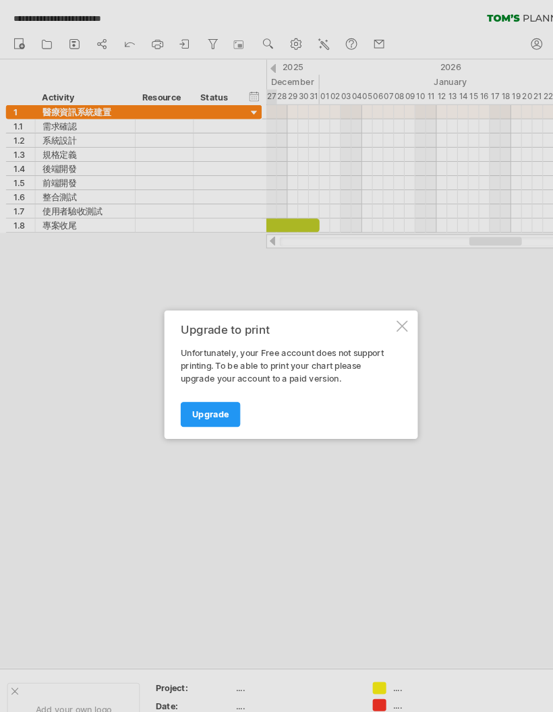
click at [227, 390] on link "Upgrade" at bounding box center [200, 395] width 57 height 24
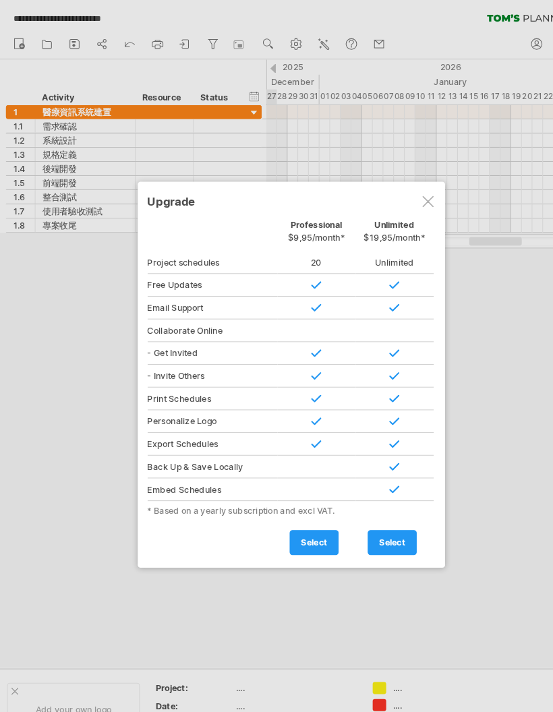
click at [394, 188] on div at bounding box center [406, 191] width 11 height 11
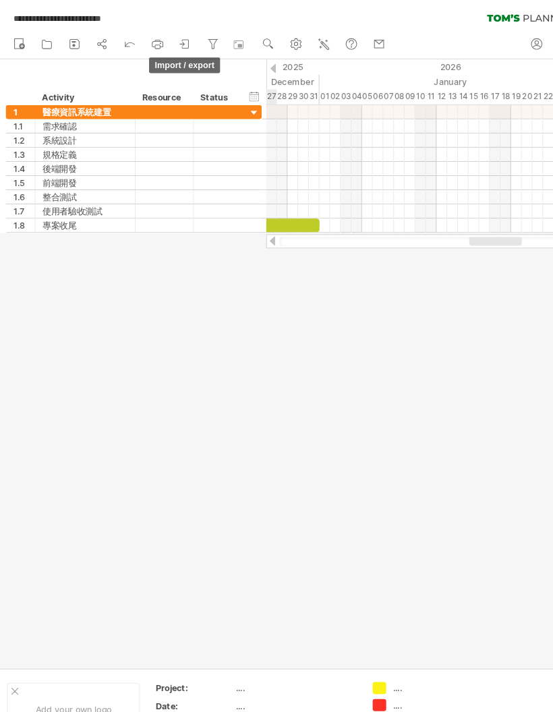
click at [175, 45] on icon at bounding box center [175, 41] width 13 height 13
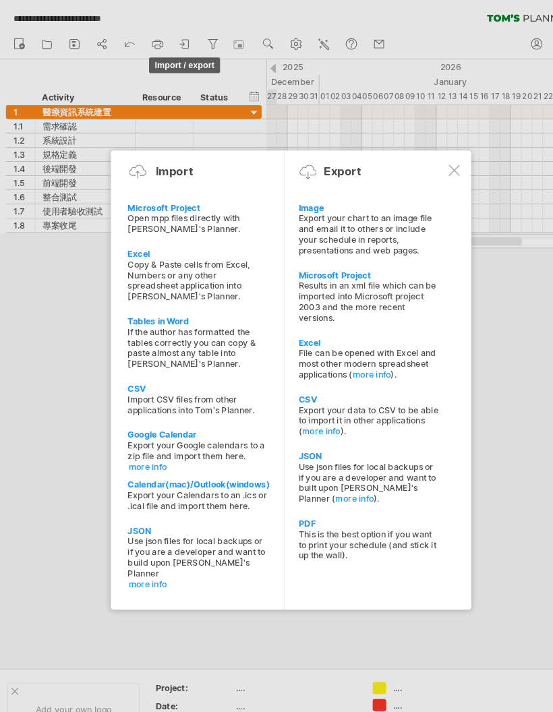
click at [300, 198] on div "Image" at bounding box center [351, 197] width 134 height 10
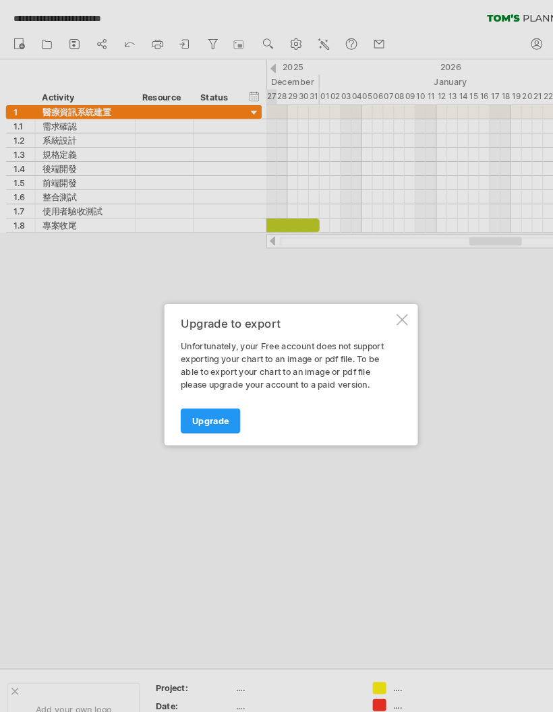
click at [385, 307] on div at bounding box center [382, 304] width 11 height 11
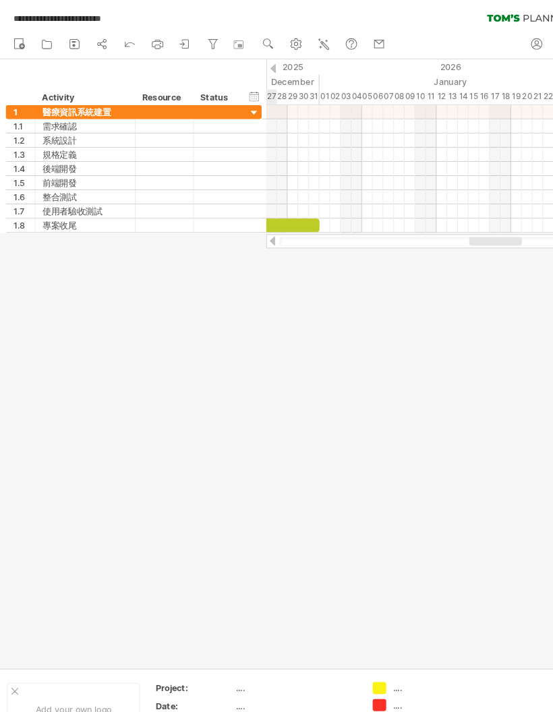
click at [175, 38] on icon at bounding box center [176, 42] width 6 height 8
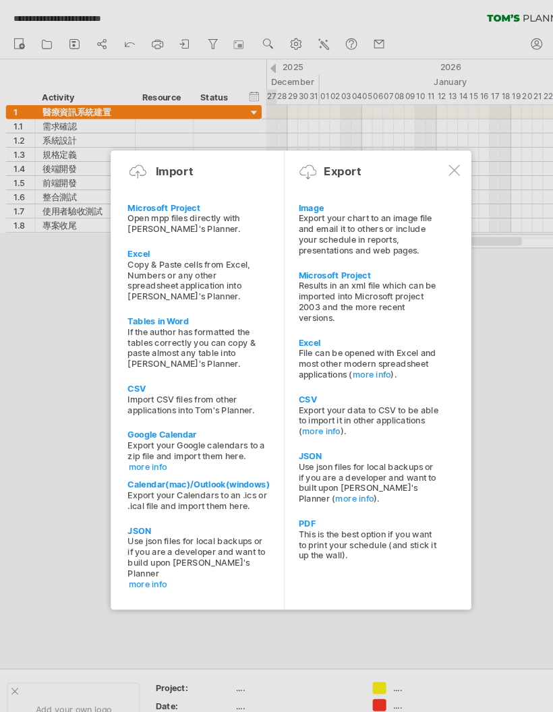
click at [325, 262] on div "Microsoft Project" at bounding box center [351, 261] width 134 height 10
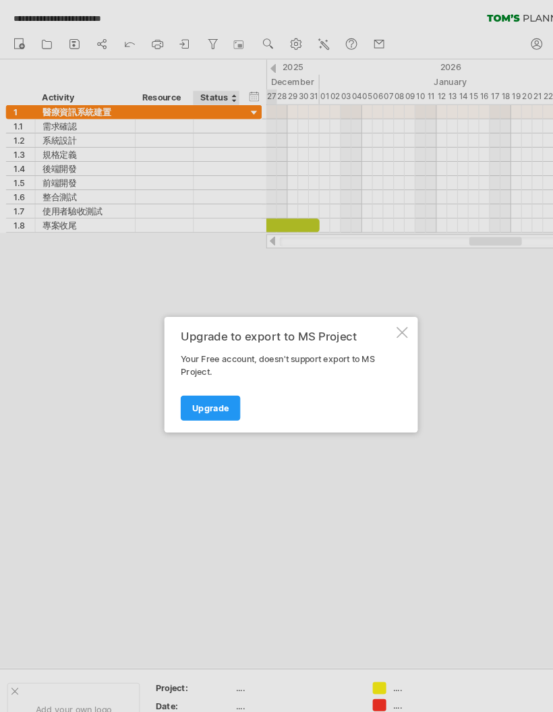
click at [219, 387] on link "Upgrade" at bounding box center [200, 388] width 57 height 24
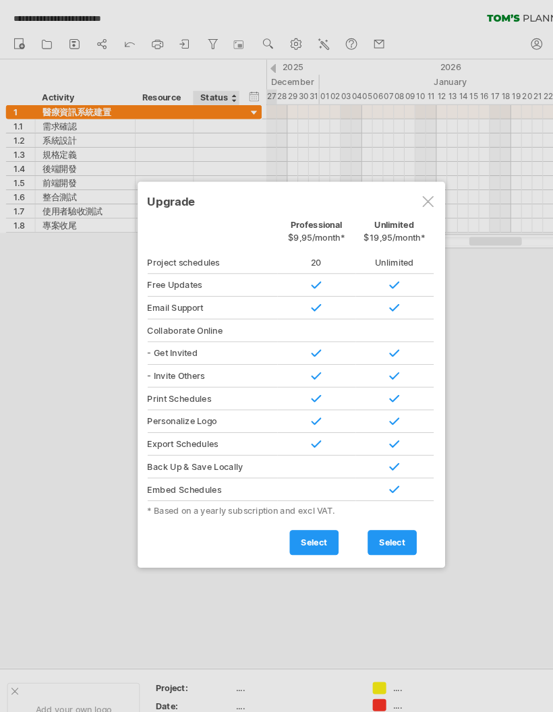
click at [394, 198] on div "Upgrade" at bounding box center [276, 191] width 273 height 24
click at [394, 196] on div at bounding box center [406, 191] width 11 height 11
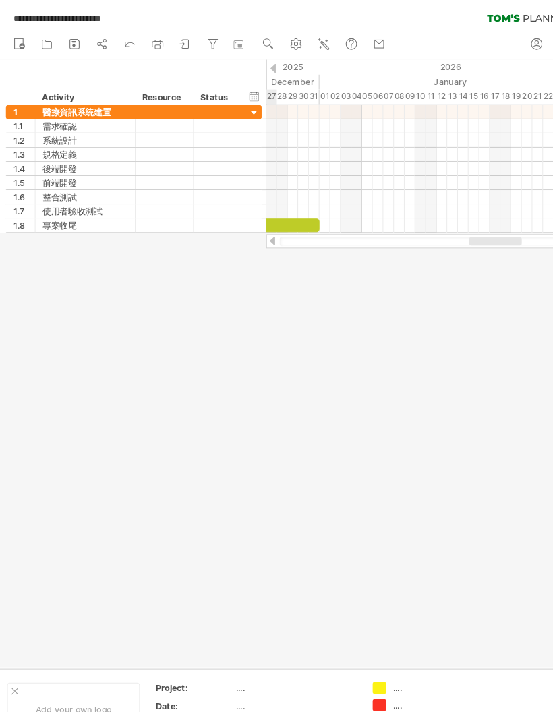
click at [192, 37] on ul "new open" at bounding box center [189, 42] width 366 height 28
click at [173, 47] on icon at bounding box center [175, 41] width 13 height 13
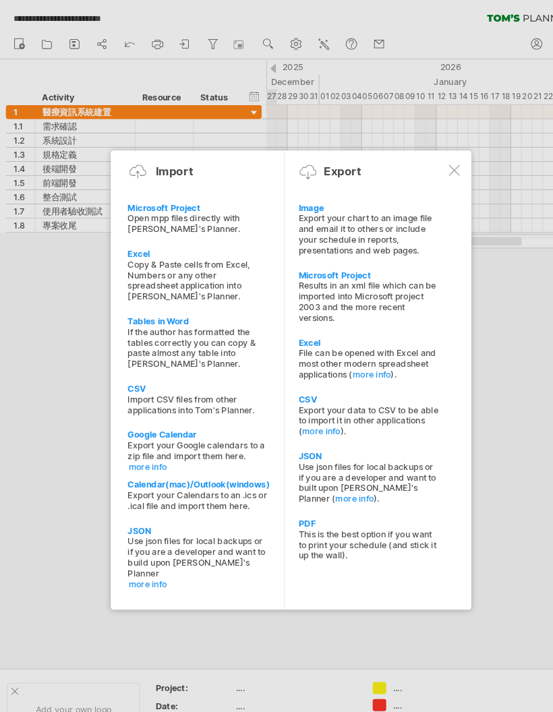
click at [132, 236] on div "Excel" at bounding box center [188, 241] width 134 height 10
type textarea "**********"
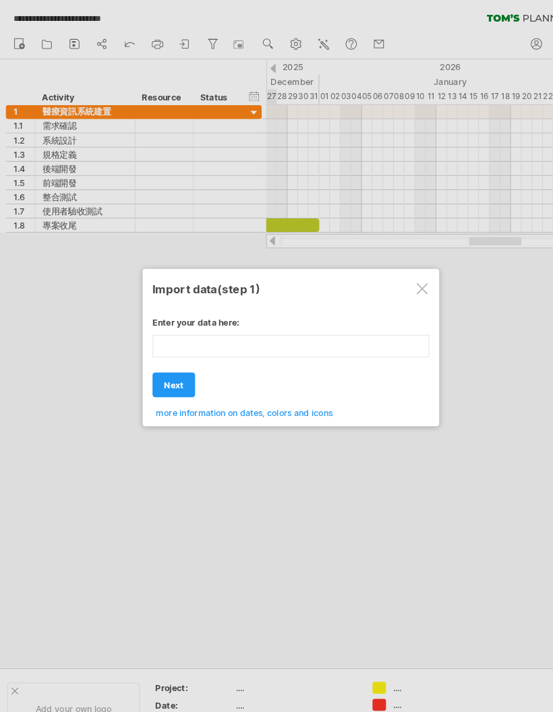
click at [175, 358] on div "Enter your data here: Your data: Weekend days ' mon tue Hide weekend days" at bounding box center [276, 344] width 263 height 106
type textarea "**********"
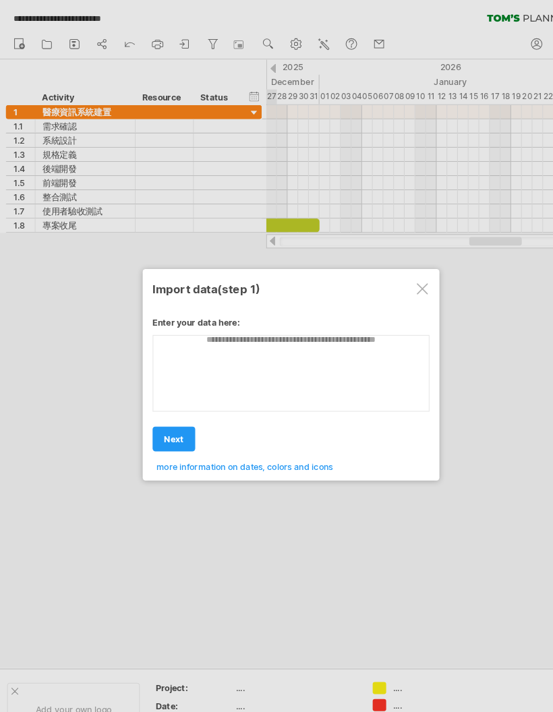
click at [262, 444] on span "more information on dates, colors and icons" at bounding box center [232, 444] width 168 height 10
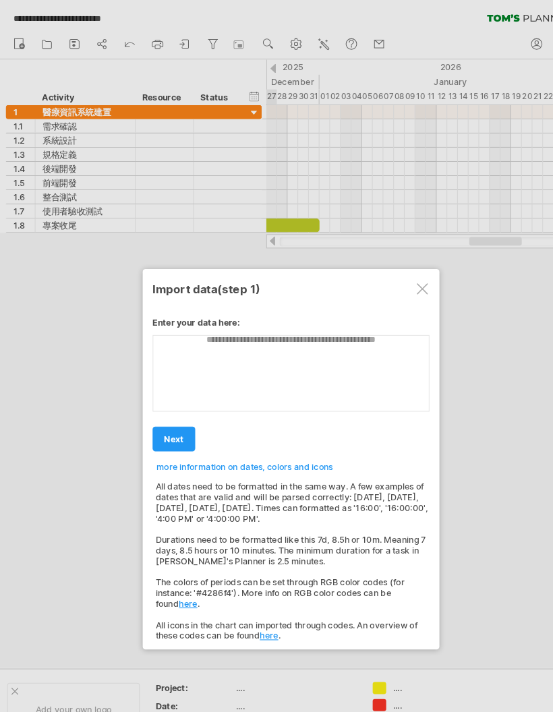
click at [394, 276] on div at bounding box center [401, 274] width 11 height 11
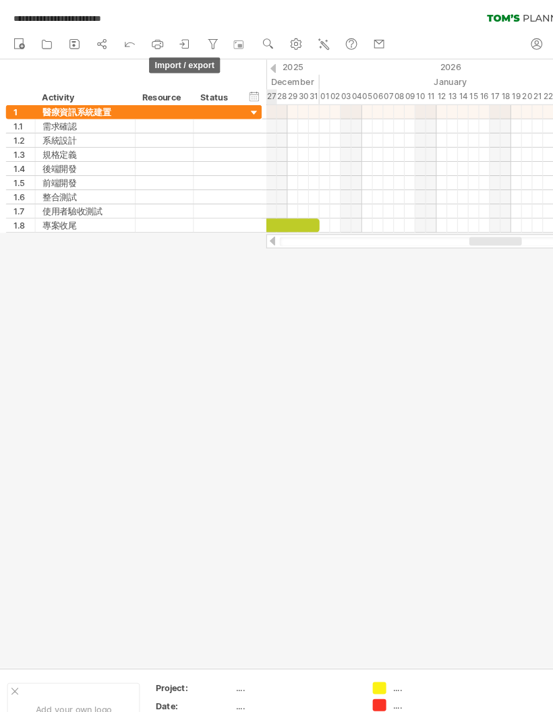
click at [180, 36] on icon at bounding box center [175, 41] width 13 height 13
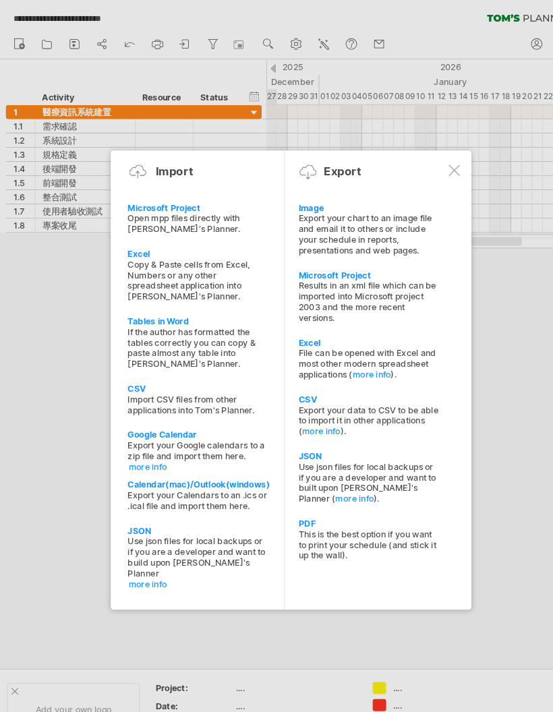
click at [300, 328] on div "Excel" at bounding box center [351, 325] width 134 height 10
